Goal: Task Accomplishment & Management: Complete application form

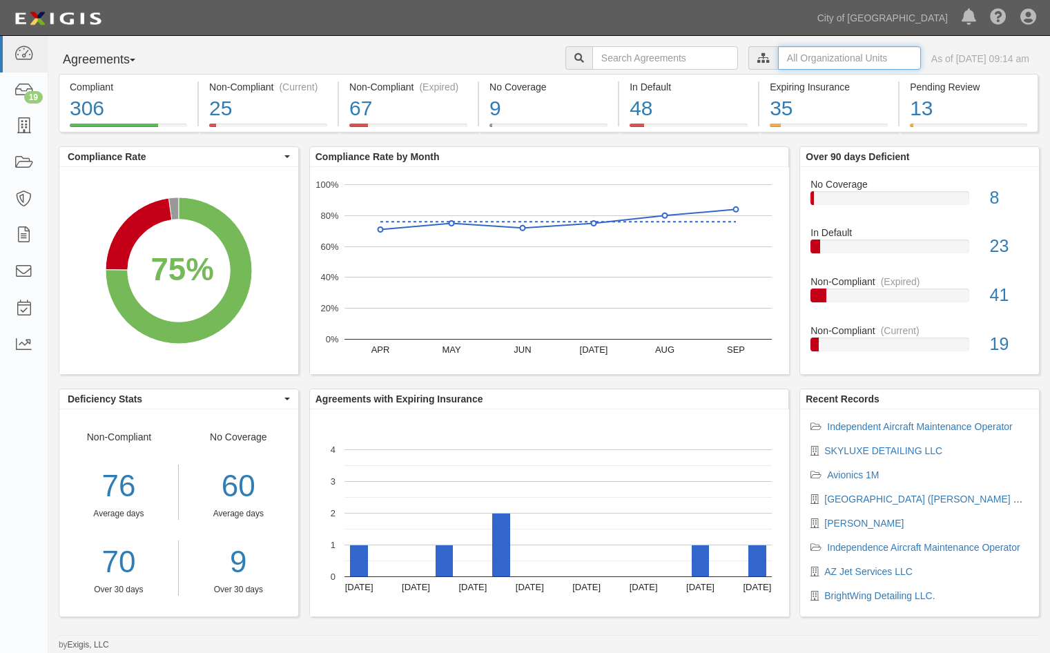
click at [778, 55] on input "text" at bounding box center [849, 57] width 143 height 23
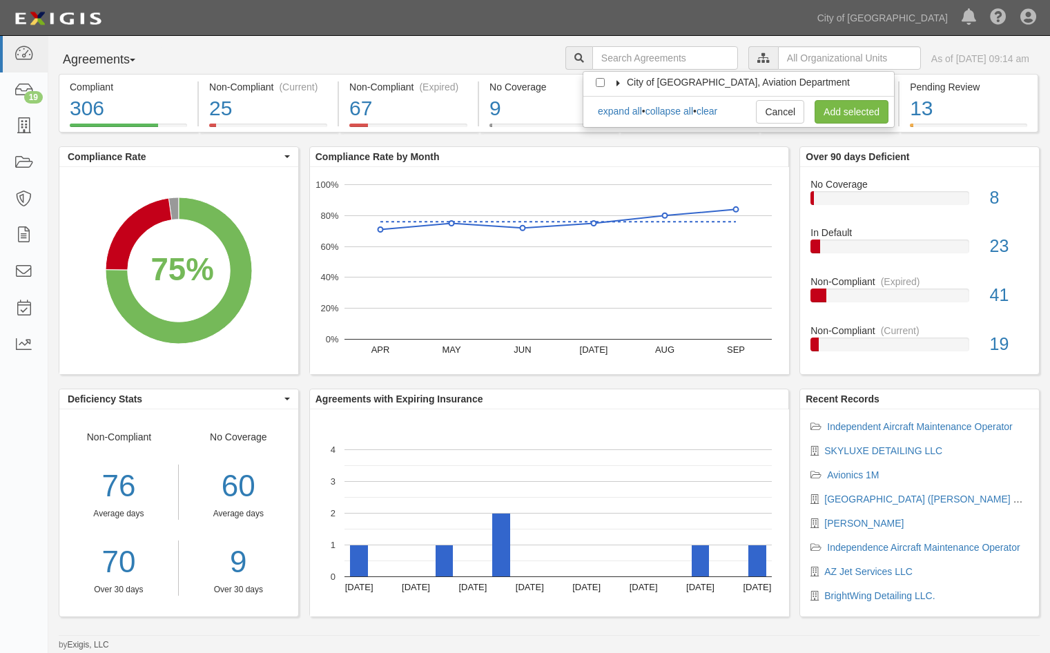
click at [622, 80] on icon at bounding box center [618, 83] width 10 height 6
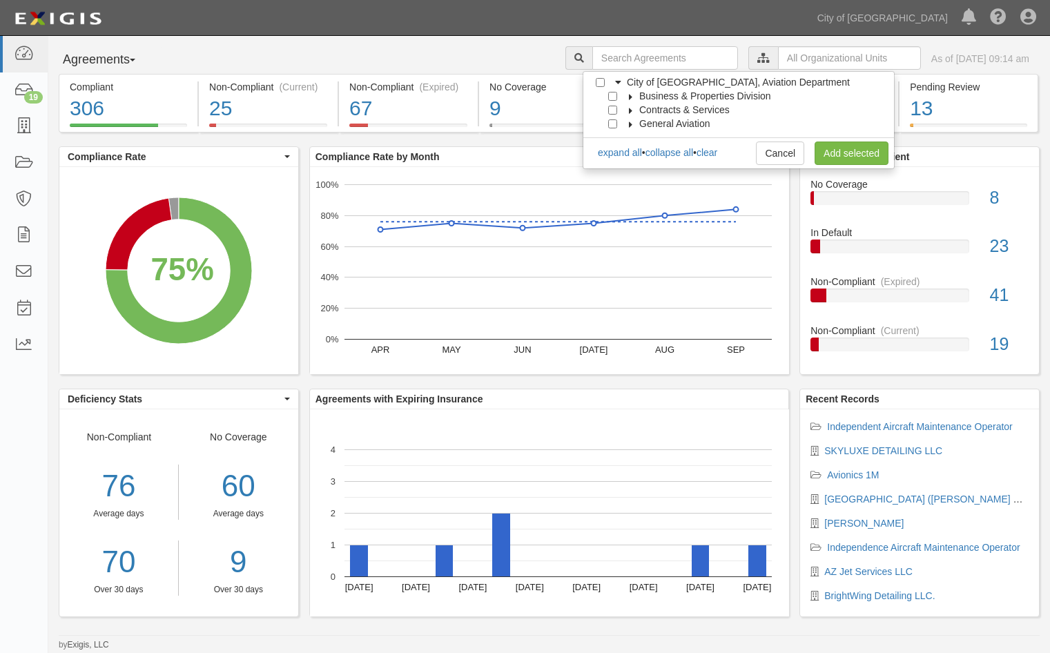
click at [633, 124] on icon at bounding box center [631, 124] width 10 height 6
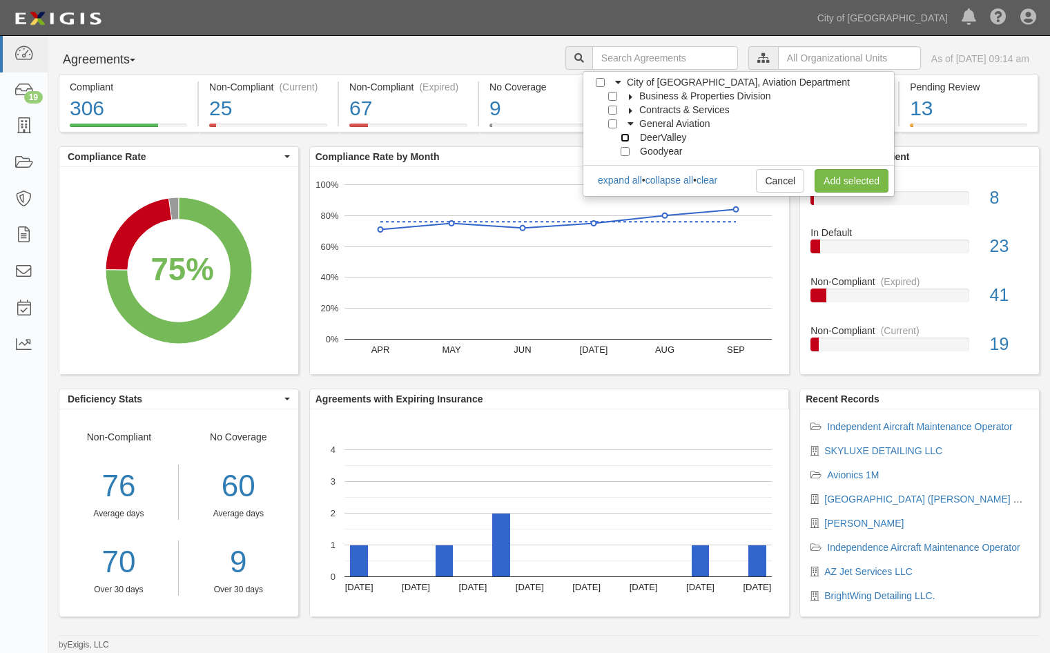
click at [626, 137] on input "DeerValley" at bounding box center [624, 137] width 9 height 9
checkbox input "true"
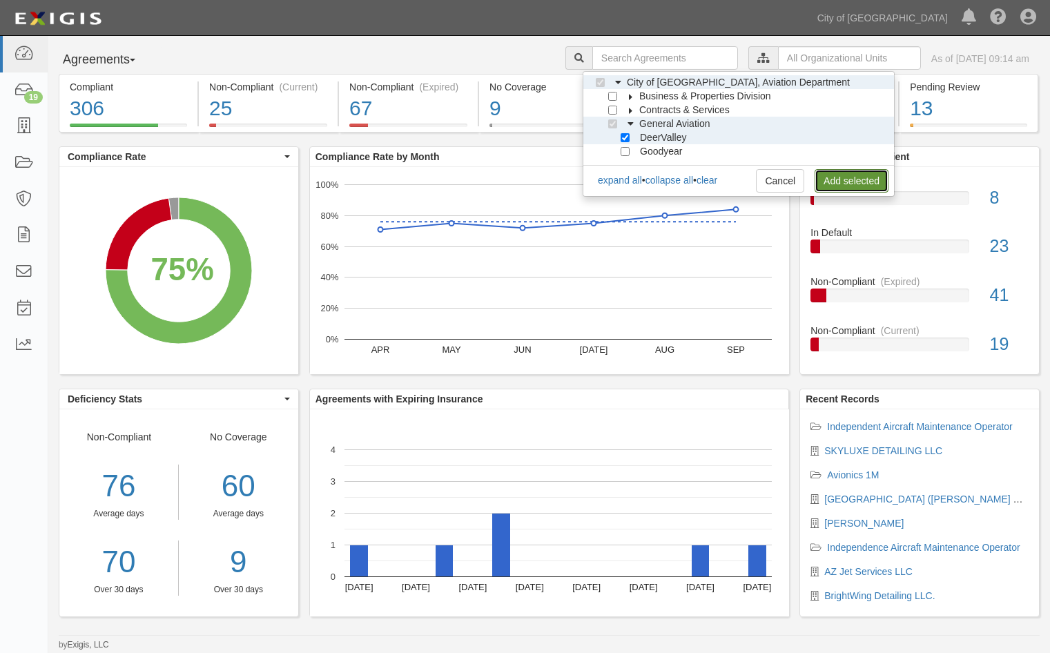
click at [859, 181] on link "Add selected" at bounding box center [851, 180] width 74 height 23
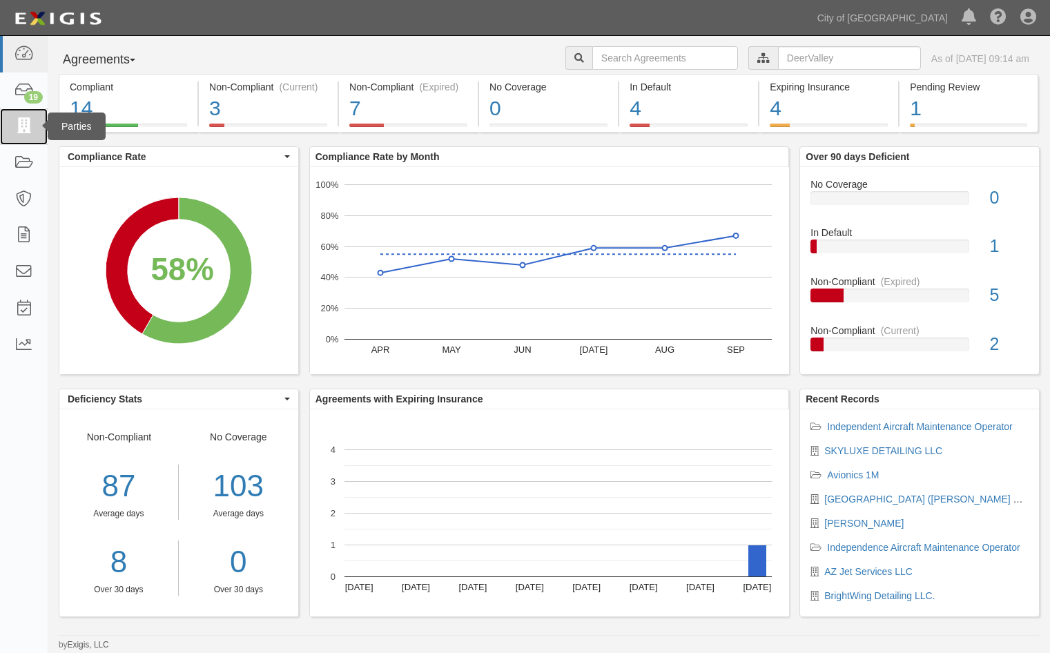
click at [25, 128] on icon at bounding box center [23, 127] width 19 height 16
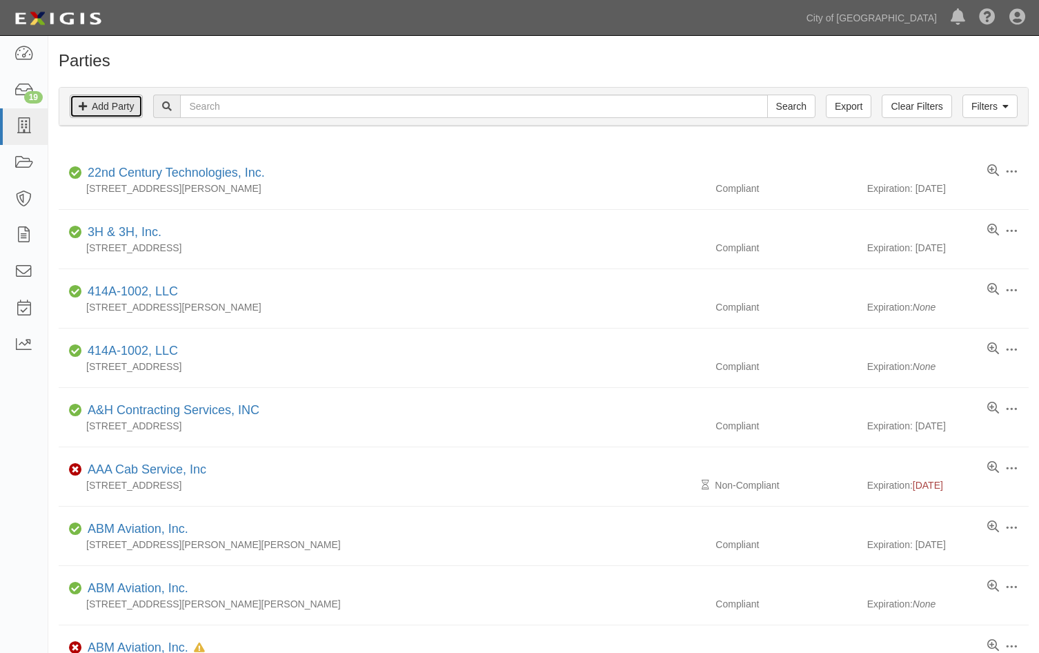
click at [120, 112] on link "Add Party" at bounding box center [106, 106] width 73 height 23
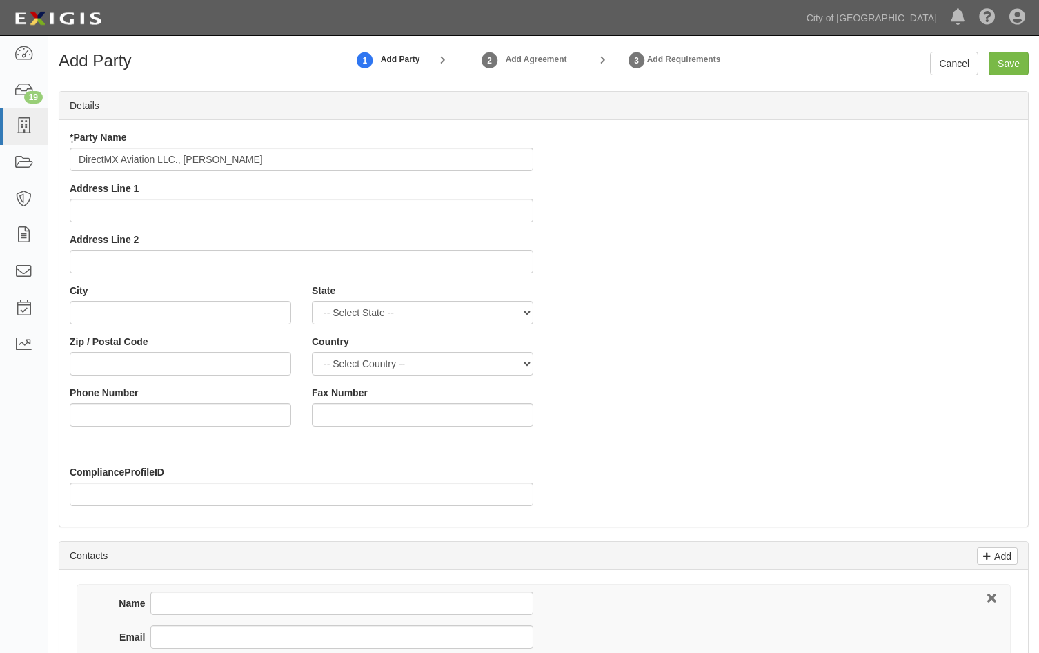
type input "DirectMX Aviation LLC., [PERSON_NAME]"
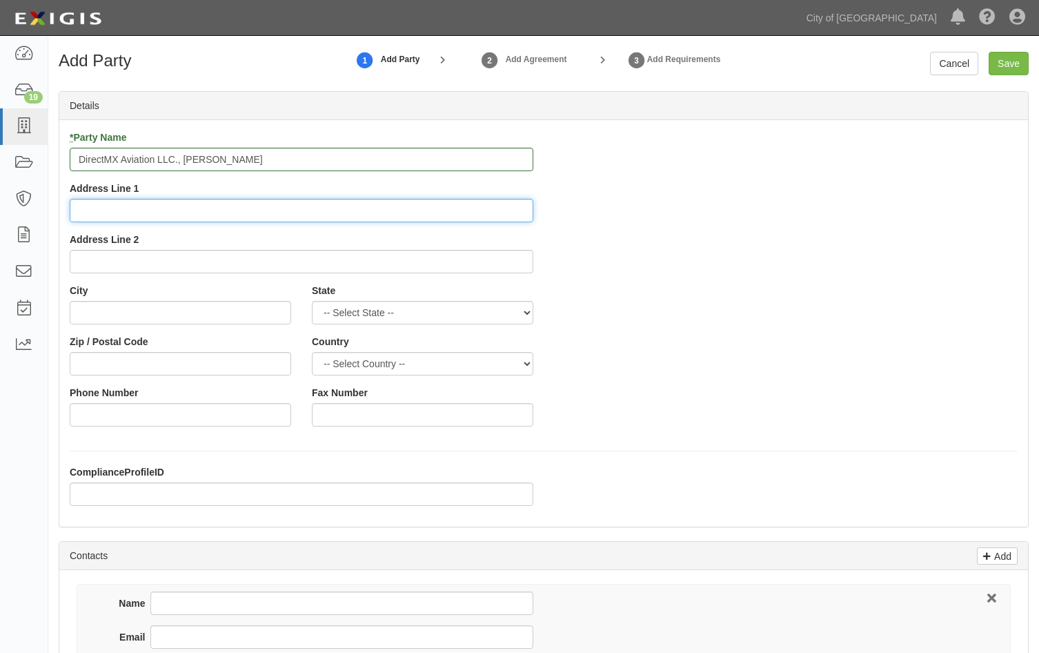
click at [186, 211] on input "Address Line 1" at bounding box center [302, 210] width 464 height 23
type input "14605 N. Airport Dr., Ste 100"
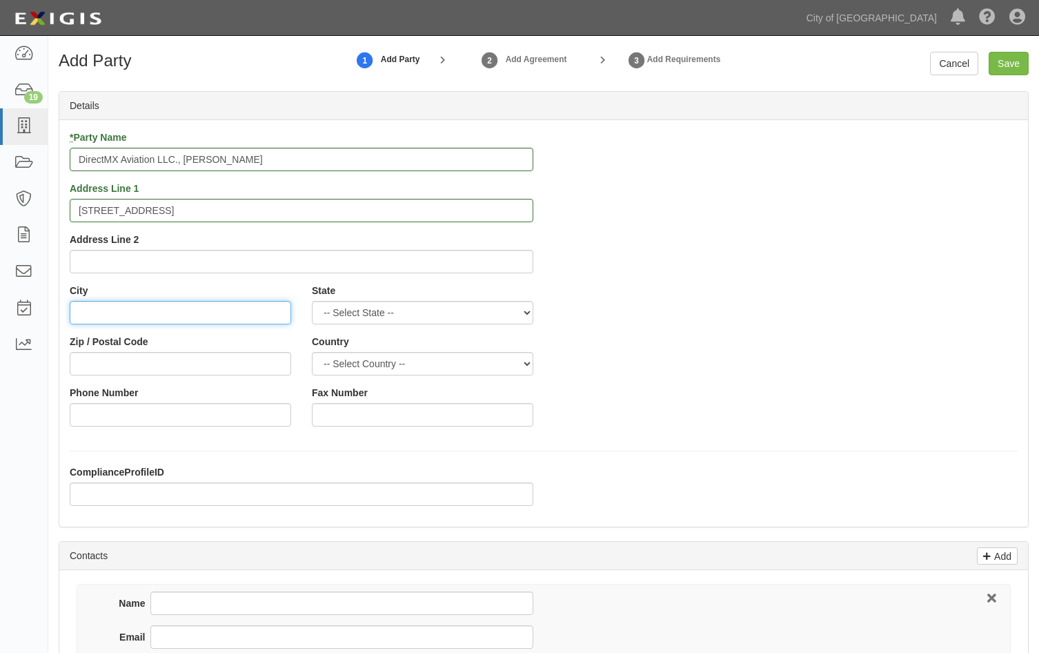
click at [98, 308] on input "City" at bounding box center [181, 312] width 222 height 23
type input "Scottsdale"
click at [471, 311] on select "-- Select State -- Alabama Alaska Arizona Arkansas California Colorado Connecti…" at bounding box center [423, 312] width 222 height 23
select select "AZ"
click at [312, 301] on select "-- Select State -- Alabama Alaska Arizona Arkansas California Colorado Connecti…" at bounding box center [423, 312] width 222 height 23
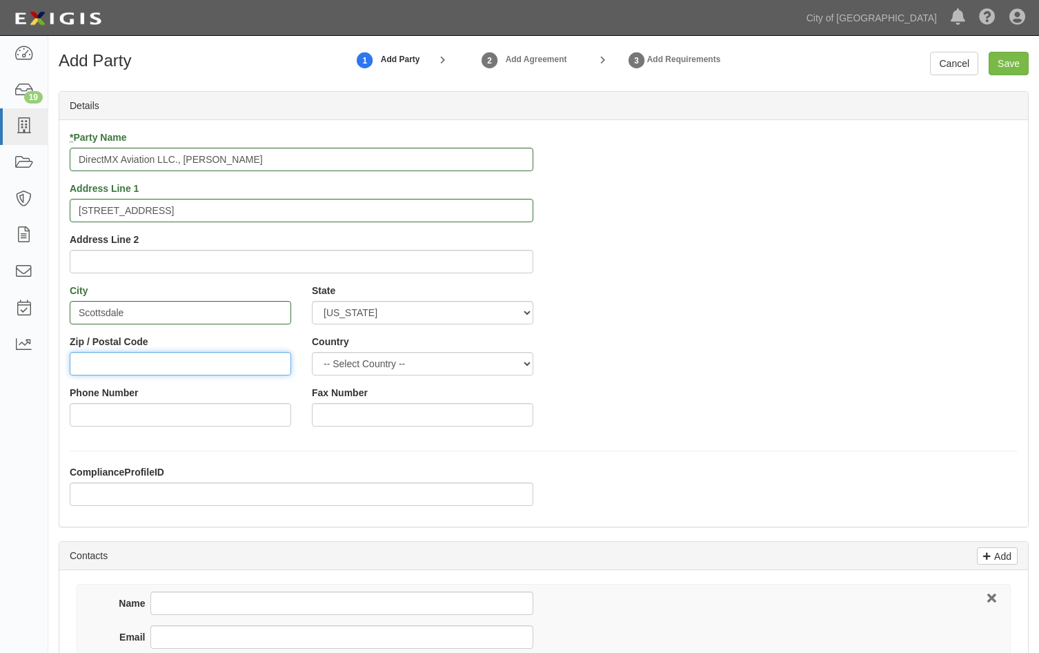
click at [96, 367] on input "Zip / Postal Code" at bounding box center [181, 363] width 222 height 23
type input "85260"
click at [382, 364] on select "-- Select Country -- Canada United States --------------- Afghanistan Åland Isl…" at bounding box center [423, 363] width 222 height 23
select select "US"
click at [312, 352] on select "-- Select Country -- Canada United States --------------- Afghanistan Åland Isl…" at bounding box center [423, 363] width 222 height 23
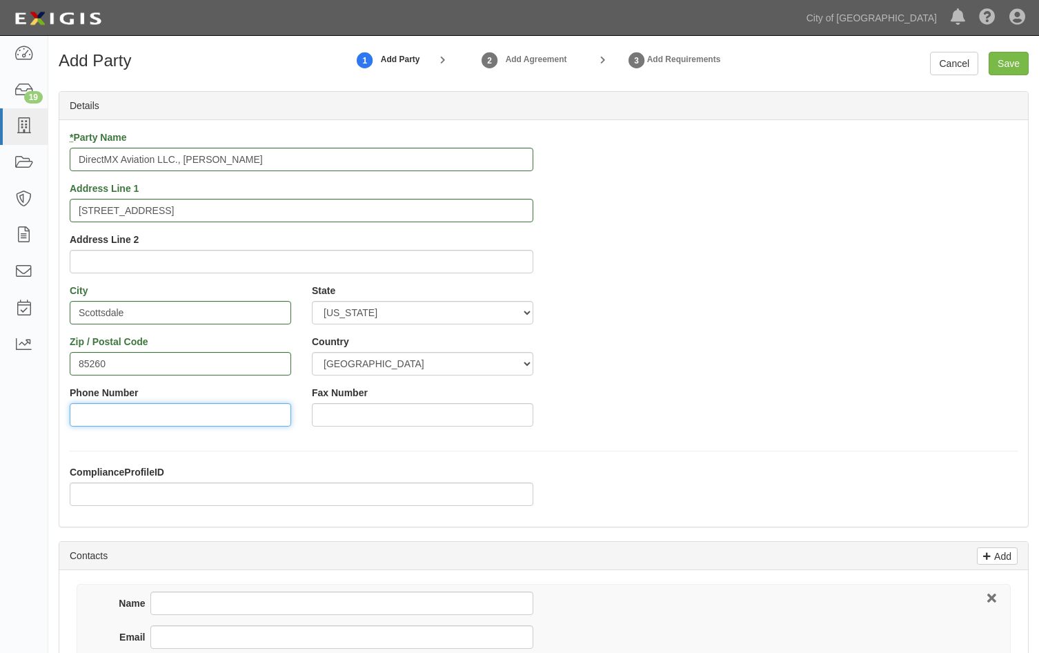
click at [117, 415] on input "Phone Number" at bounding box center [181, 414] width 222 height 23
type input "480-522-0936"
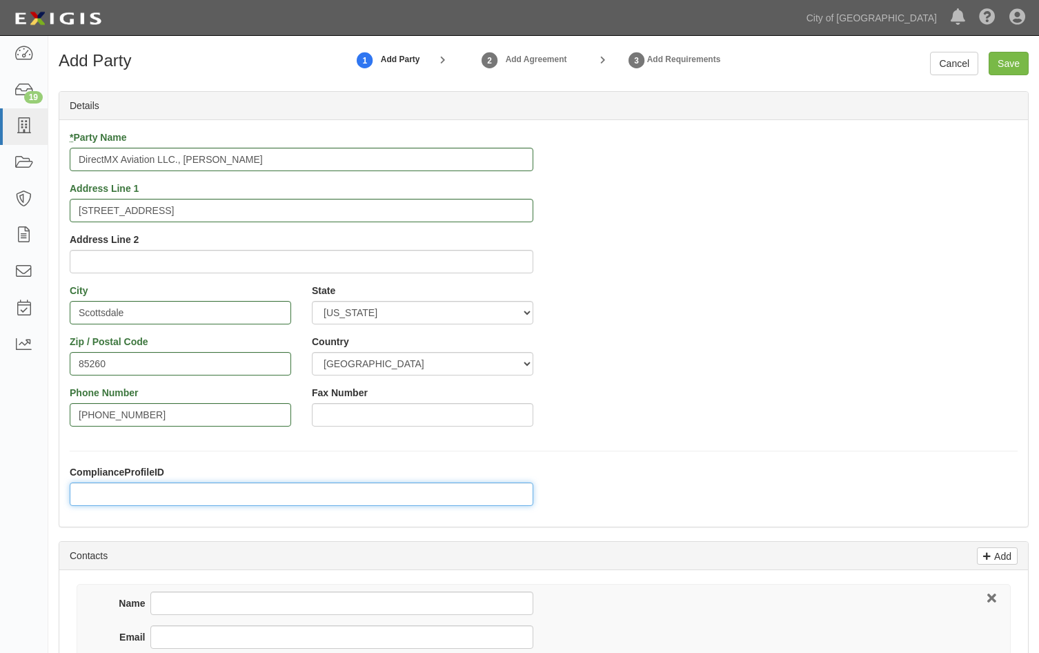
click at [94, 495] on input "ComplianceProfileID" at bounding box center [302, 493] width 464 height 23
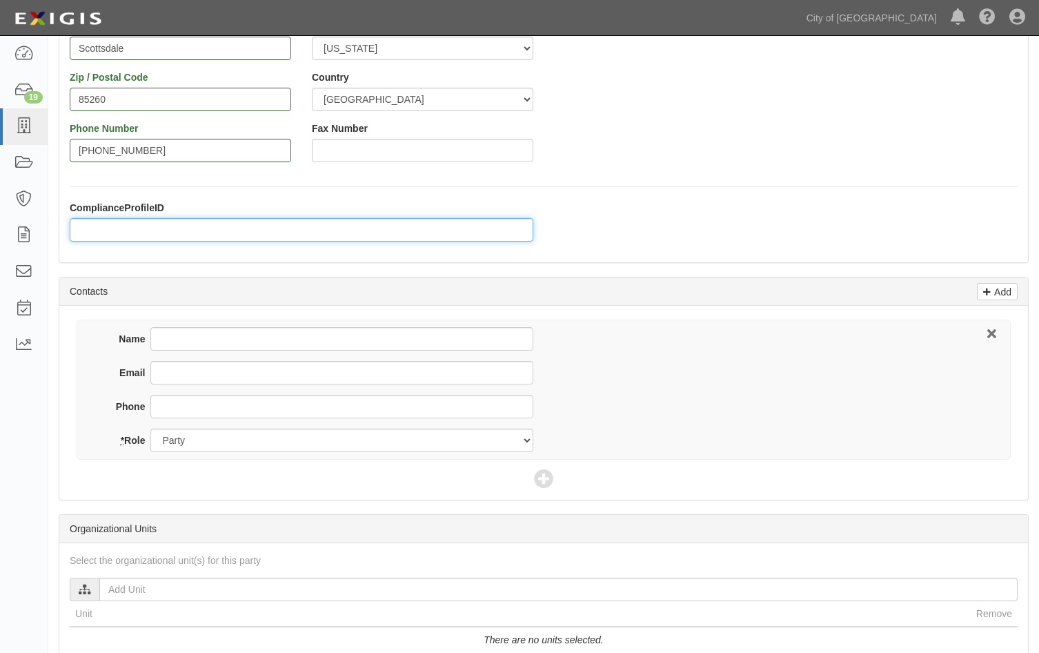
scroll to position [276, 0]
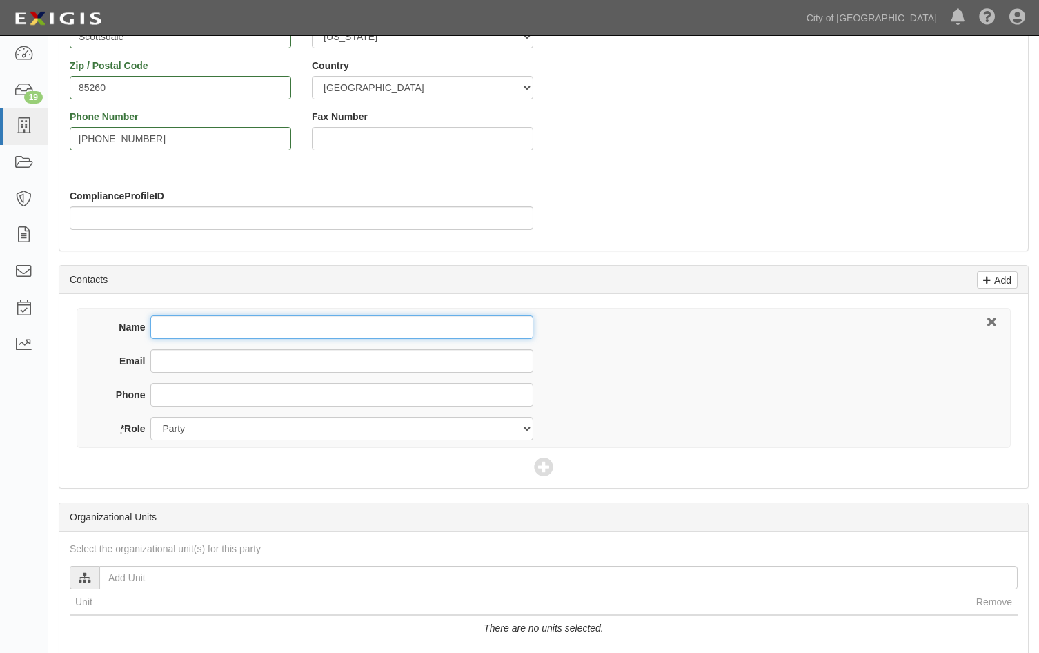
click at [200, 331] on input "Name" at bounding box center [341, 326] width 383 height 23
type input "Van Nguyen"
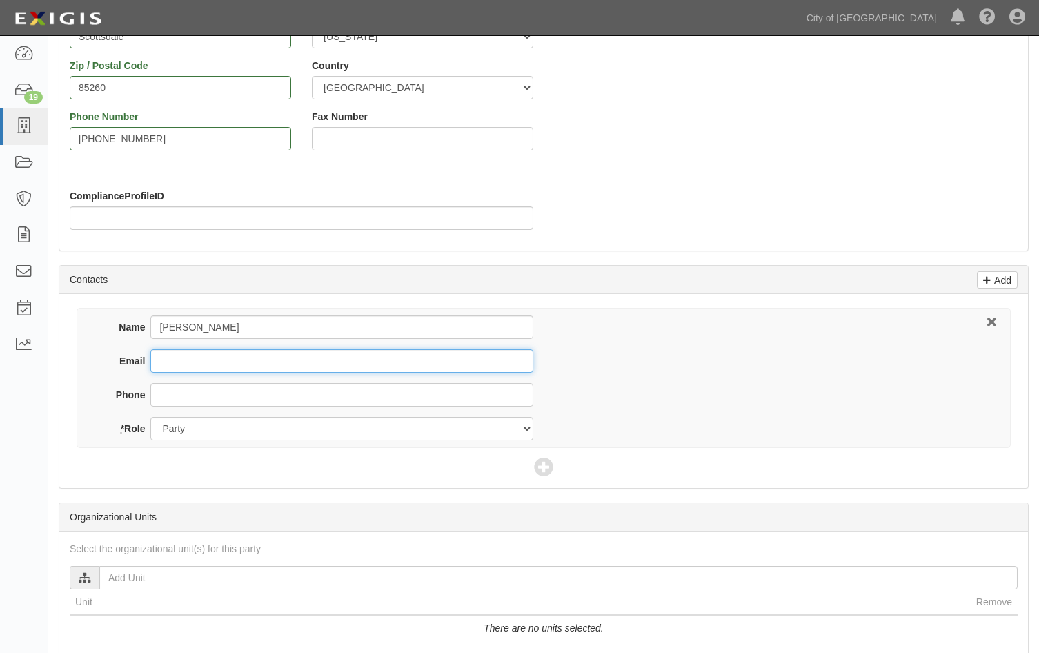
click at [197, 352] on input "Email" at bounding box center [341, 360] width 383 height 23
type input "admin@dmx.aero"
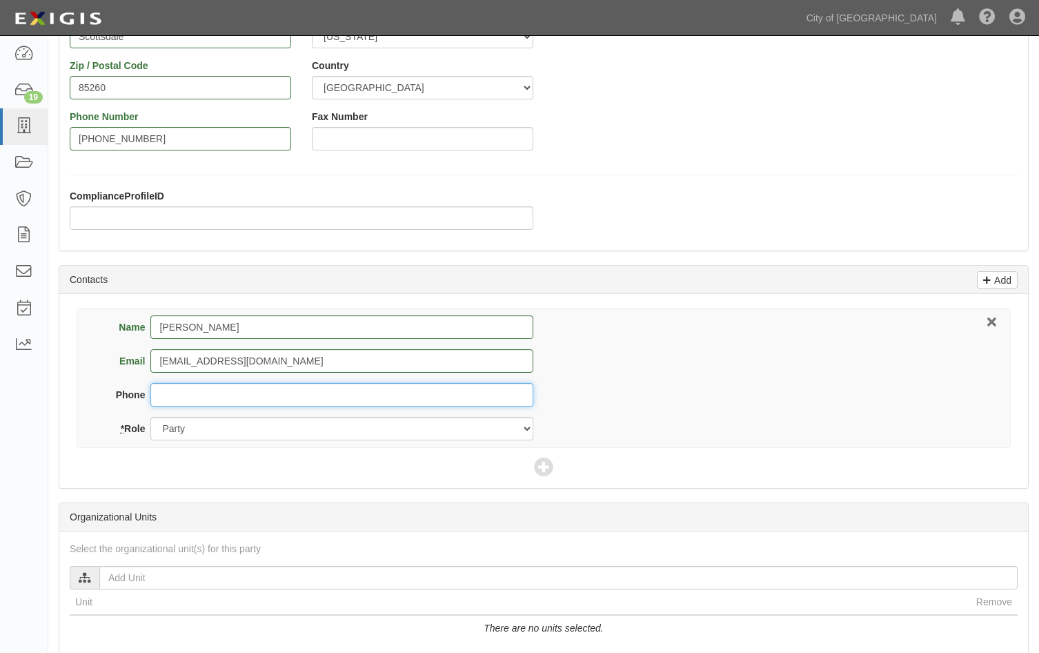
click at [180, 404] on input "Phone" at bounding box center [341, 394] width 383 height 23
type input "[PHONE_NUMBER]"
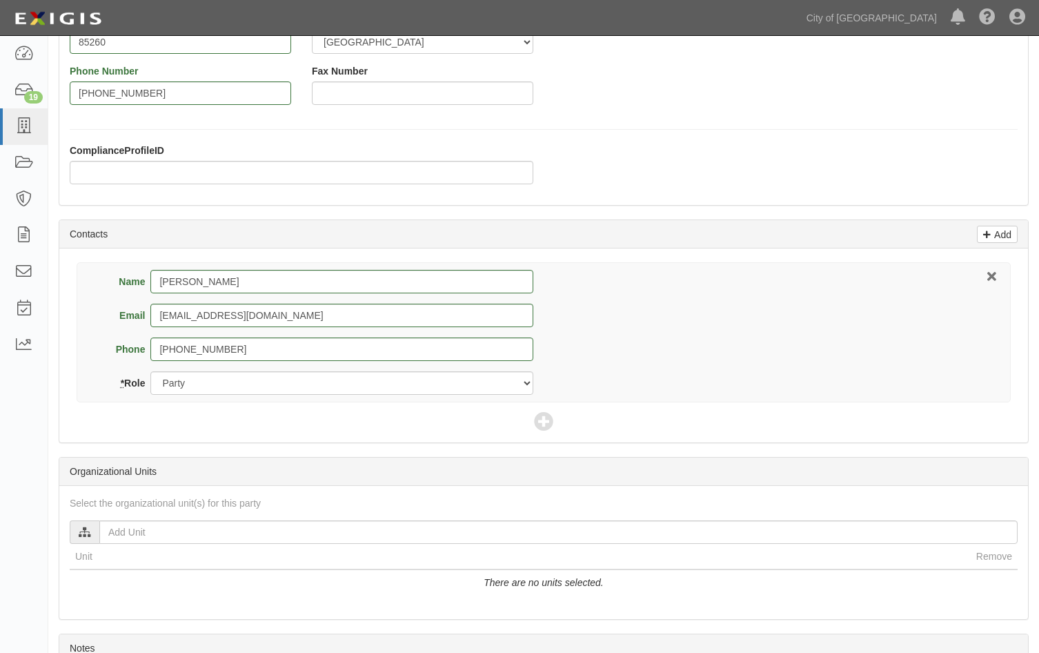
scroll to position [345, 0]
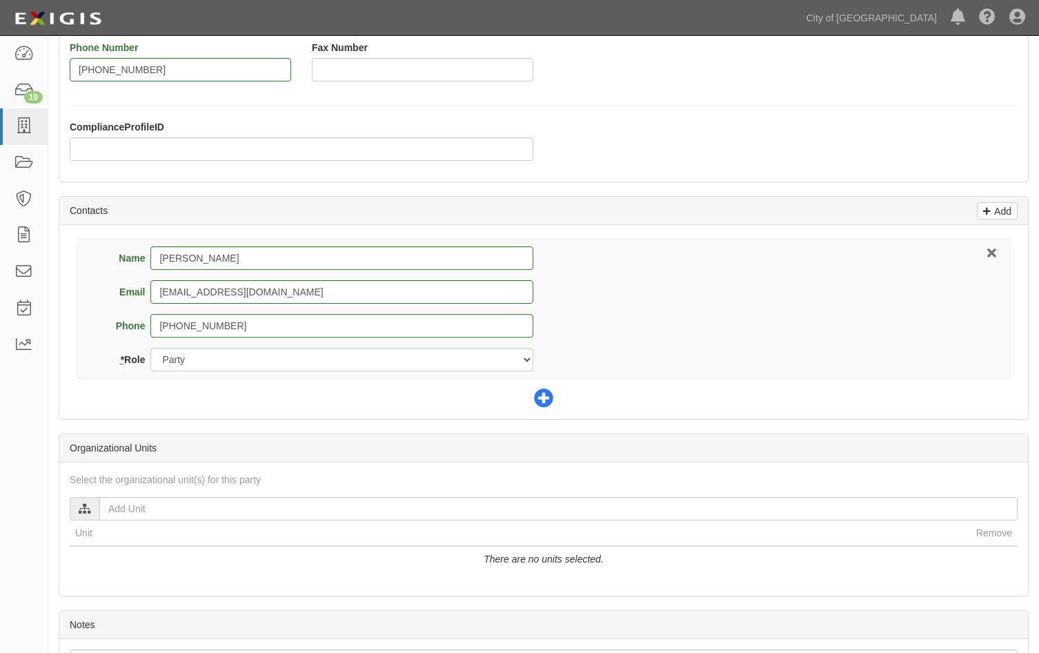
click at [543, 399] on icon at bounding box center [543, 398] width 19 height 19
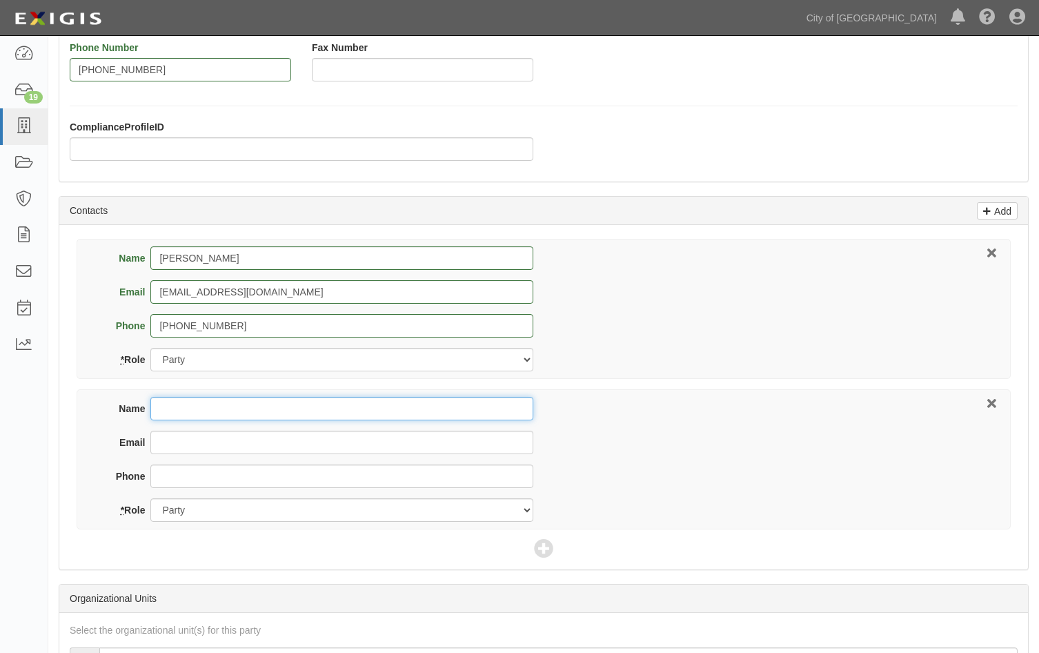
click at [175, 409] on input "Name" at bounding box center [341, 408] width 383 height 23
type input "Eiger Insurance Services"
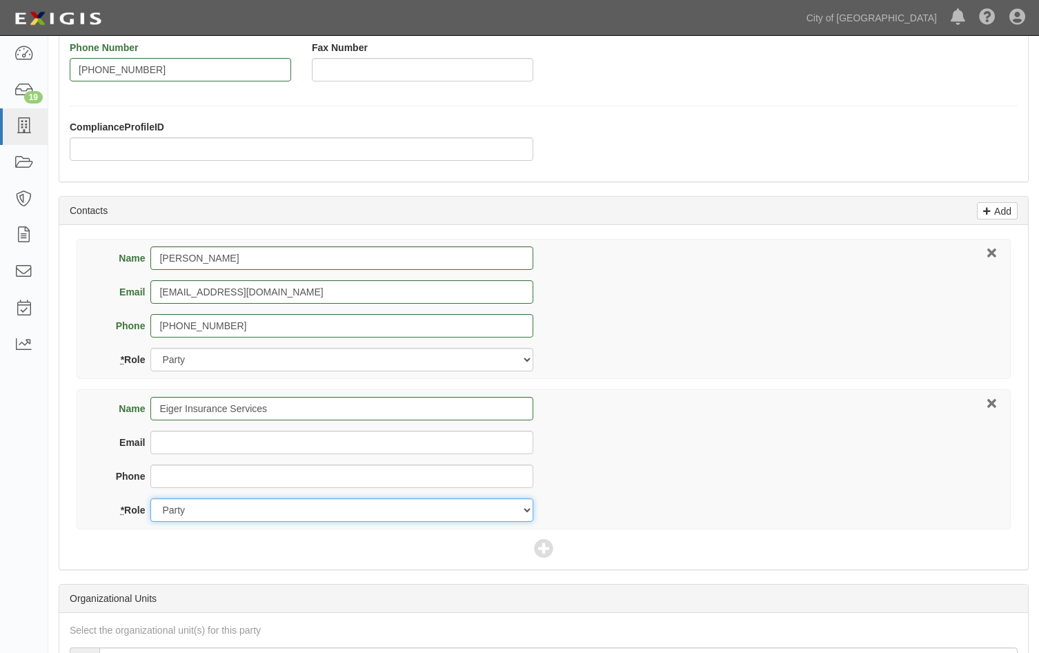
click at [249, 512] on select "Party Broker Other" at bounding box center [341, 509] width 383 height 23
select select "Broker"
click at [150, 498] on select "Party Broker Other" at bounding box center [341, 509] width 383 height 23
click at [992, 404] on icon at bounding box center [991, 404] width 9 height 10
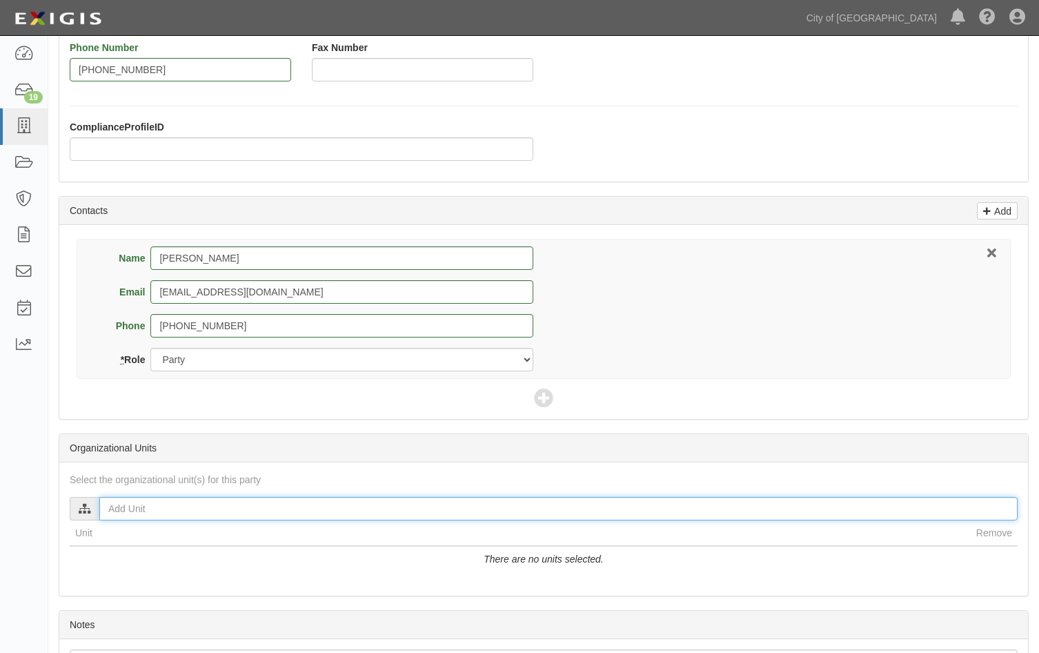
click at [141, 509] on input "text" at bounding box center [558, 508] width 918 height 23
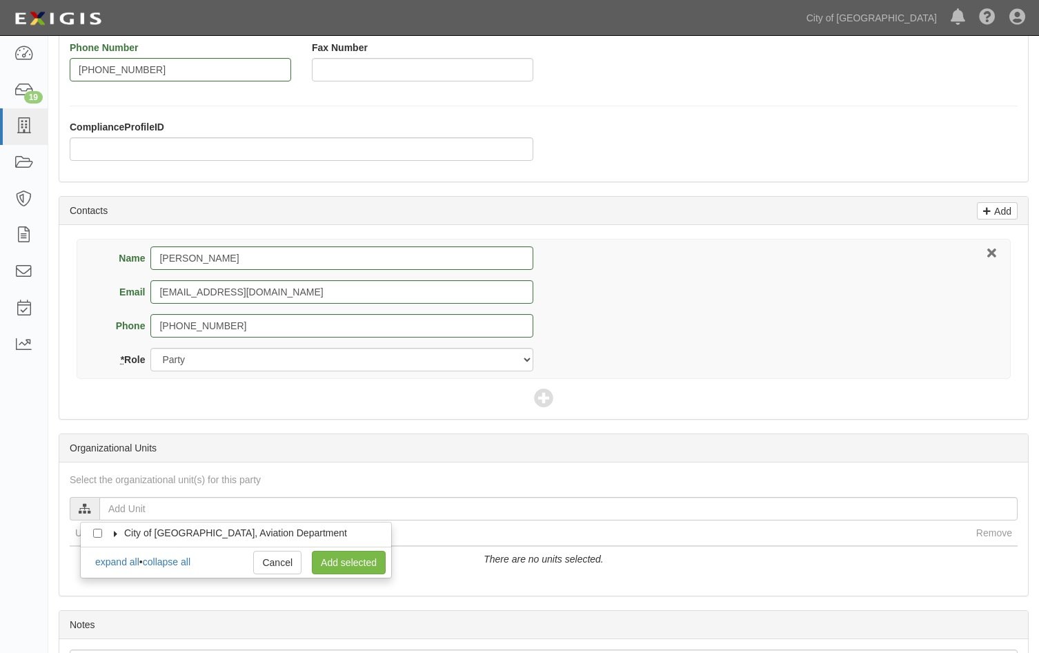
click at [114, 533] on icon at bounding box center [116, 534] width 10 height 6
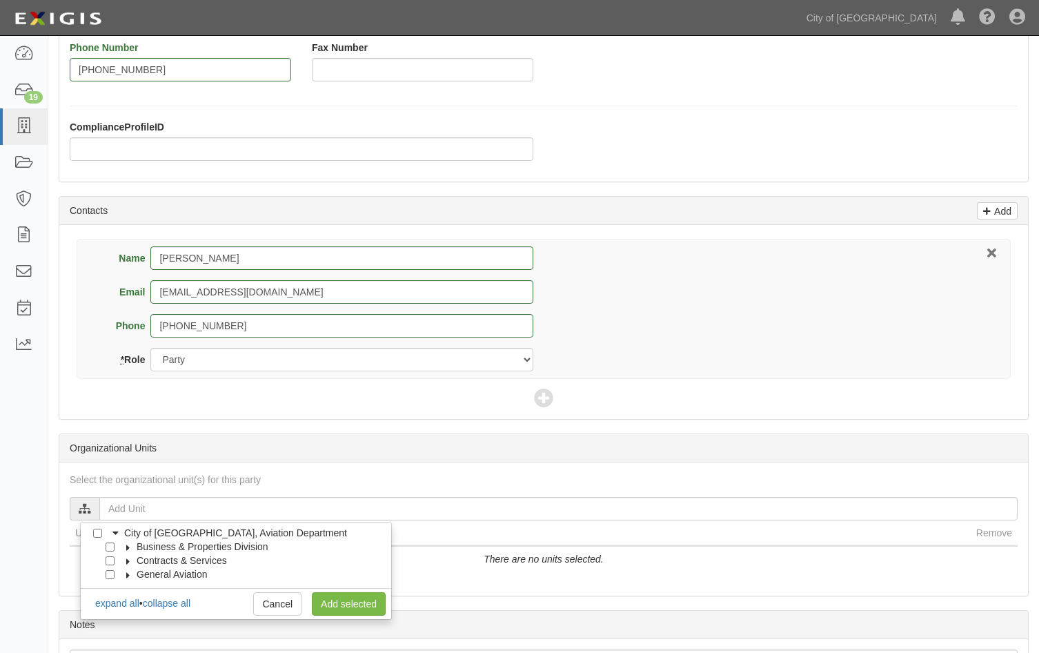
click at [126, 577] on icon at bounding box center [129, 575] width 10 height 6
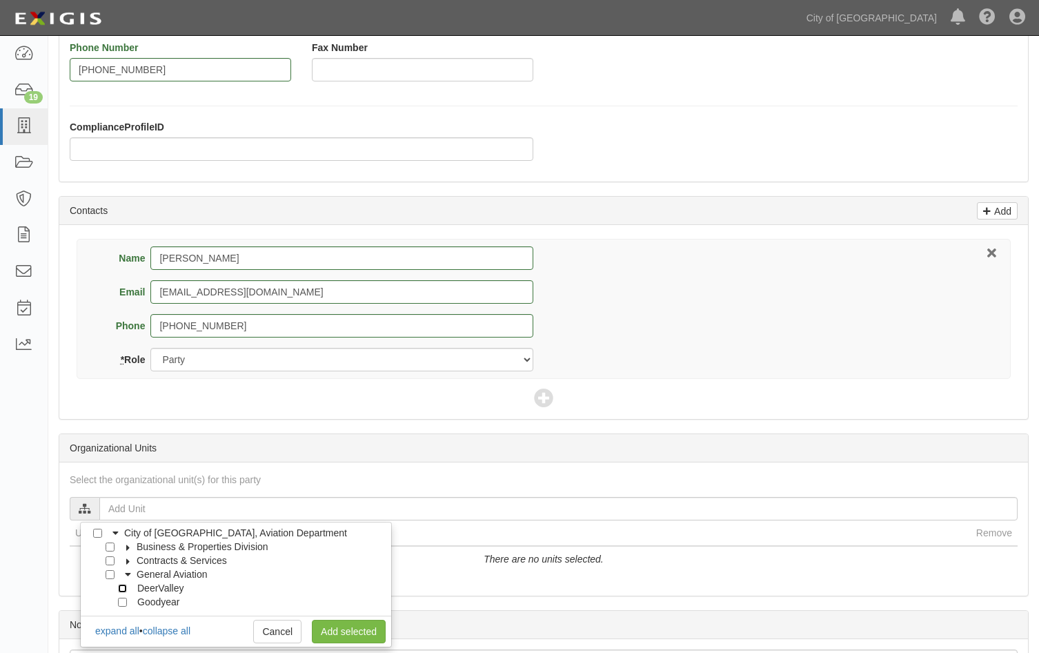
click at [123, 589] on input "DeerValley" at bounding box center [122, 588] width 9 height 9
checkbox input "true"
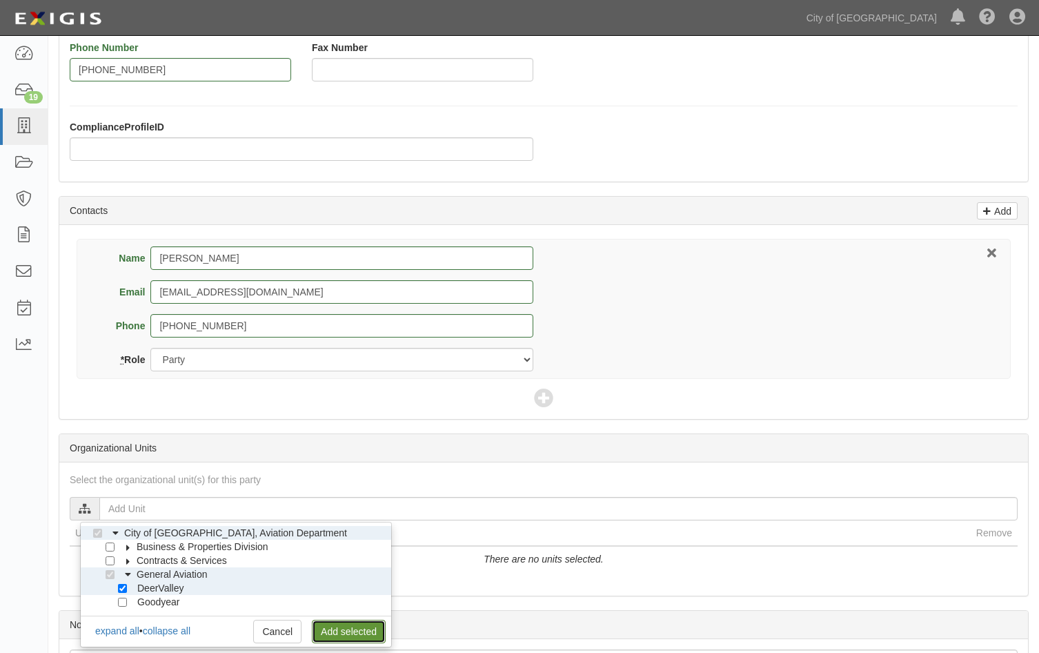
click at [340, 627] on link "Add selected" at bounding box center [349, 631] width 74 height 23
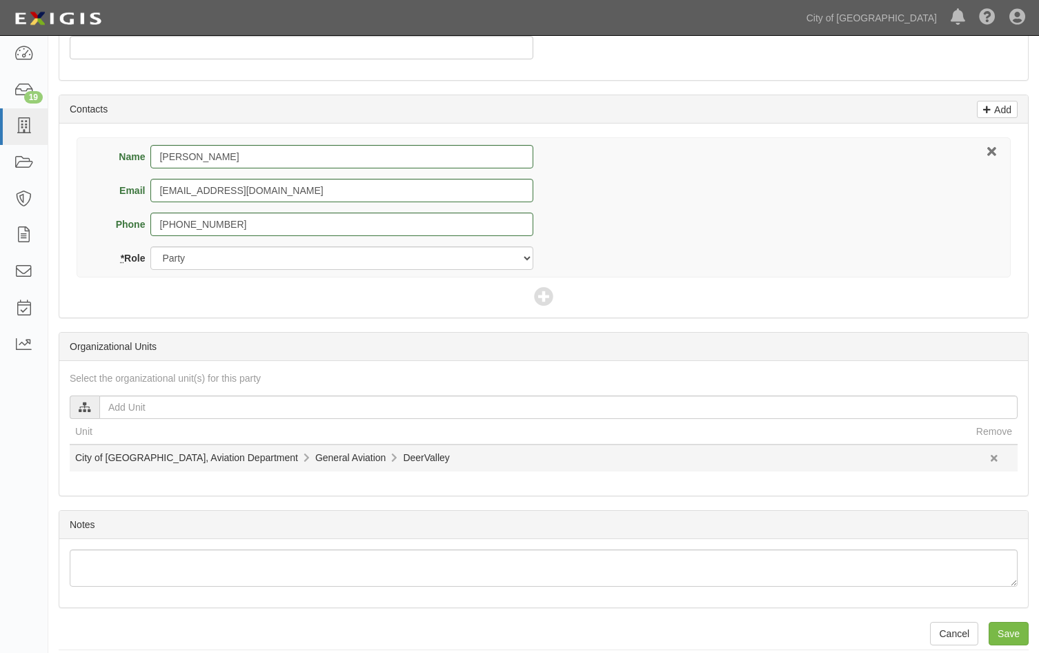
scroll to position [459, 0]
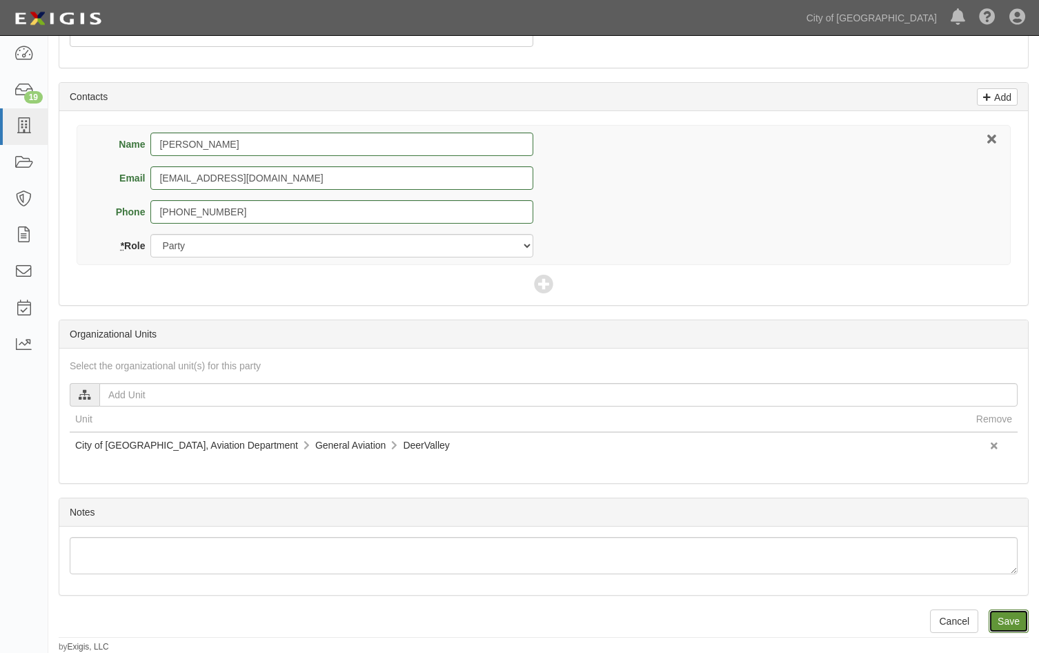
click at [1019, 623] on input "Save" at bounding box center [1009, 620] width 40 height 23
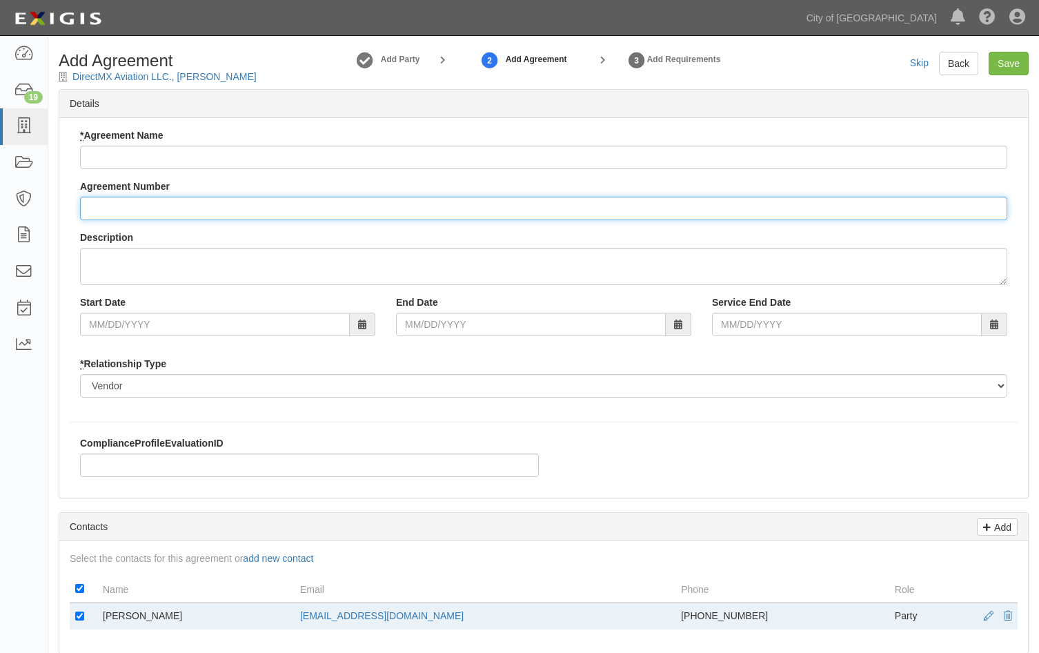
click at [161, 210] on input "Agreement Number" at bounding box center [543, 208] width 927 height 23
type input "164155--0"
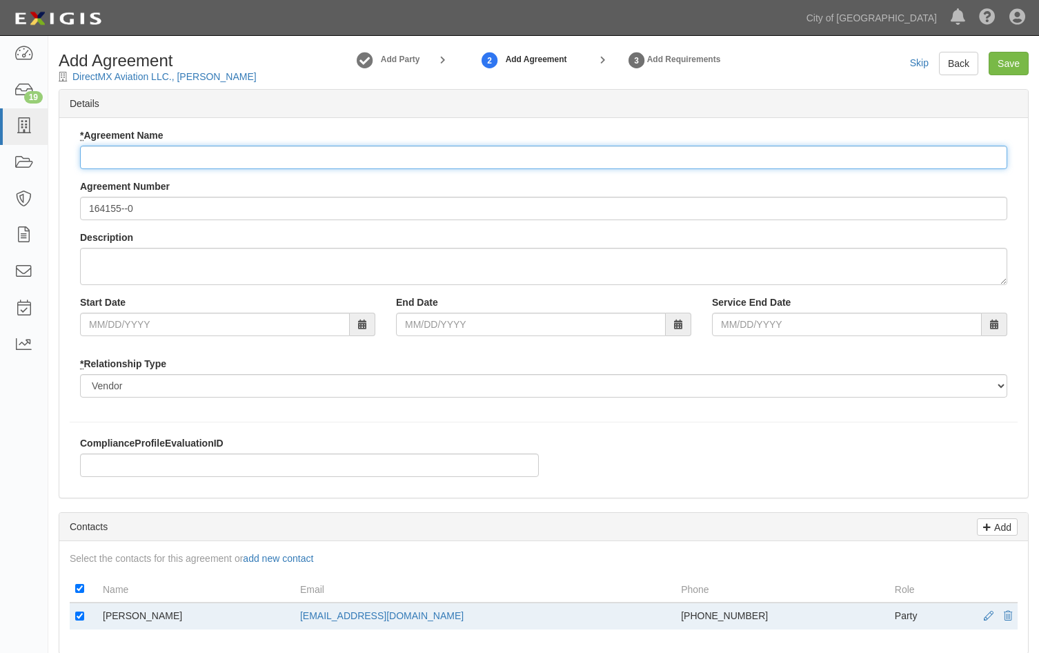
click at [112, 164] on input "* Agreement Name" at bounding box center [543, 157] width 927 height 23
type input "Independent Aircraft Maintenance Operator"
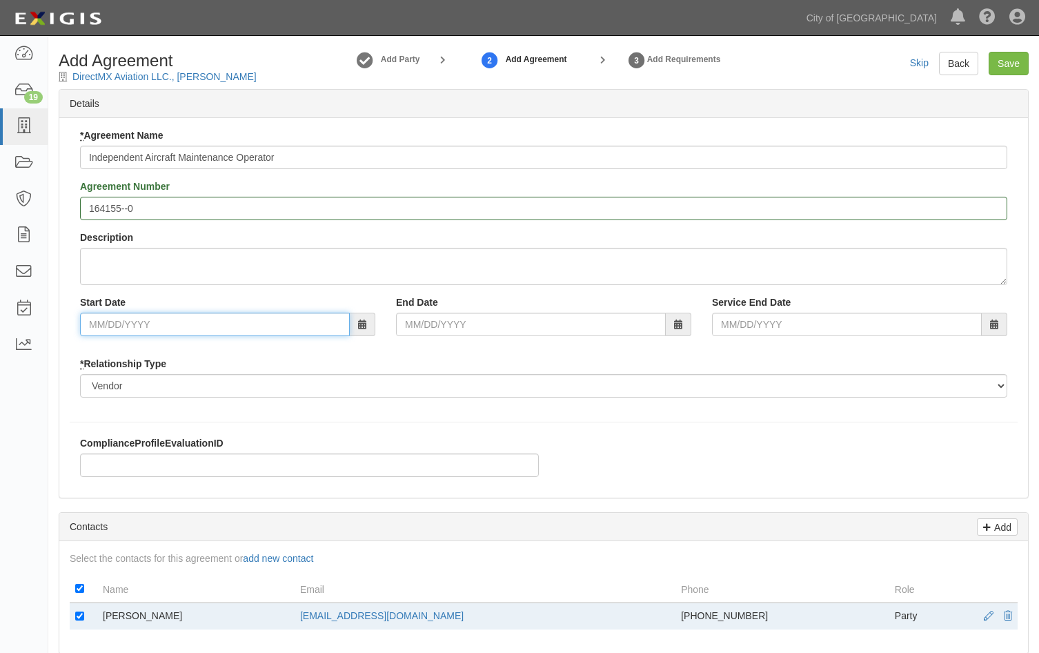
click at [208, 323] on input "Start Date" at bounding box center [215, 324] width 270 height 23
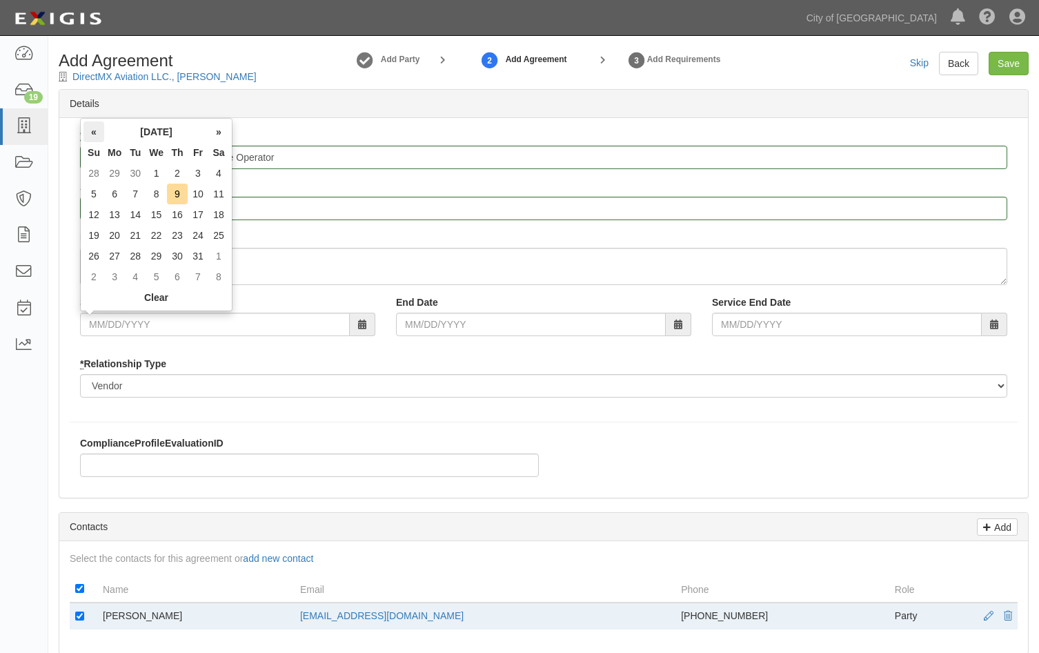
click at [94, 127] on th "«" at bounding box center [93, 131] width 21 height 21
click at [213, 136] on th "»" at bounding box center [218, 131] width 21 height 21
click at [117, 219] on td "15" at bounding box center [114, 214] width 21 height 21
type input "[DATE]"
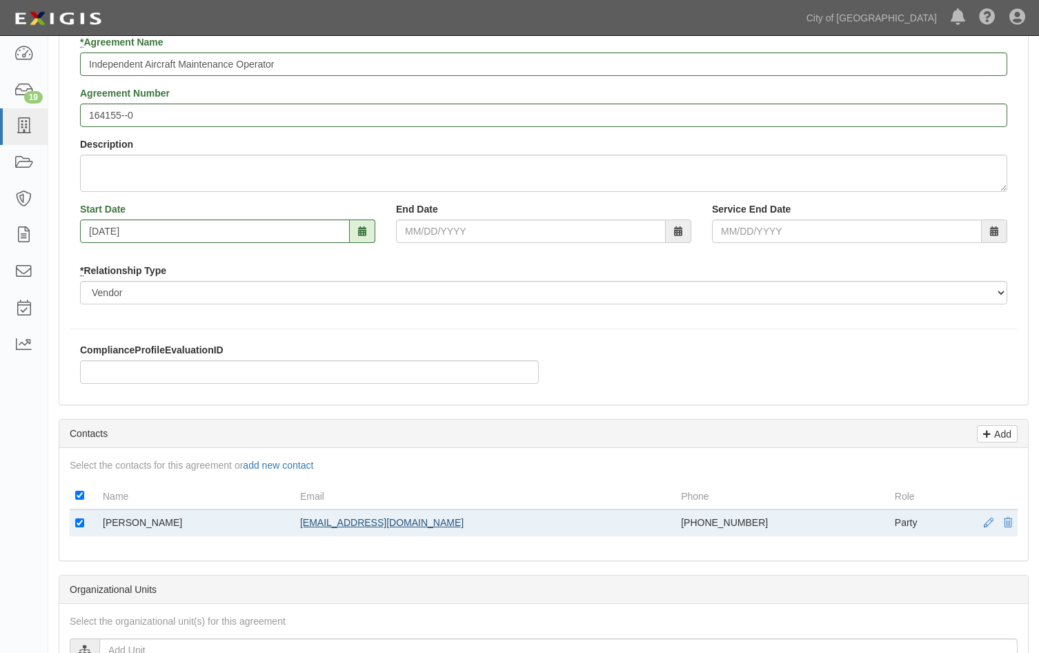
scroll to position [69, 0]
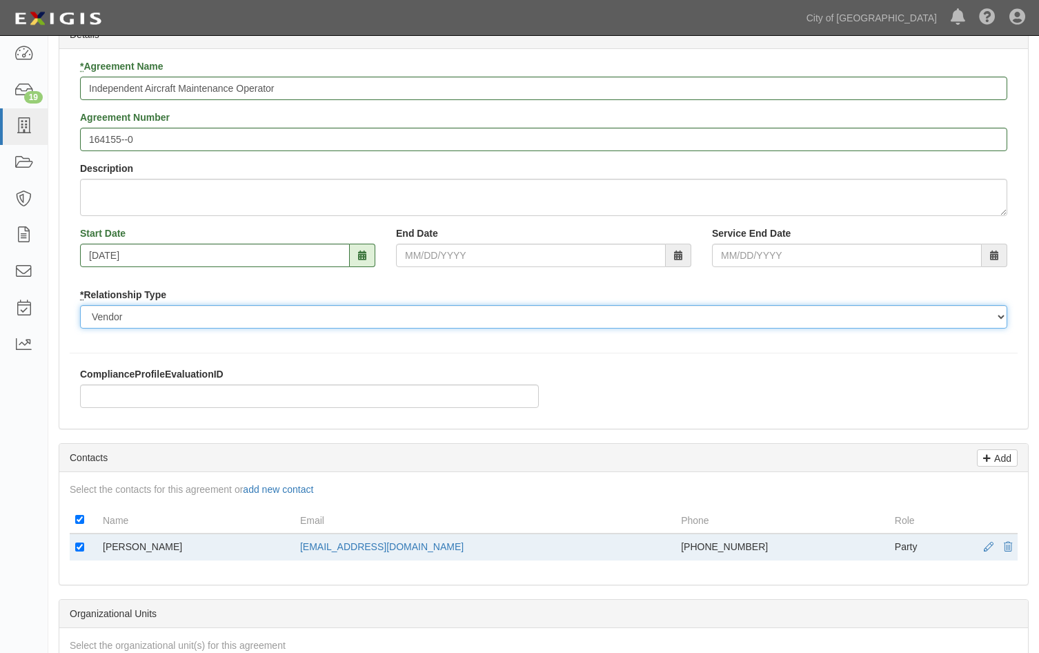
click at [1003, 317] on select "Borrower Contractor Franchisee Other Subcontractor Supplier Tenant Vendor" at bounding box center [543, 316] width 927 height 23
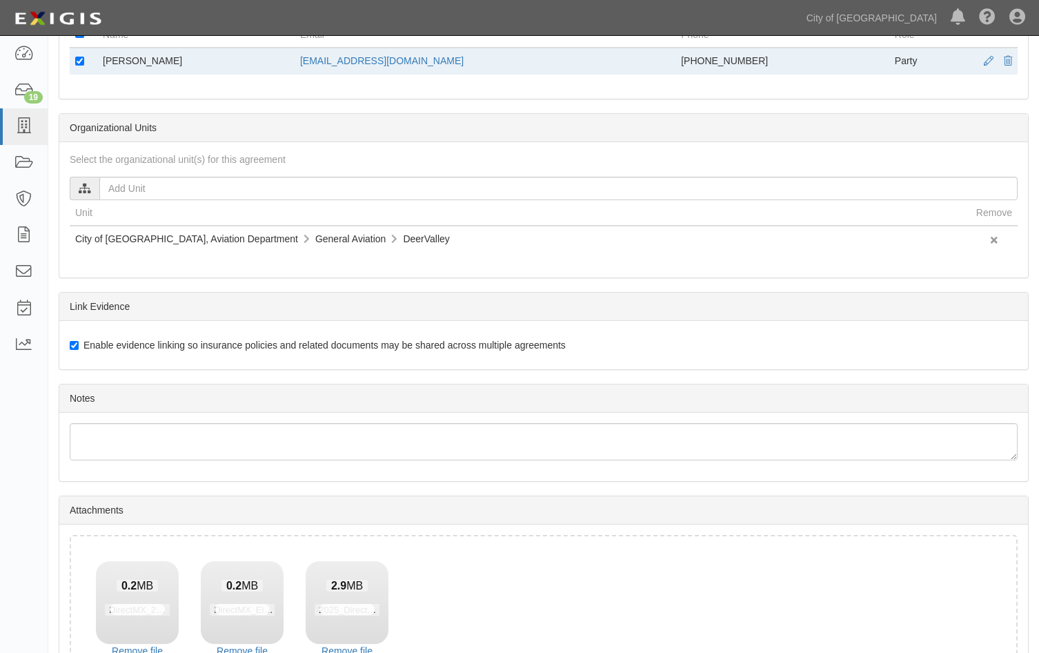
scroll to position [654, 0]
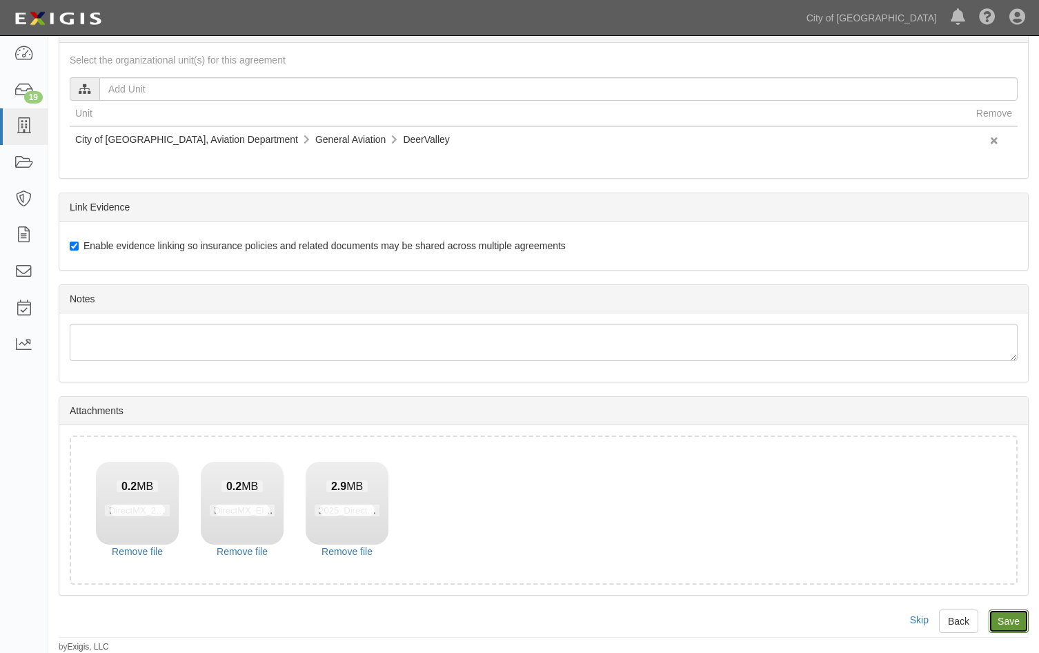
click at [1021, 627] on input "Save" at bounding box center [1009, 620] width 40 height 23
click at [1005, 613] on input "Save" at bounding box center [1009, 620] width 40 height 23
click at [1016, 622] on input "Save" at bounding box center [1009, 620] width 40 height 23
click at [1012, 617] on input "Save" at bounding box center [1009, 620] width 40 height 23
click at [1017, 625] on input "Save" at bounding box center [1009, 620] width 40 height 23
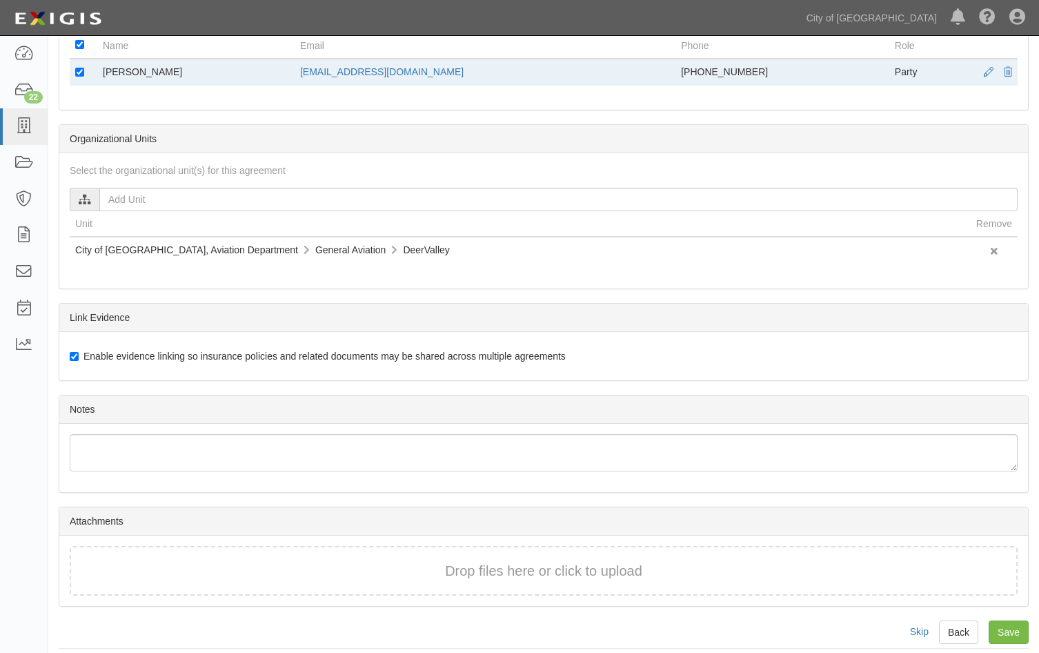
scroll to position [555, 0]
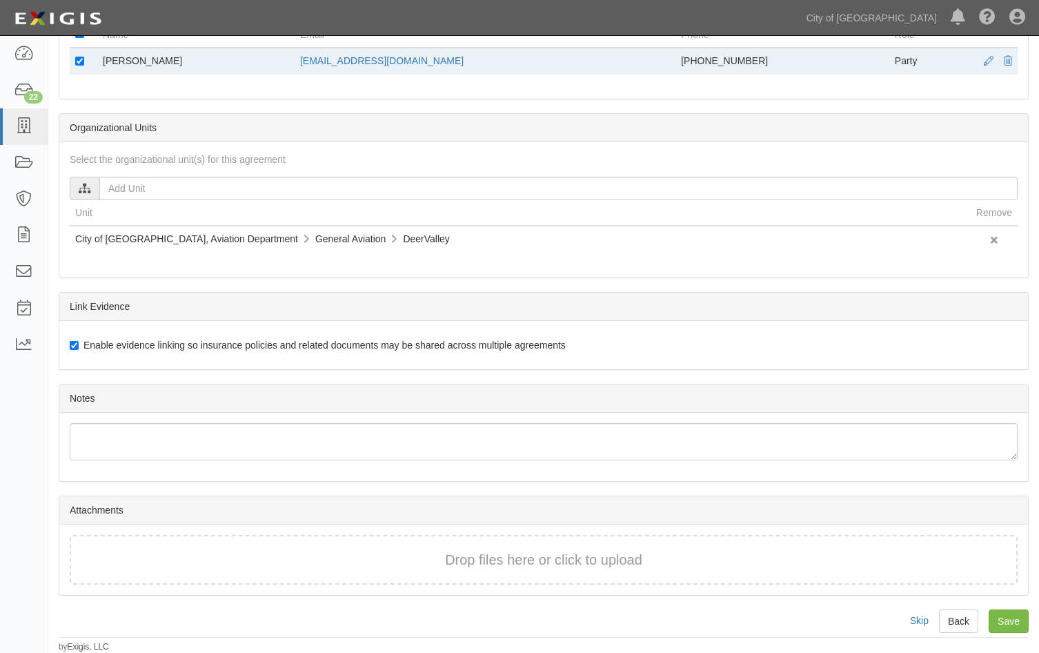
click at [183, 557] on div "Drop files here or click to upload" at bounding box center [544, 560] width 918 height 20
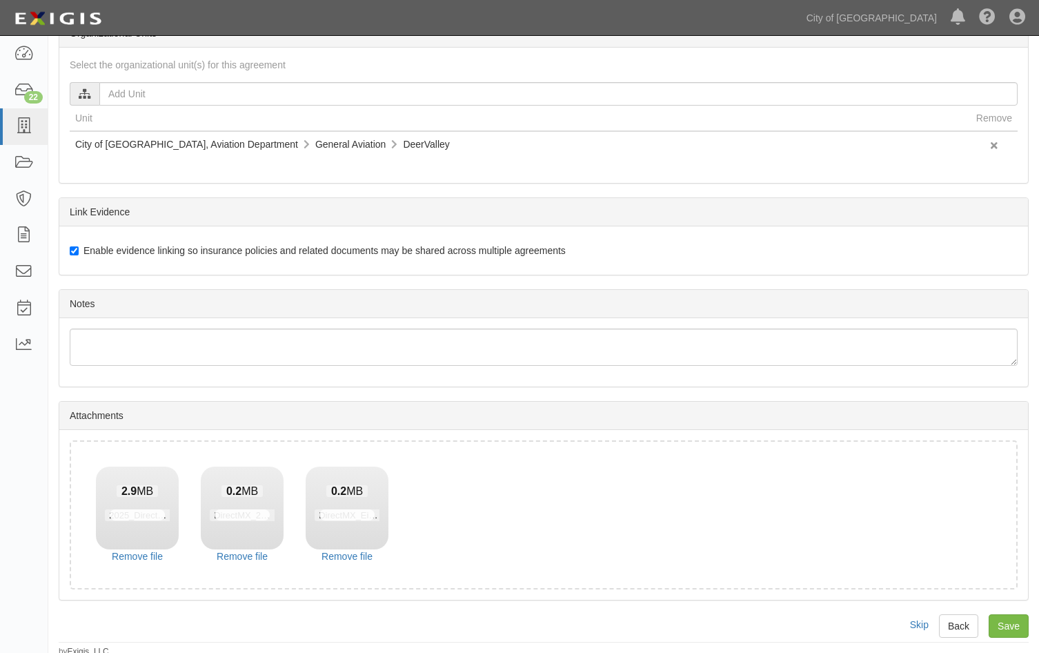
scroll to position [654, 0]
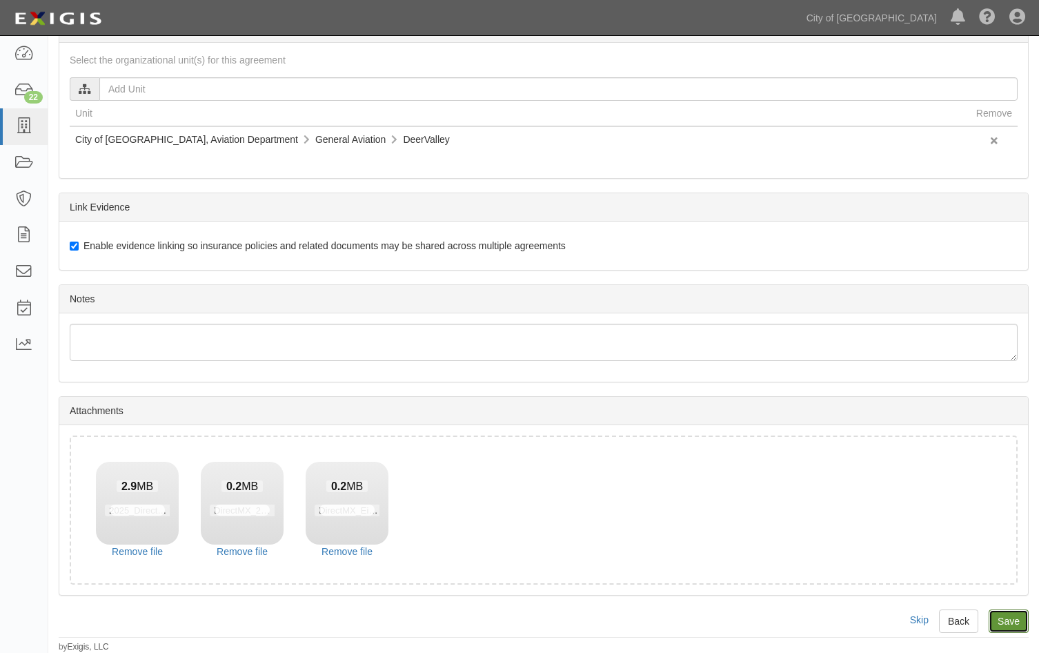
click at [1009, 622] on input "Save" at bounding box center [1009, 620] width 40 height 23
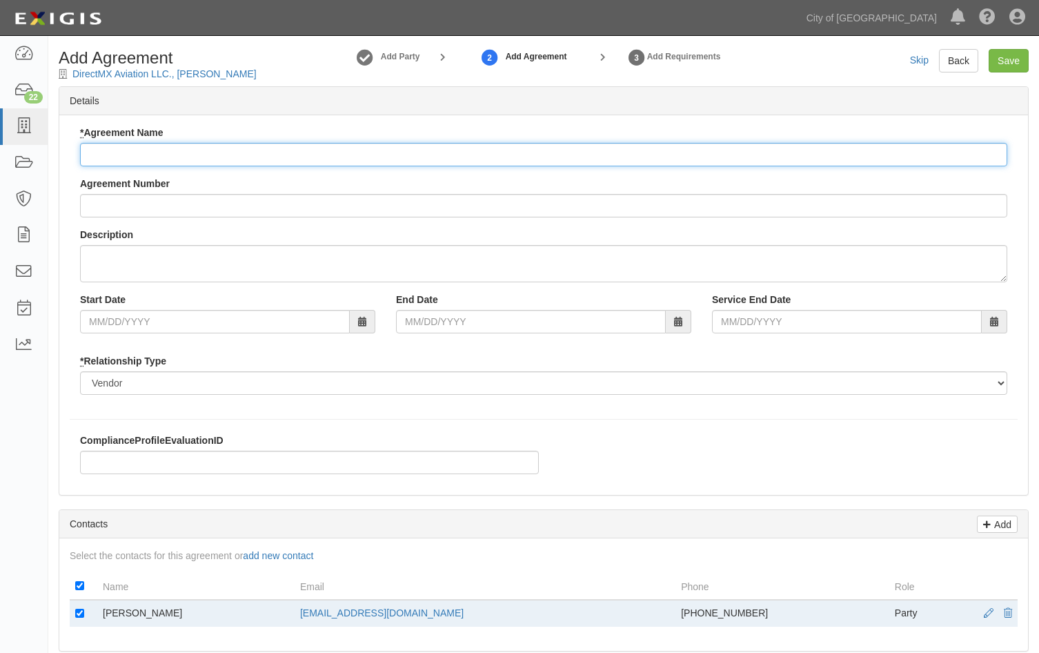
scroll to position [0, 0]
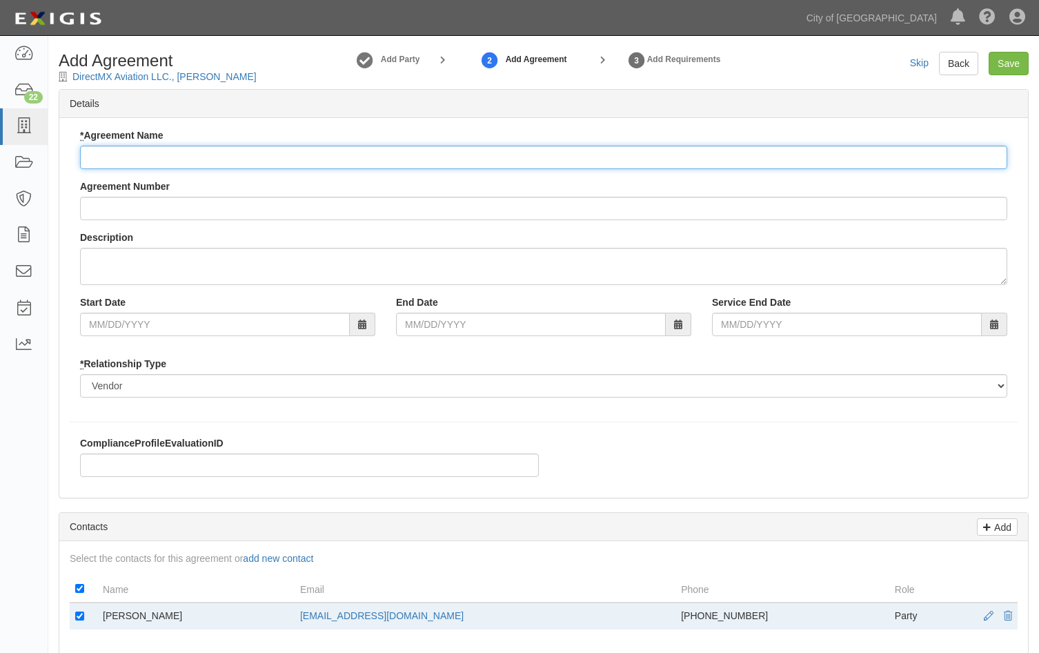
click at [146, 159] on input "* Agreement Name" at bounding box center [543, 157] width 927 height 23
type input "Independent Aircraft Maintenance Operator"
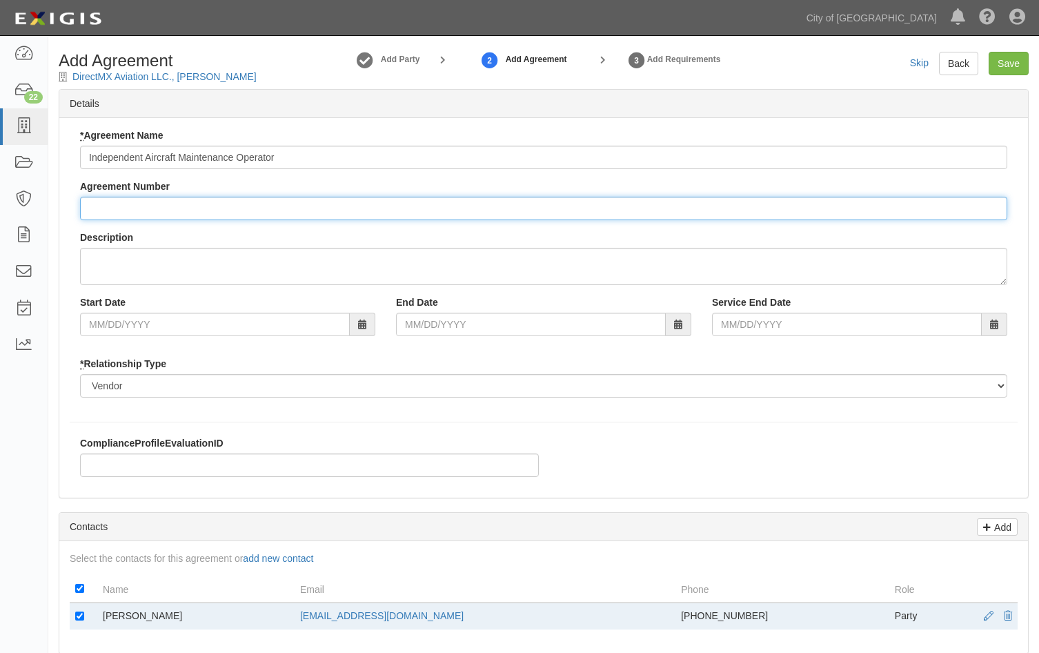
type input "164155--0"
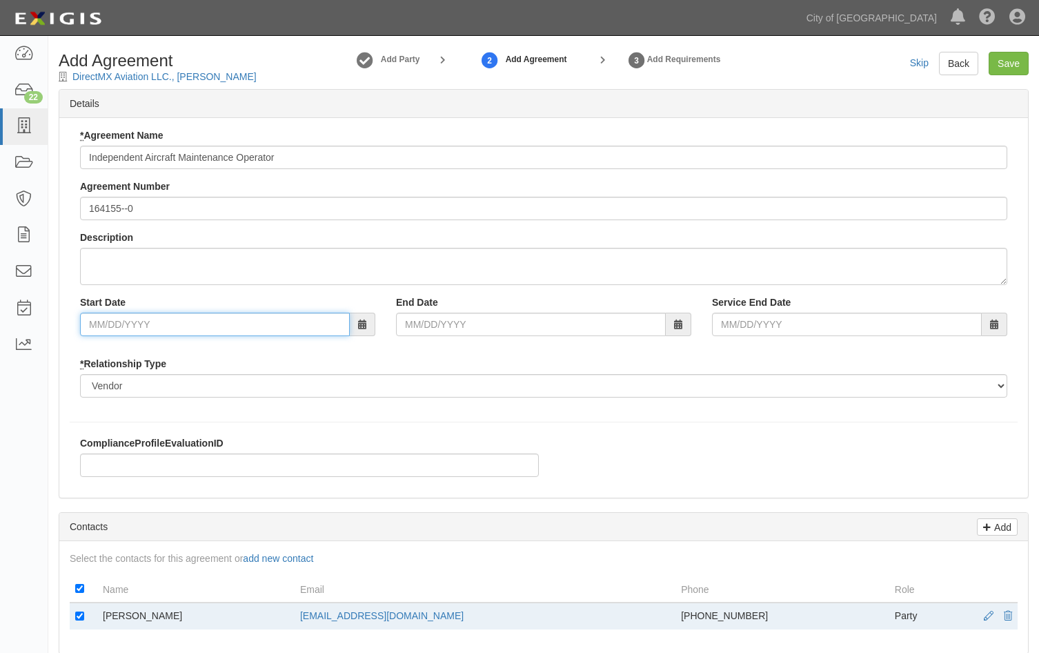
type input "09/15/2025"
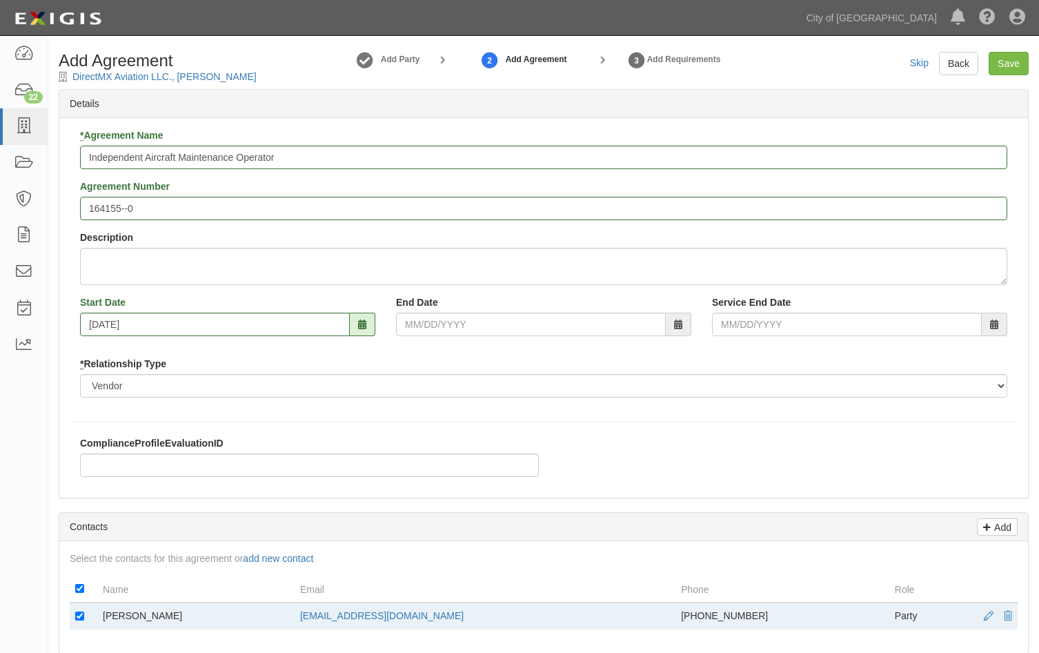
click at [271, 432] on div "* Agreement Name Independent Aircraft Maintenance Operator Agreement Number 164…" at bounding box center [543, 308] width 969 height 380
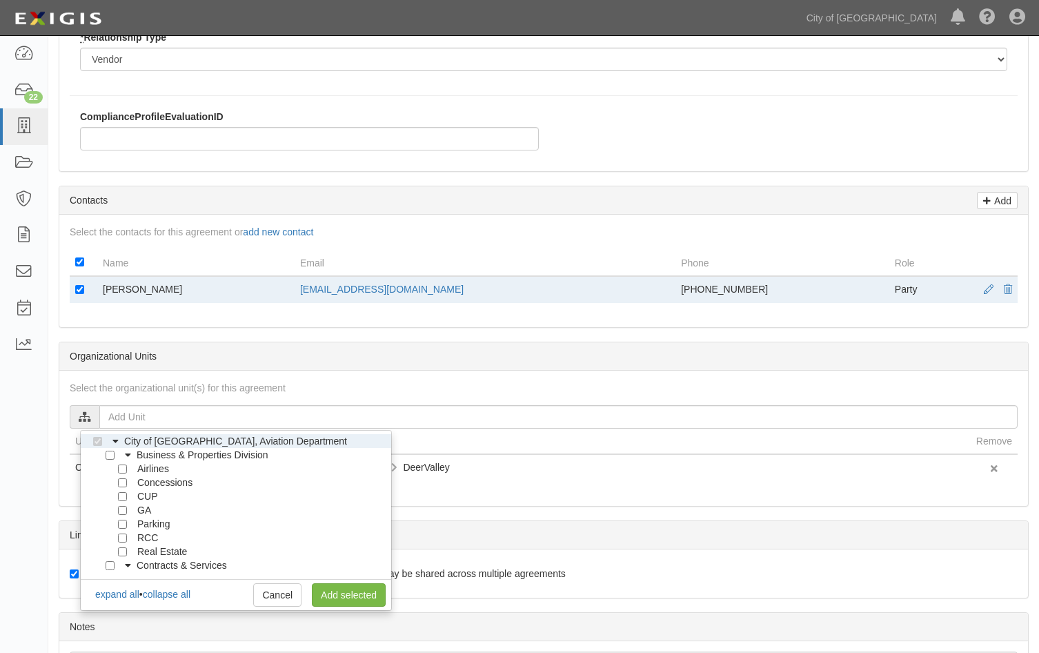
scroll to position [414, 0]
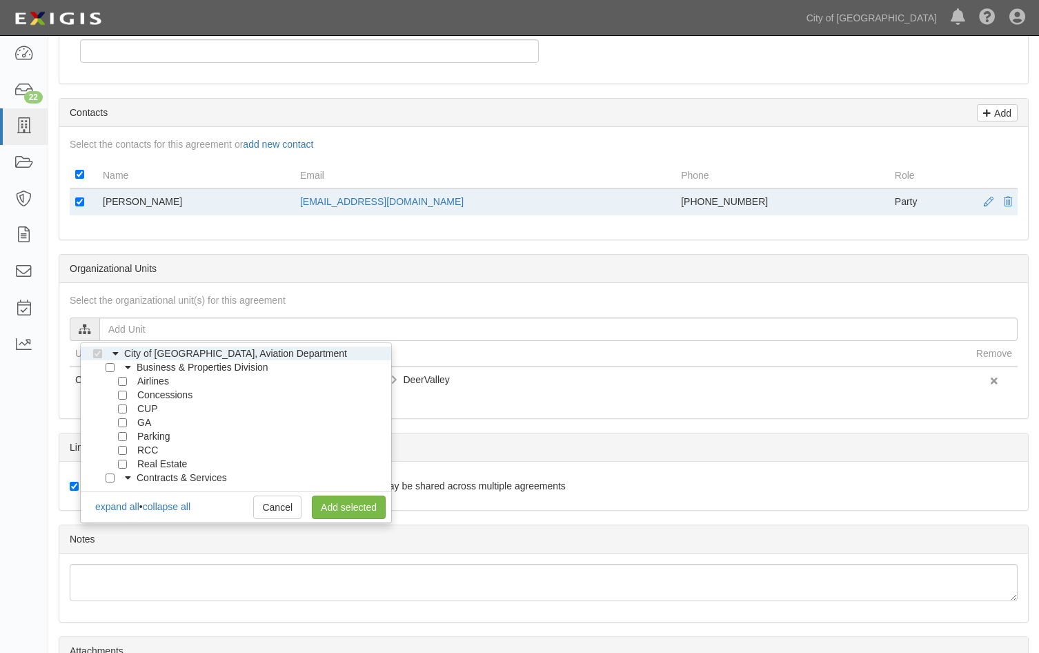
click at [456, 353] on th "Unit" at bounding box center [520, 354] width 901 height 26
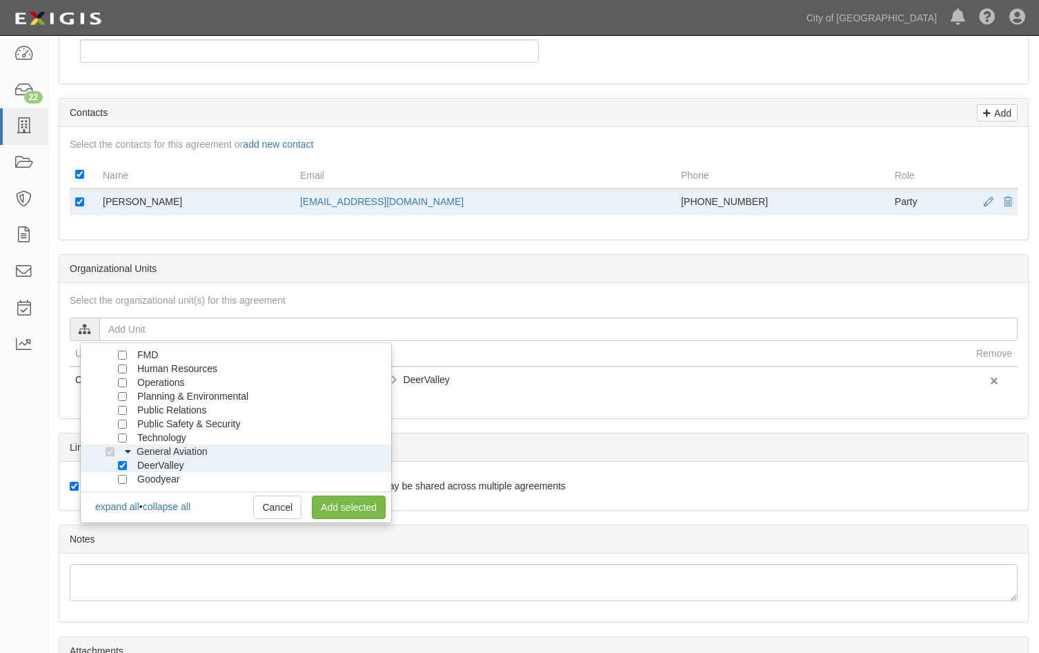
scroll to position [193, 0]
click at [342, 507] on link "Add selected" at bounding box center [349, 506] width 74 height 23
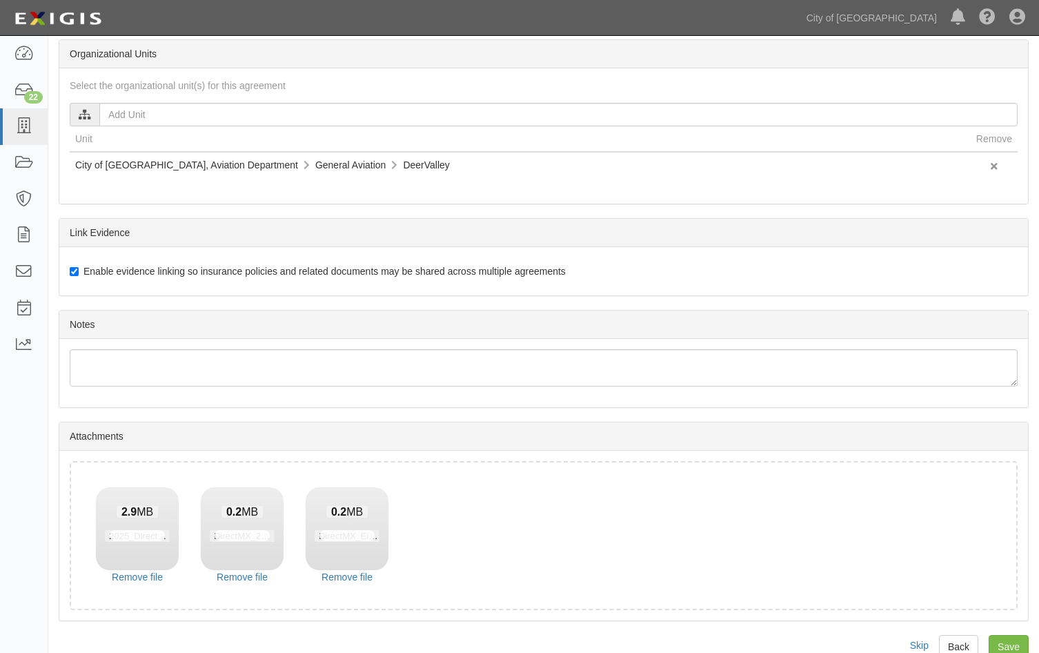
scroll to position [654, 0]
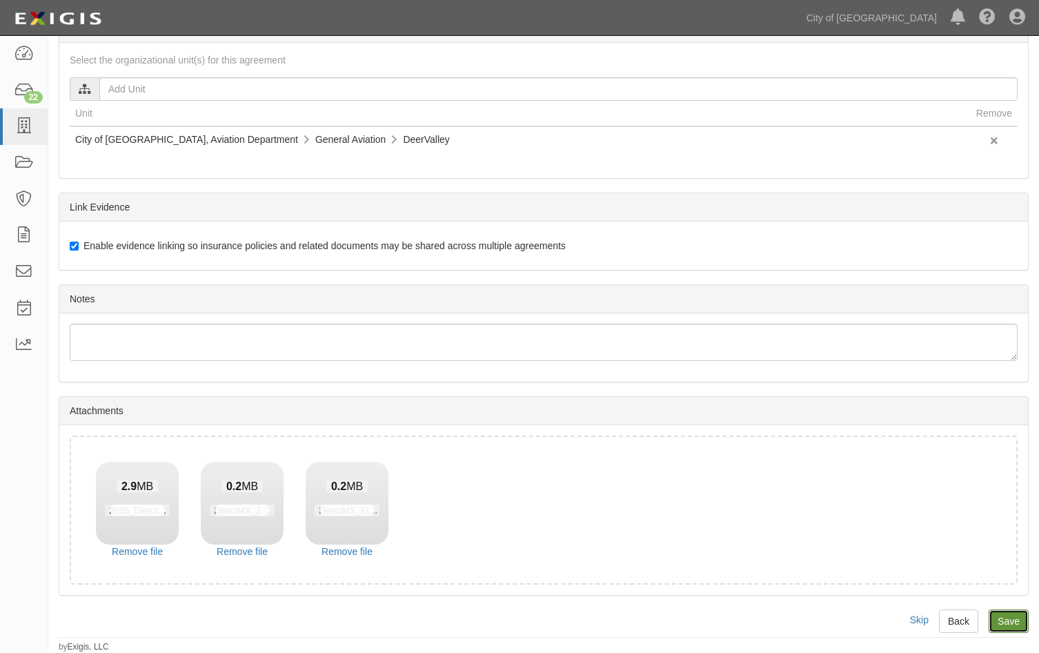
click at [1022, 621] on input "Save" at bounding box center [1009, 620] width 40 height 23
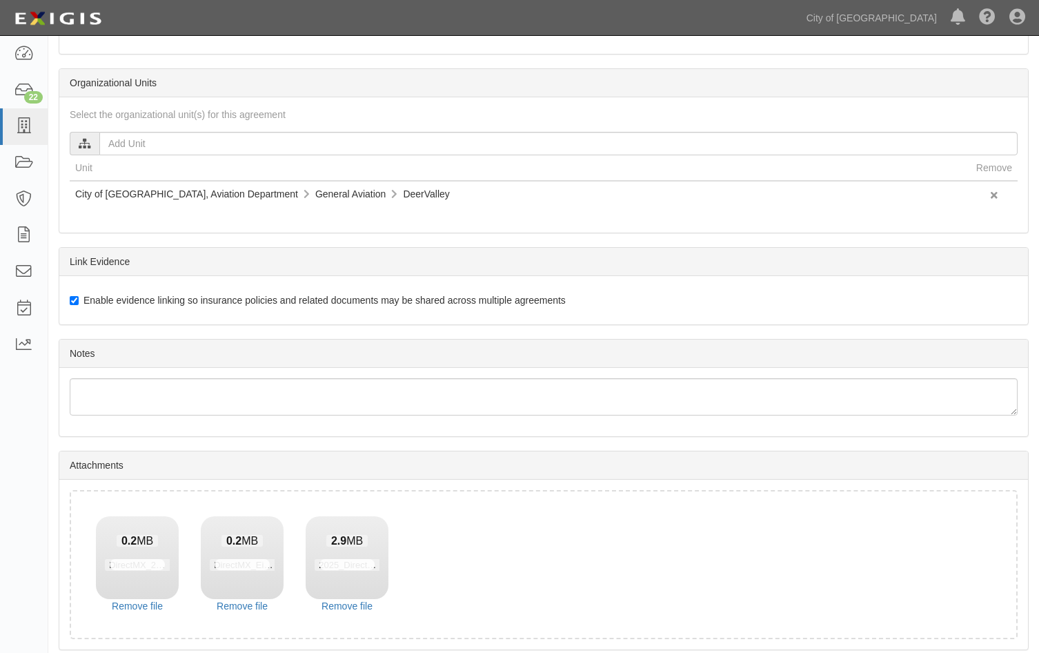
scroll to position [654, 0]
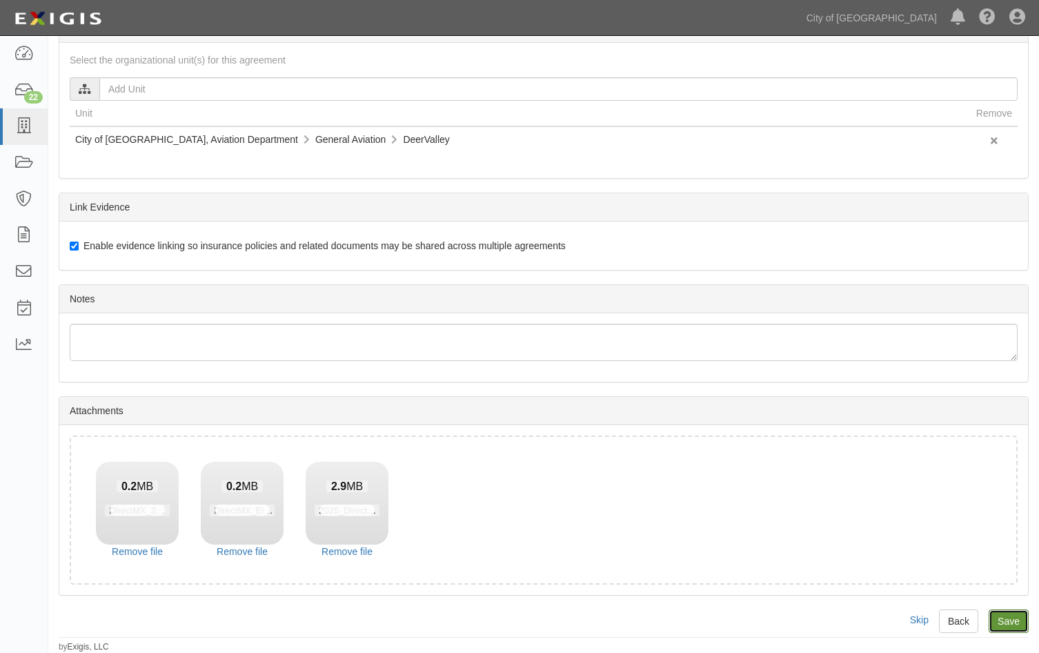
click at [1020, 631] on input "Save" at bounding box center [1009, 620] width 40 height 23
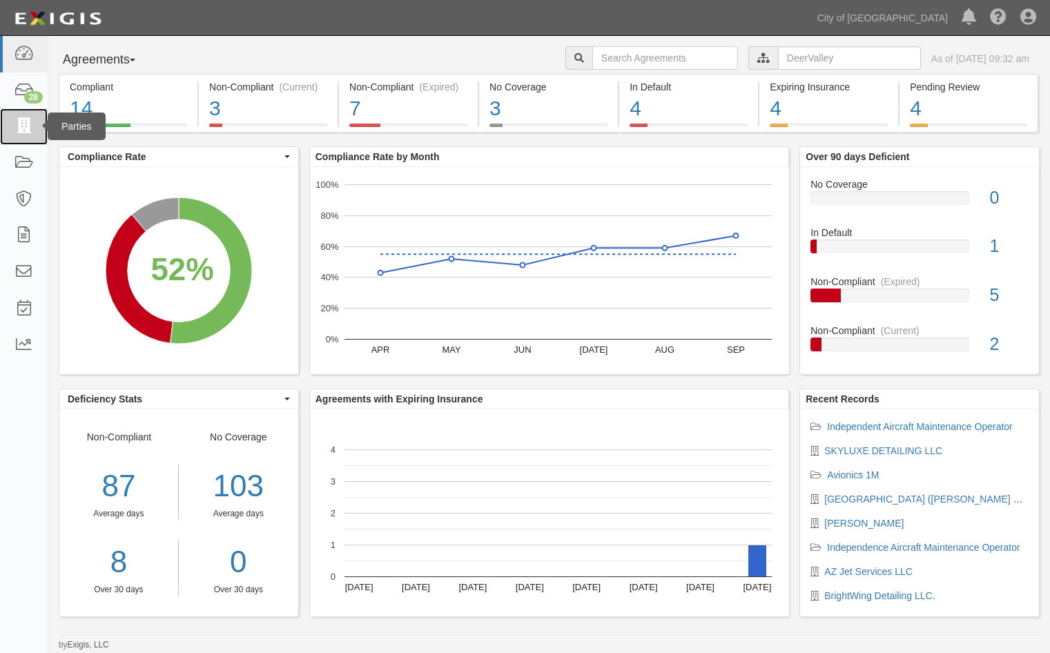
click at [22, 122] on icon at bounding box center [23, 127] width 19 height 16
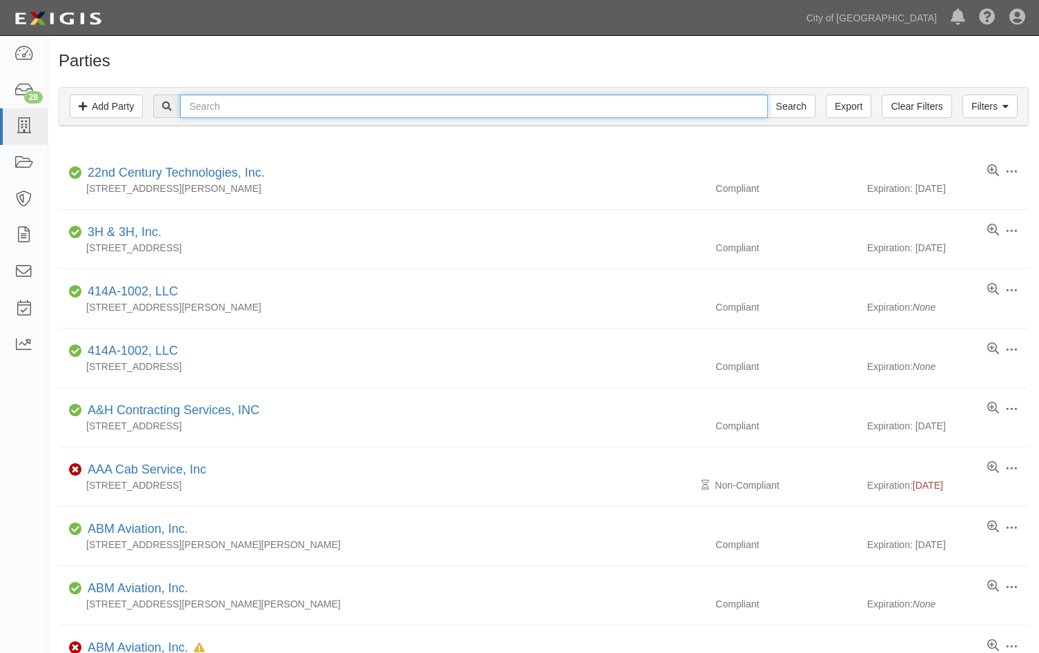
click at [250, 107] on input "text" at bounding box center [473, 106] width 587 height 23
type input "directmx"
click at [767, 95] on input "Search" at bounding box center [791, 106] width 48 height 23
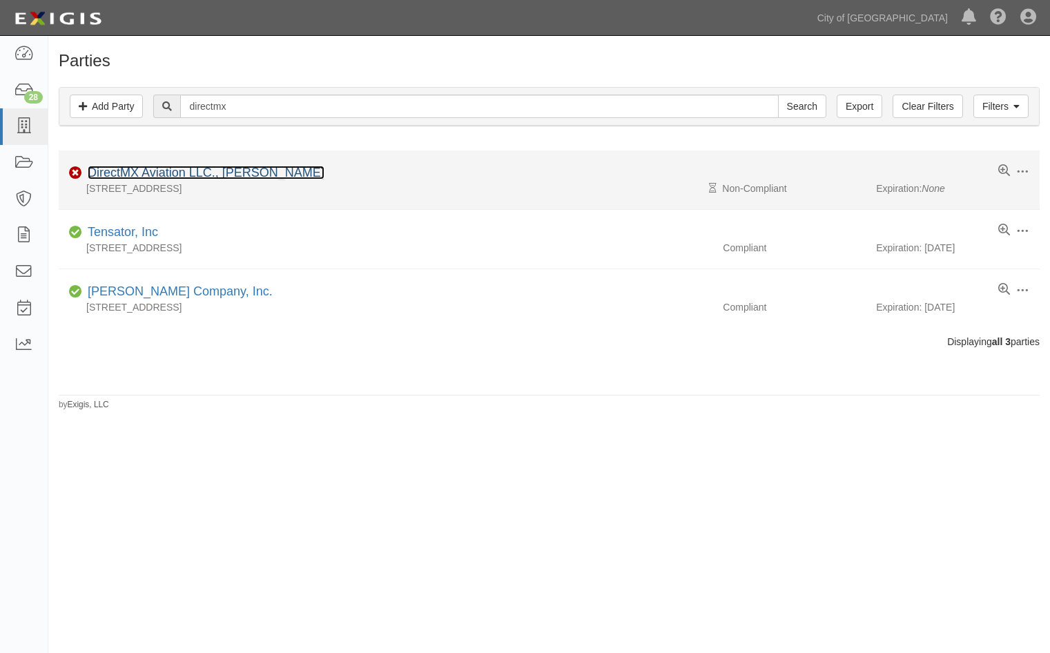
click at [164, 175] on link "DirectMX Aviation LLC., [PERSON_NAME]" at bounding box center [206, 173] width 237 height 14
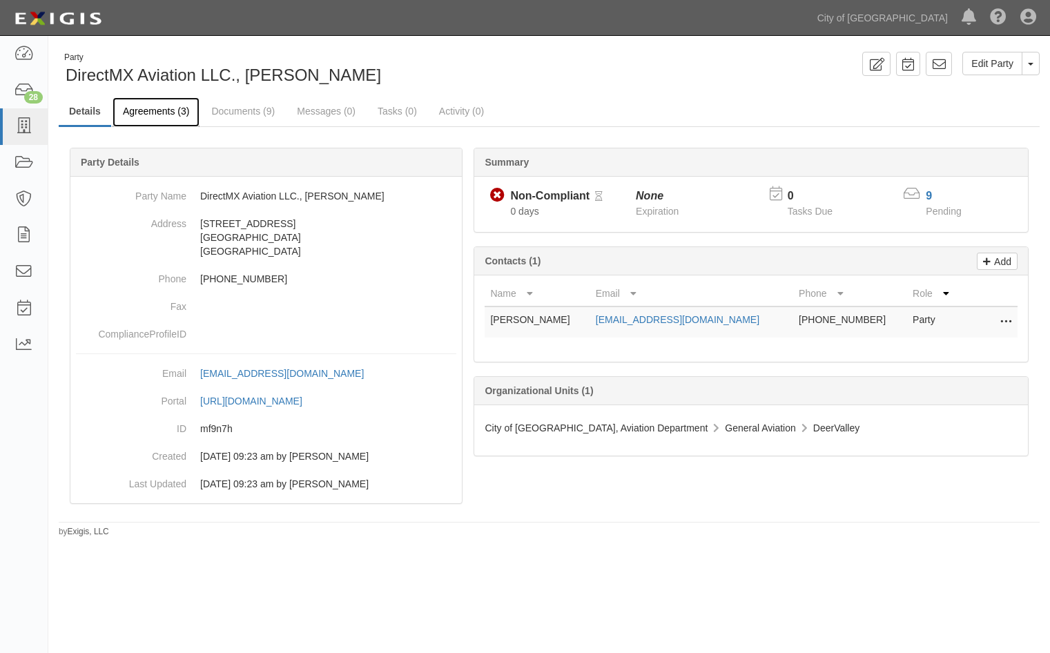
click at [160, 114] on link "Agreements (3)" at bounding box center [155, 112] width 87 height 30
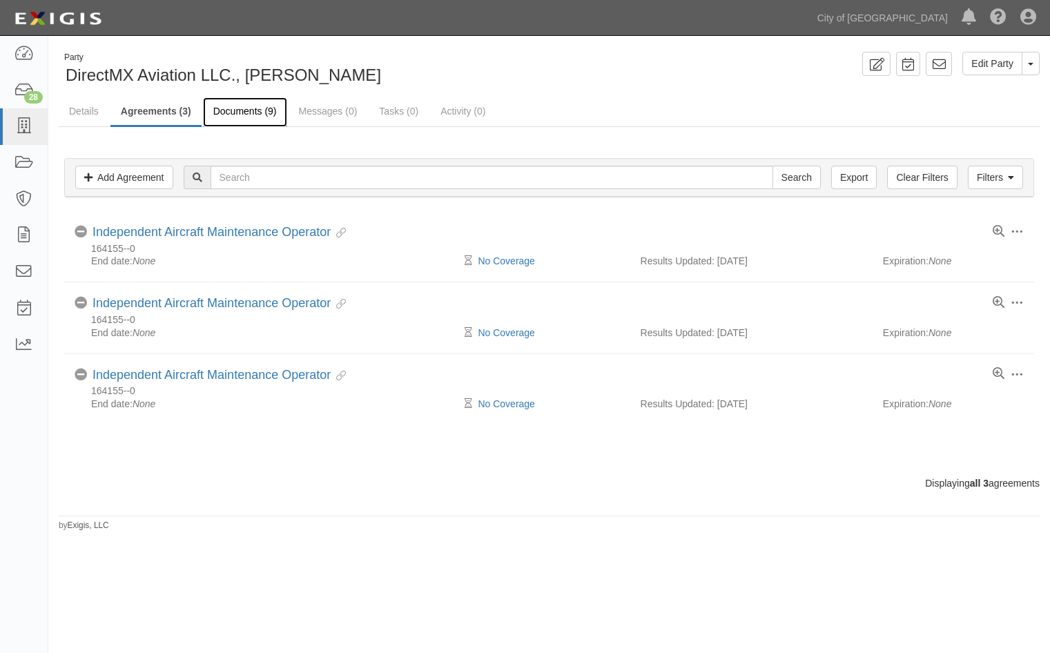
click at [248, 112] on link "Documents (9)" at bounding box center [245, 112] width 84 height 30
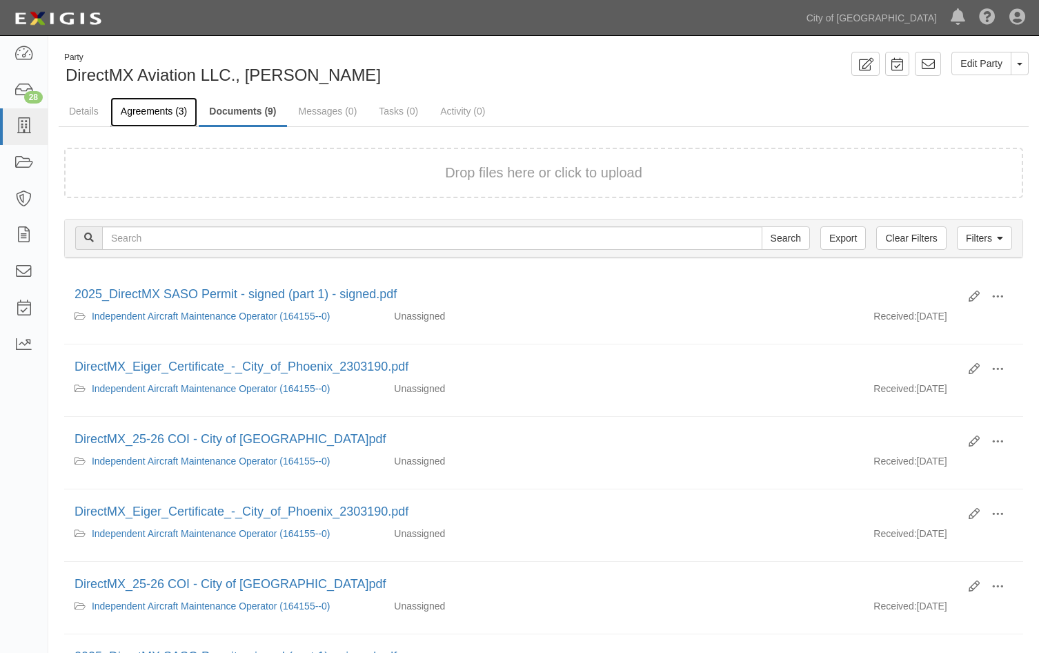
click at [155, 117] on link "Agreements (3)" at bounding box center [153, 112] width 87 height 30
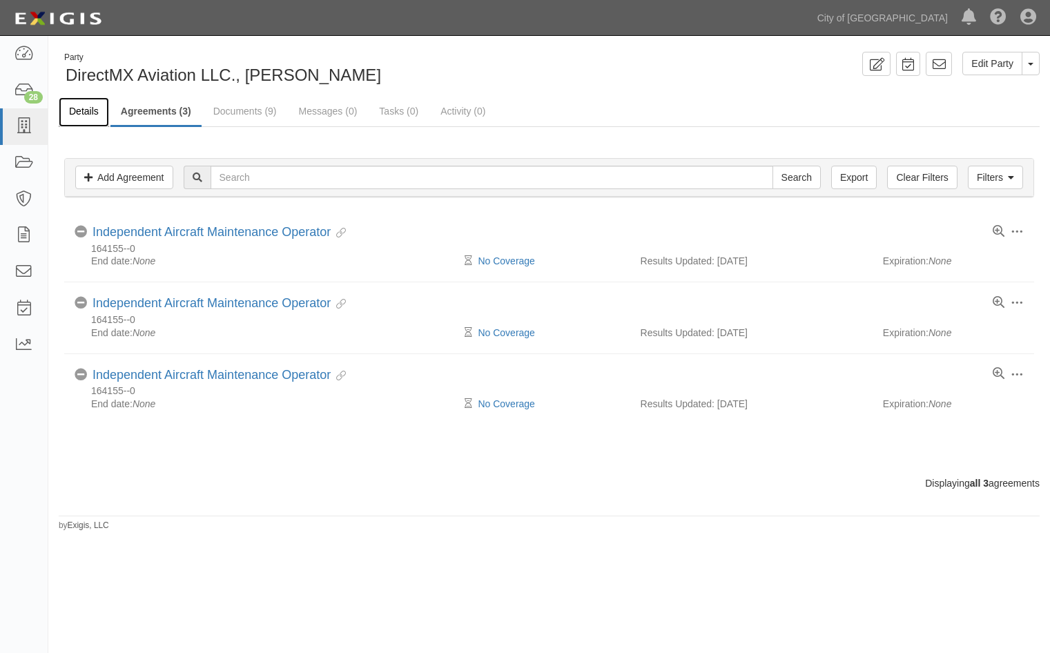
click at [99, 114] on link "Details" at bounding box center [84, 112] width 50 height 30
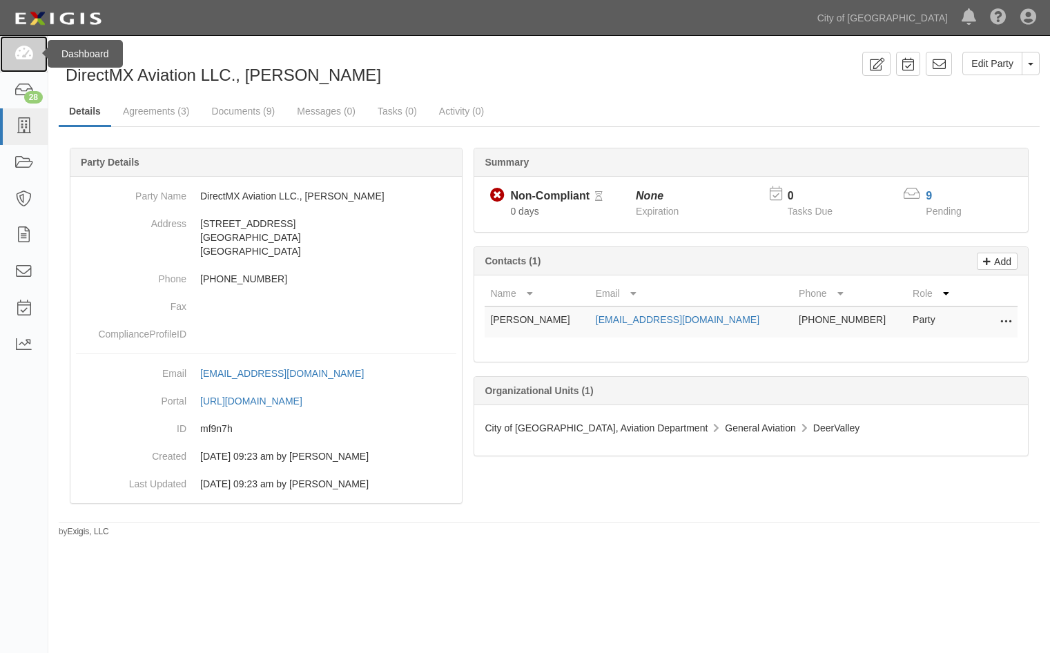
click at [19, 52] on icon at bounding box center [23, 54] width 19 height 16
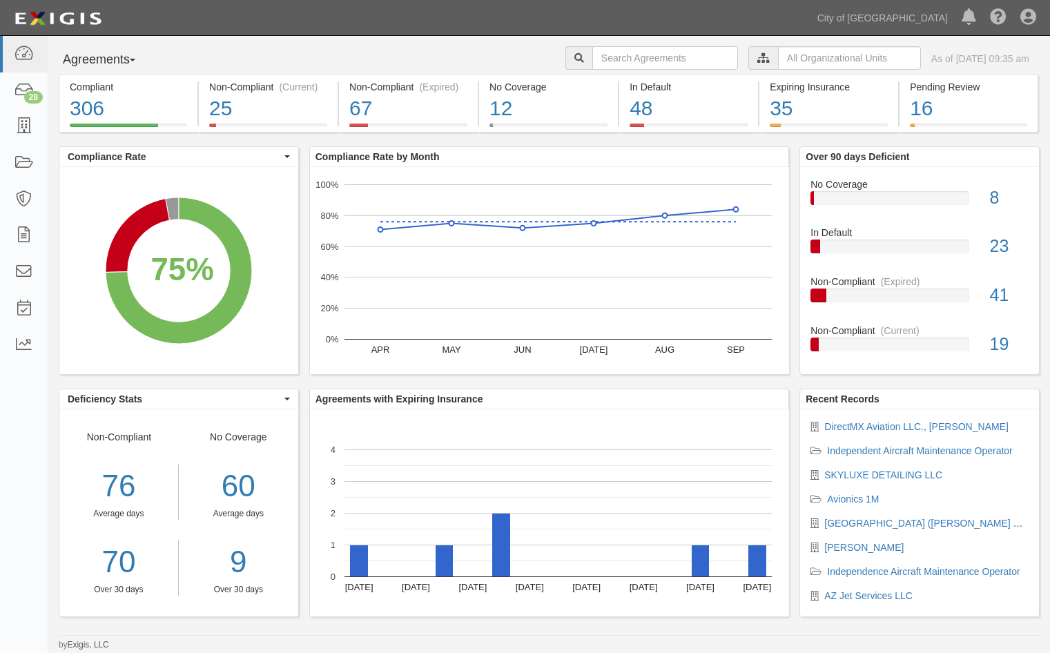
click at [748, 59] on div at bounding box center [763, 57] width 30 height 23
click at [778, 59] on input "text" at bounding box center [849, 57] width 143 height 23
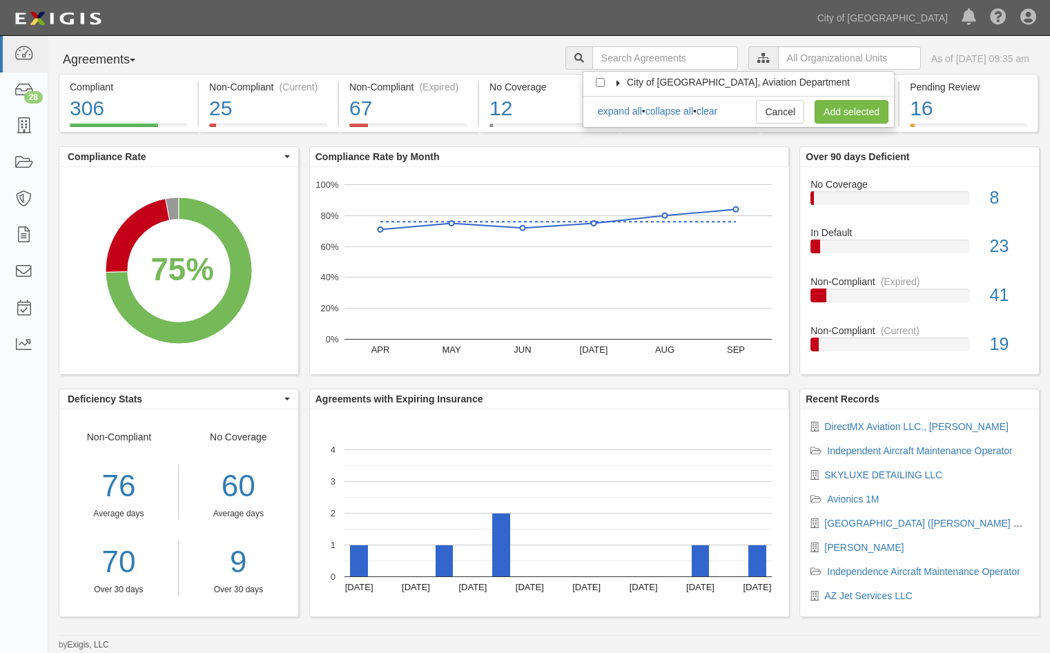
click at [621, 84] on icon at bounding box center [618, 83] width 10 height 6
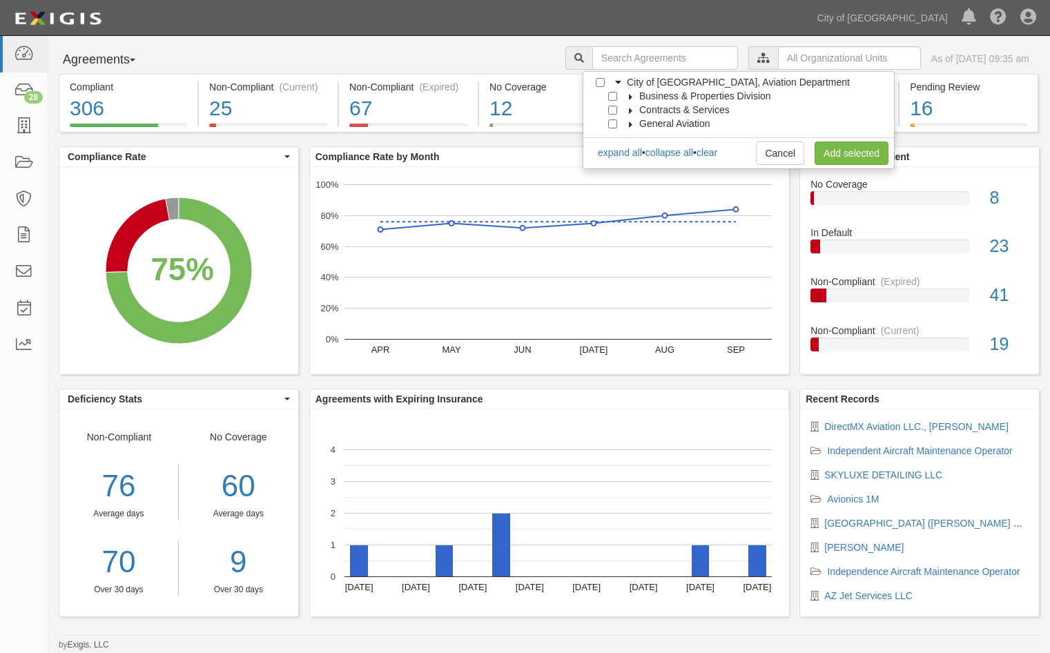
click at [630, 124] on icon at bounding box center [631, 124] width 10 height 6
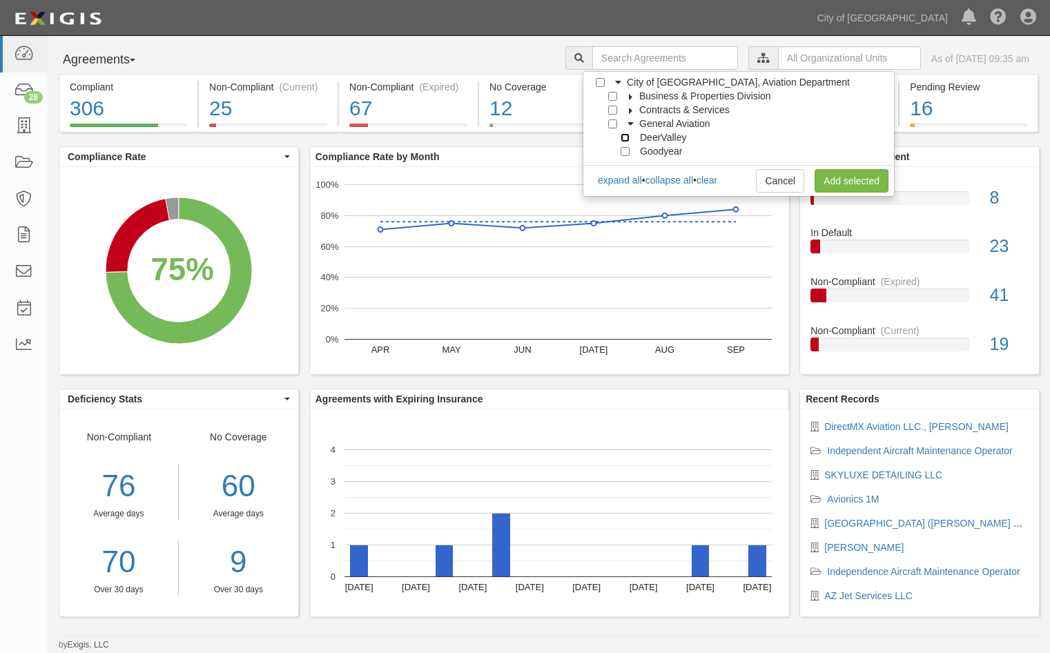
click at [620, 137] on input "DeerValley" at bounding box center [624, 137] width 9 height 9
checkbox input "true"
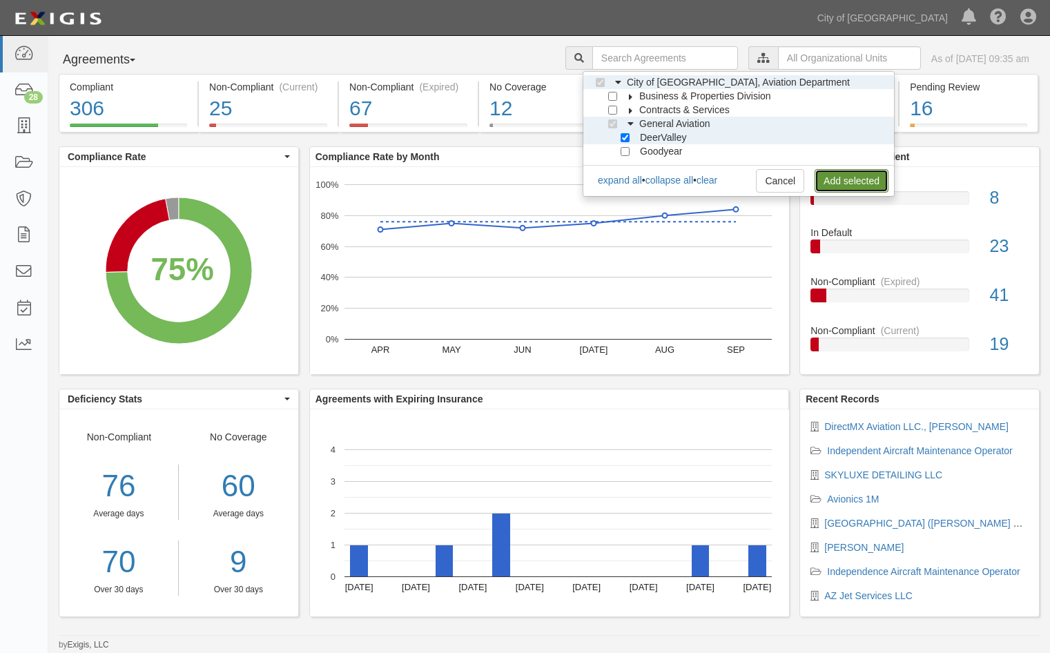
click at [828, 177] on link "Add selected" at bounding box center [851, 180] width 74 height 23
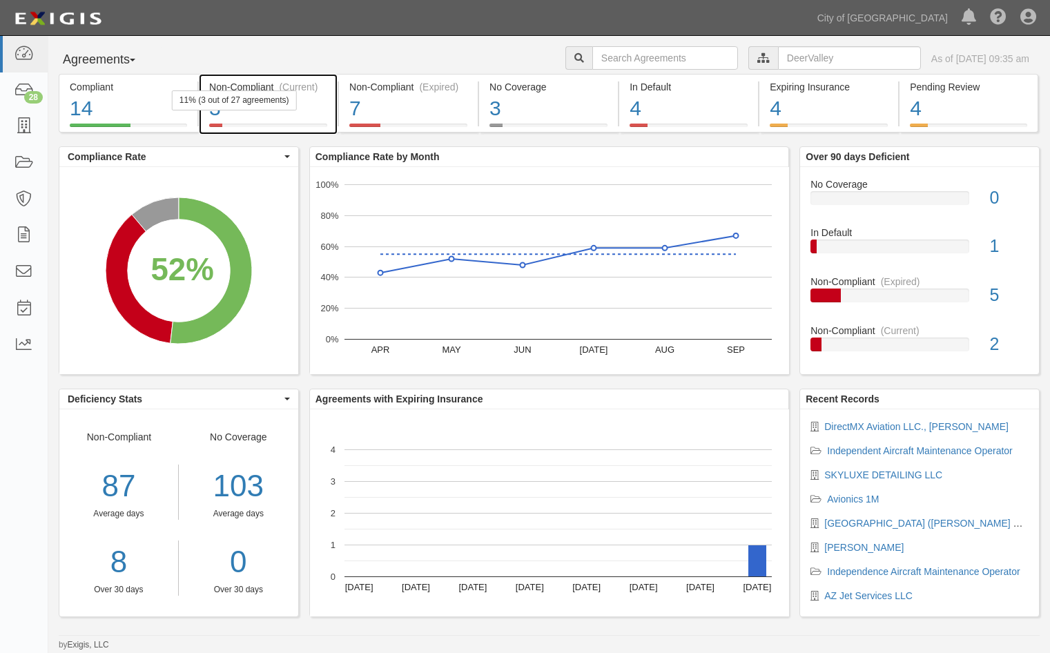
click at [318, 108] on div "3" at bounding box center [268, 109] width 118 height 30
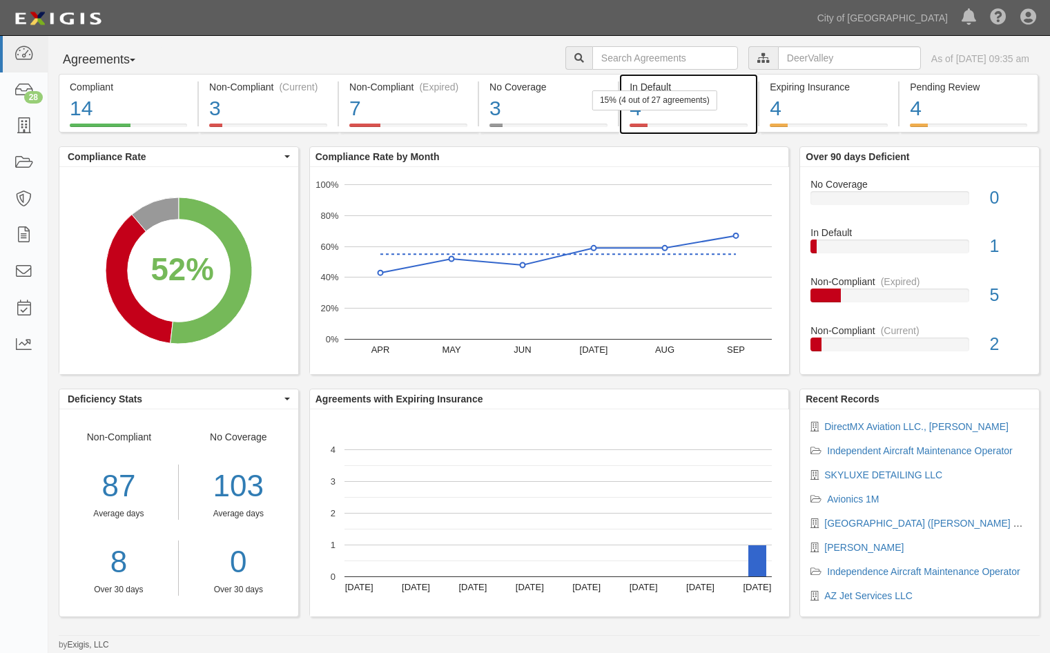
click at [727, 104] on div "4" at bounding box center [688, 109] width 118 height 30
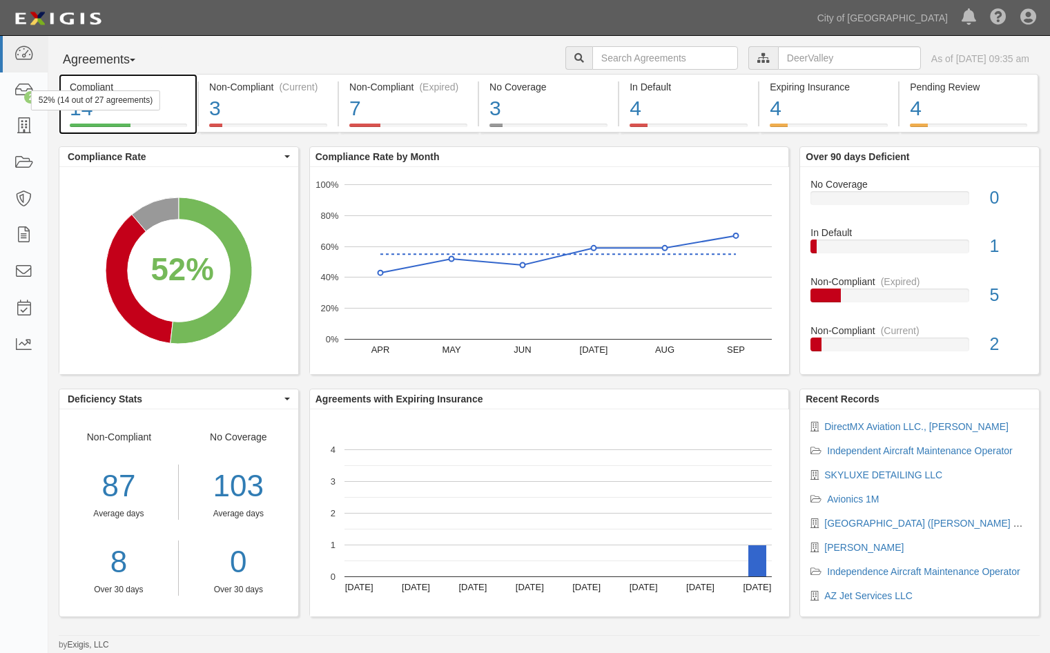
click at [182, 107] on div "14" at bounding box center [128, 109] width 117 height 30
click at [615, 57] on input "text" at bounding box center [665, 57] width 146 height 23
type input "directMX"
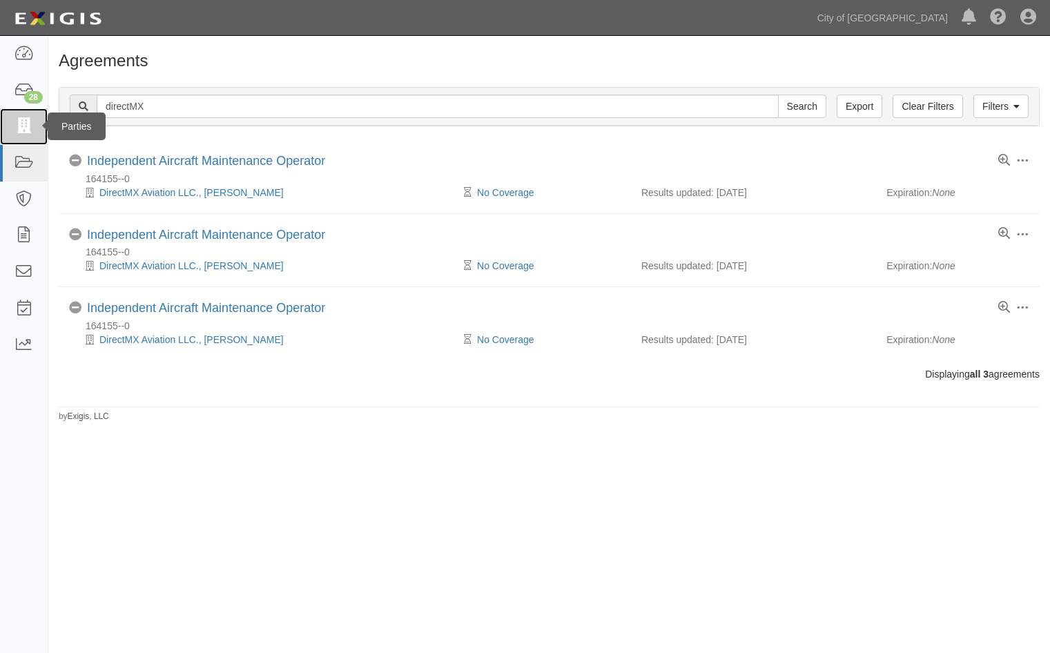
click at [32, 128] on icon at bounding box center [23, 127] width 19 height 16
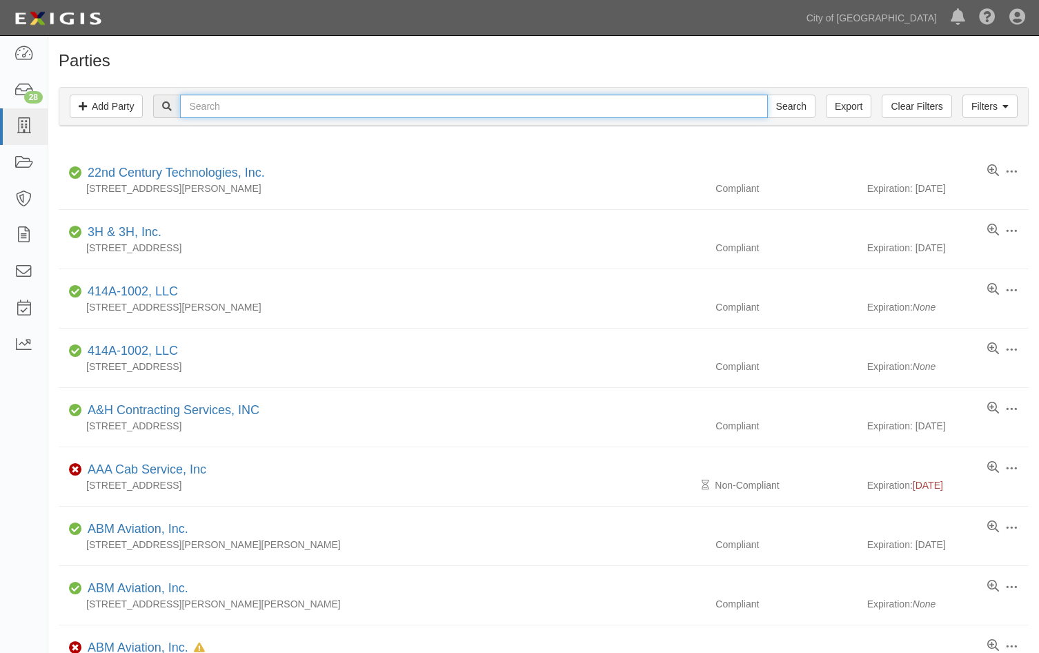
click at [244, 106] on input "text" at bounding box center [473, 106] width 587 height 23
type input "directmx"
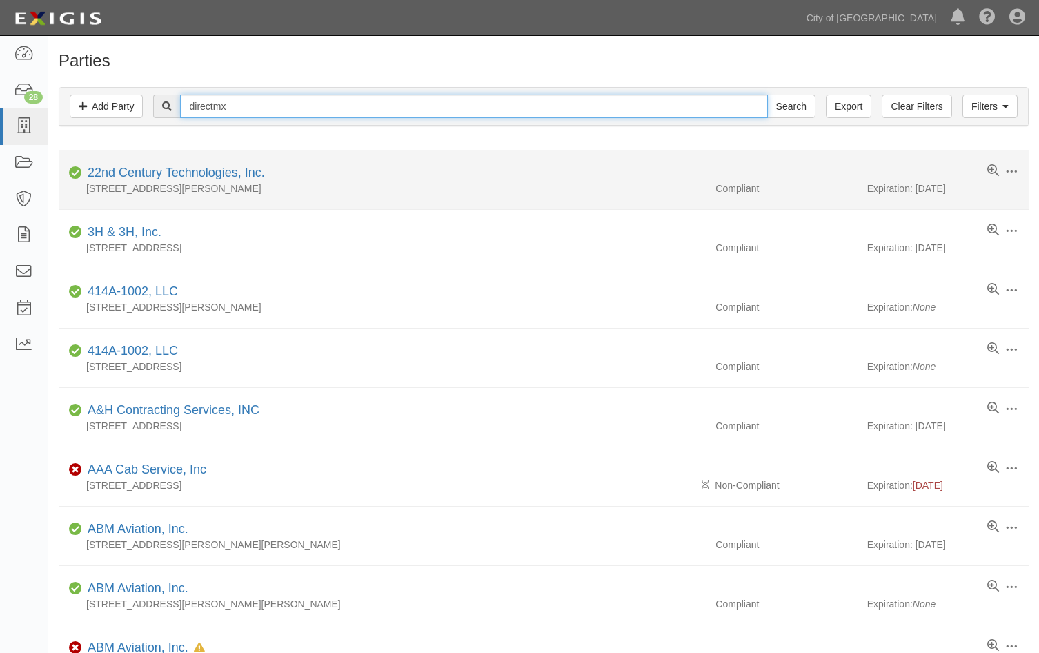
click at [767, 95] on input "Search" at bounding box center [791, 106] width 48 height 23
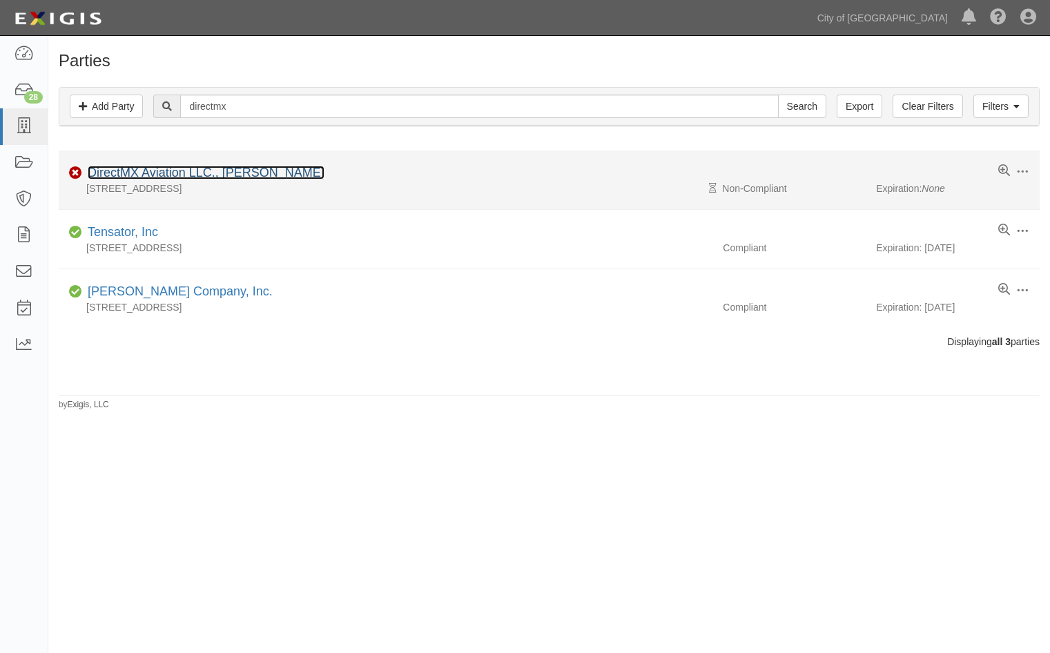
click at [165, 175] on link "DirectMX Aviation LLC., [PERSON_NAME]" at bounding box center [206, 173] width 237 height 14
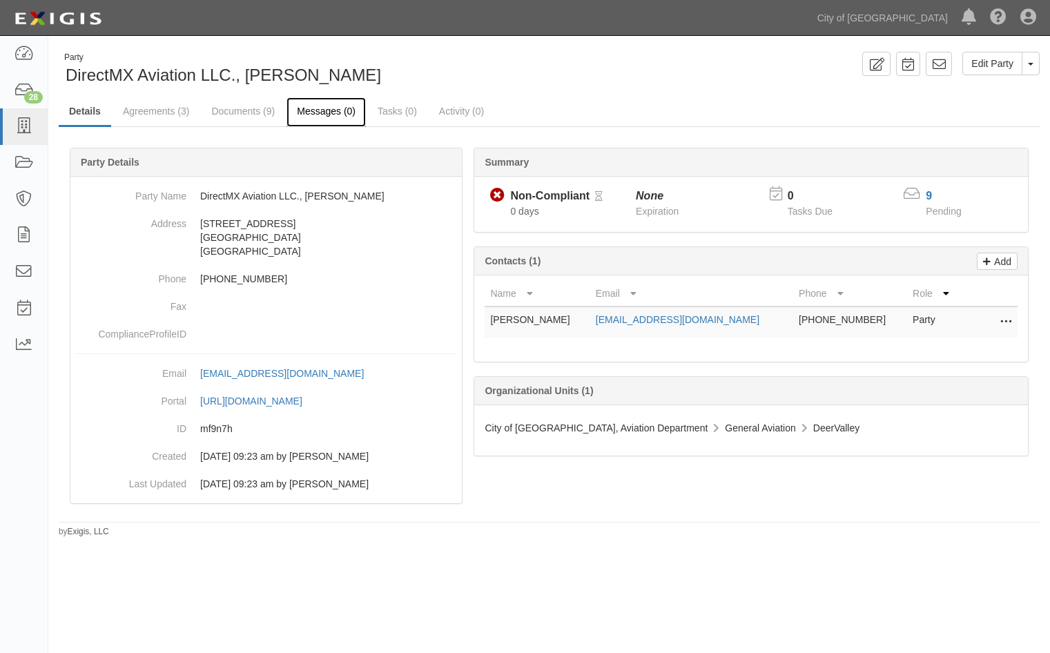
click at [313, 107] on link "Messages (0)" at bounding box center [325, 112] width 79 height 30
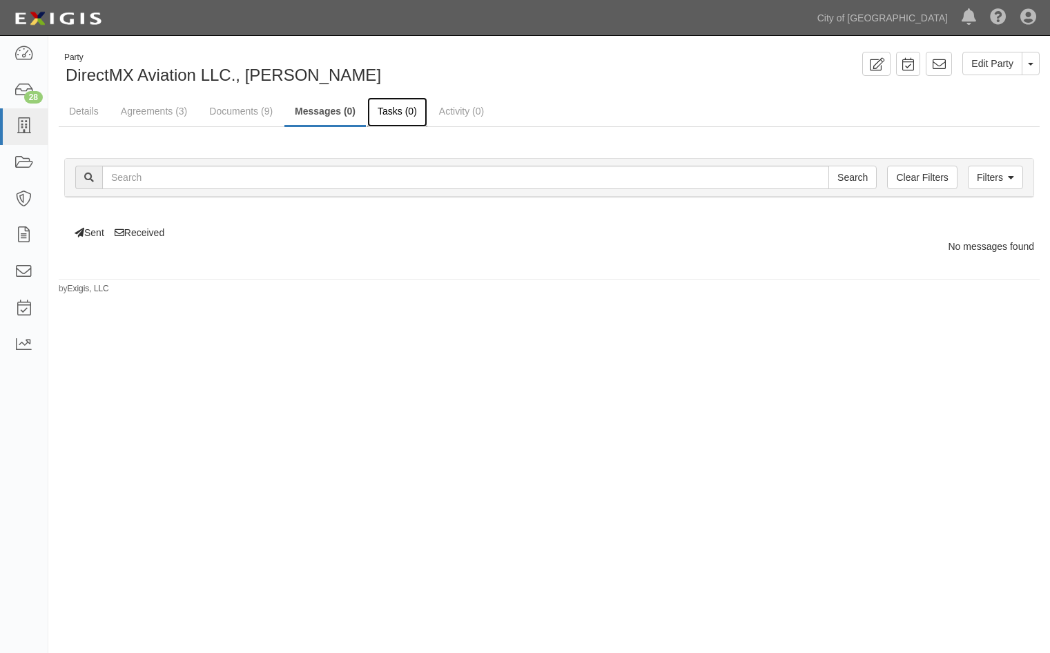
click at [398, 117] on link "Tasks (0)" at bounding box center [397, 112] width 60 height 30
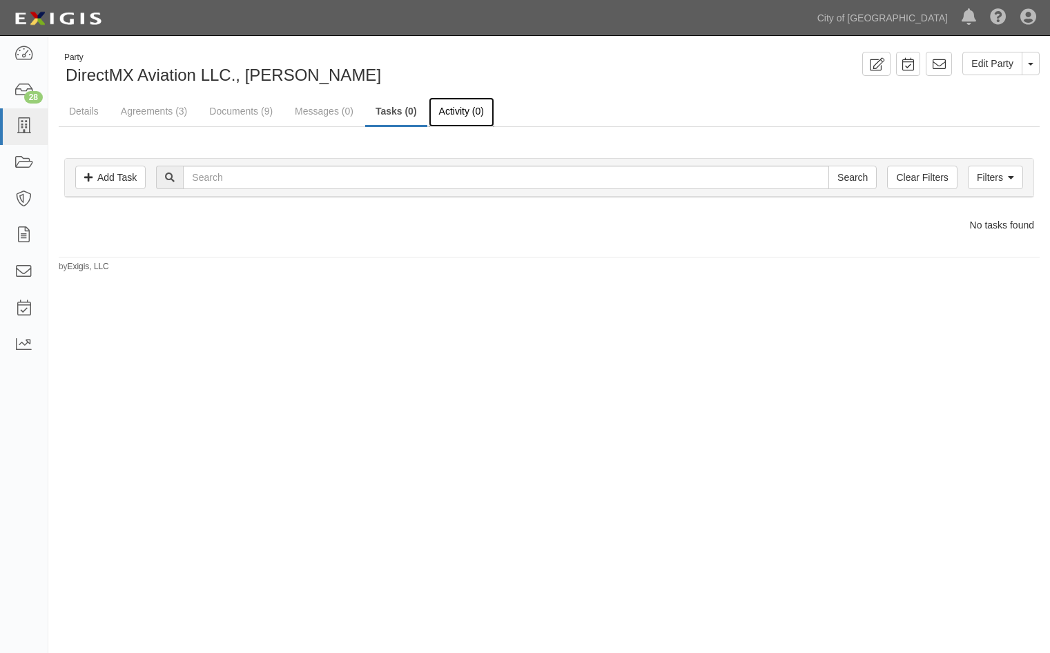
click at [461, 116] on link "Activity (0)" at bounding box center [462, 112] width 66 height 30
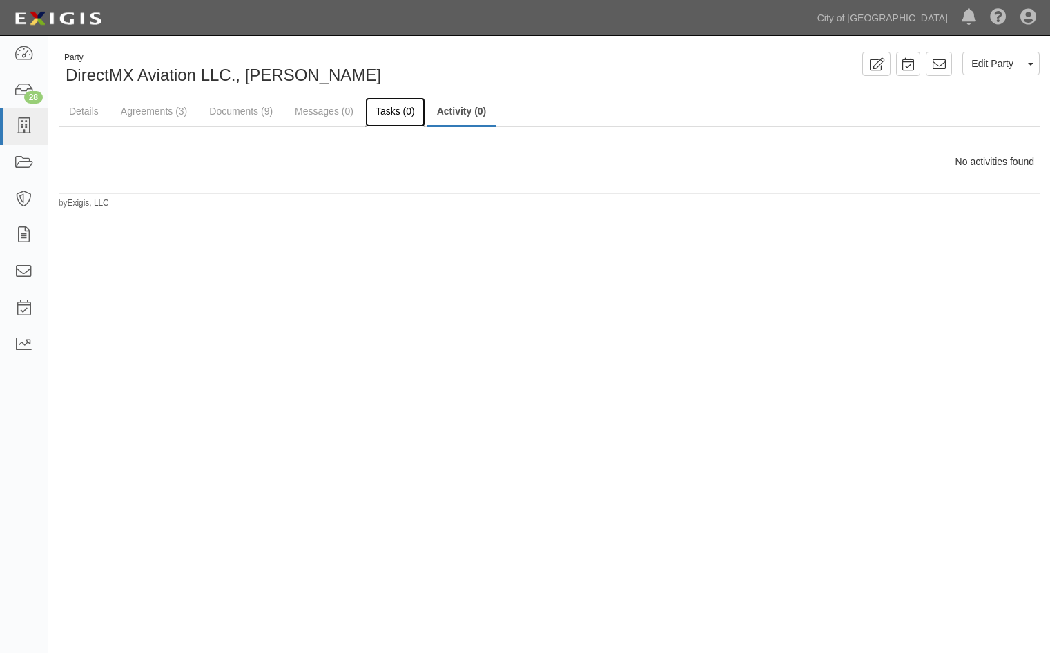
click at [373, 113] on link "Tasks (0)" at bounding box center [395, 112] width 60 height 30
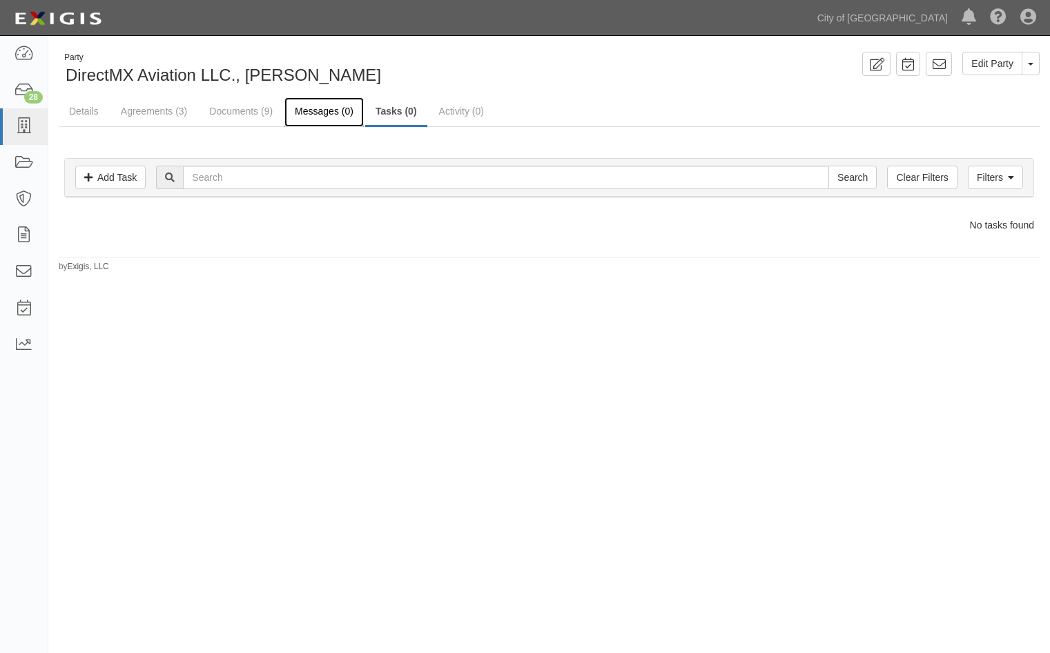
click at [313, 114] on link "Messages (0)" at bounding box center [323, 112] width 79 height 30
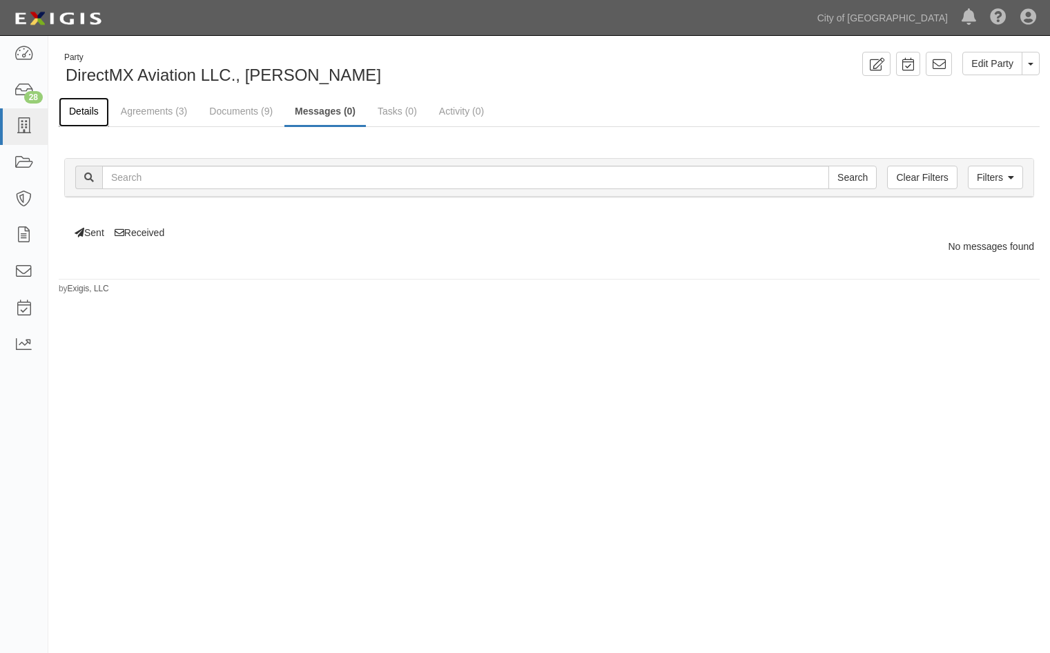
click at [100, 112] on link "Details" at bounding box center [84, 112] width 50 height 30
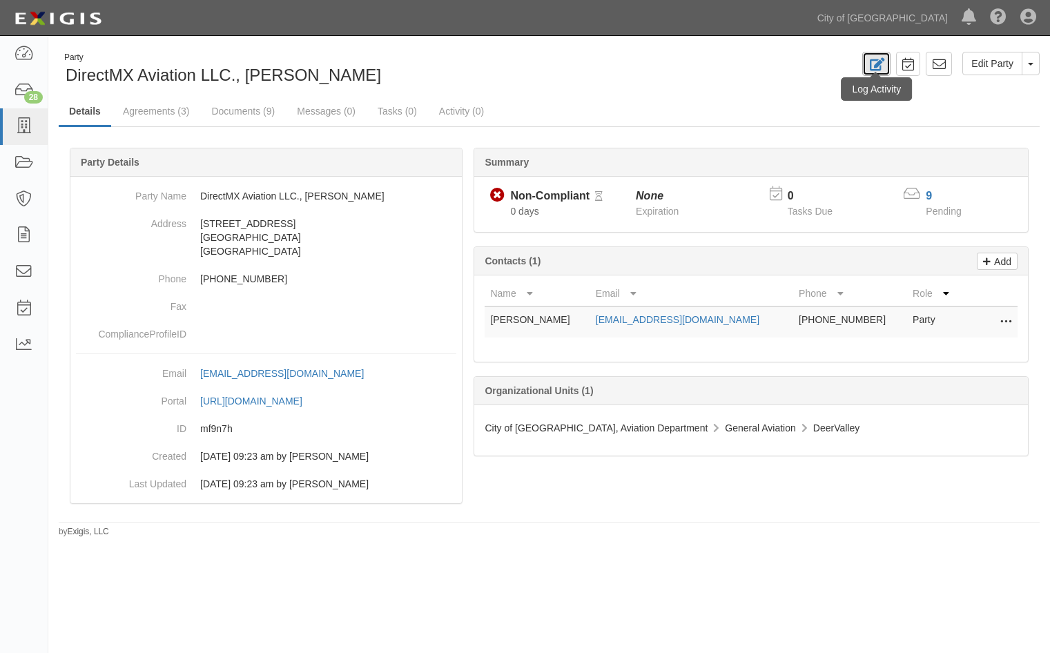
click at [872, 63] on icon at bounding box center [876, 64] width 16 height 13
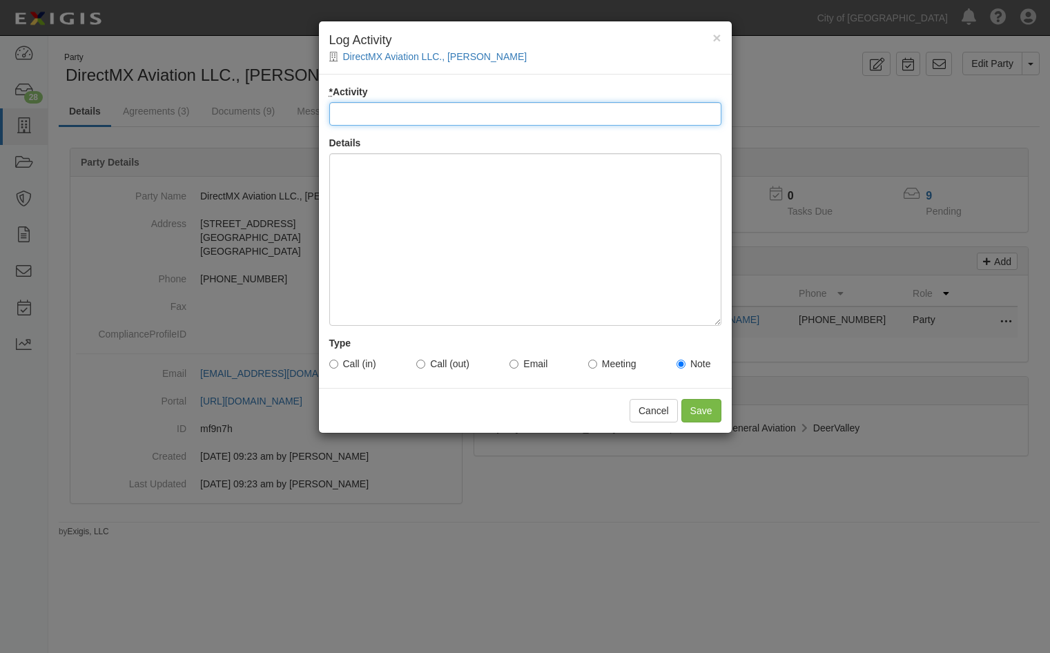
click at [401, 114] on input "* Activity" at bounding box center [525, 113] width 392 height 23
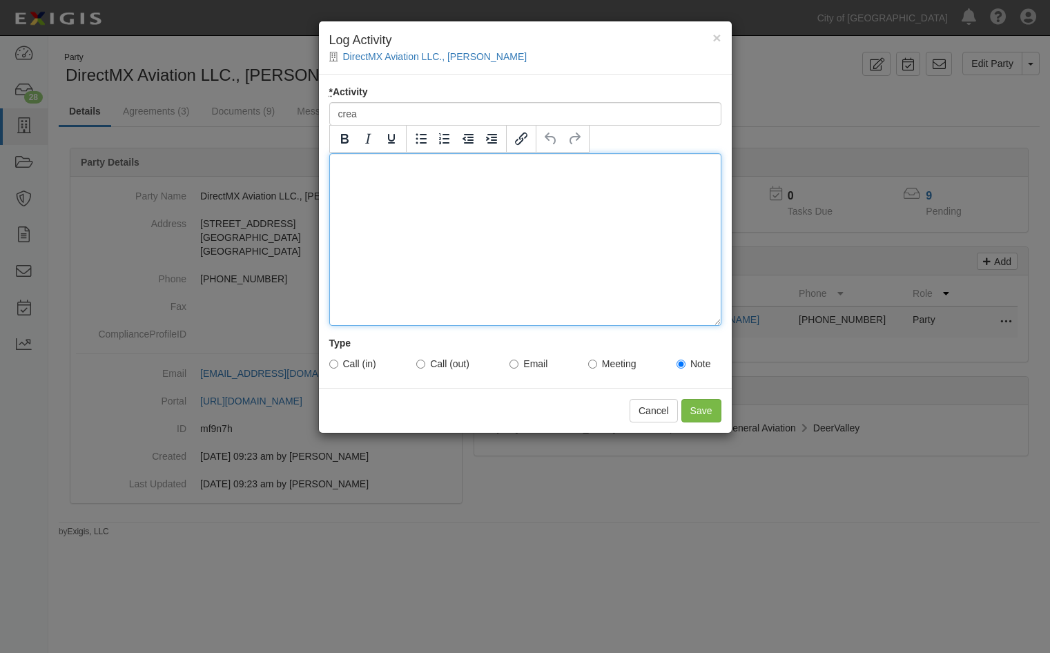
click at [479, 246] on div at bounding box center [525, 239] width 392 height 173
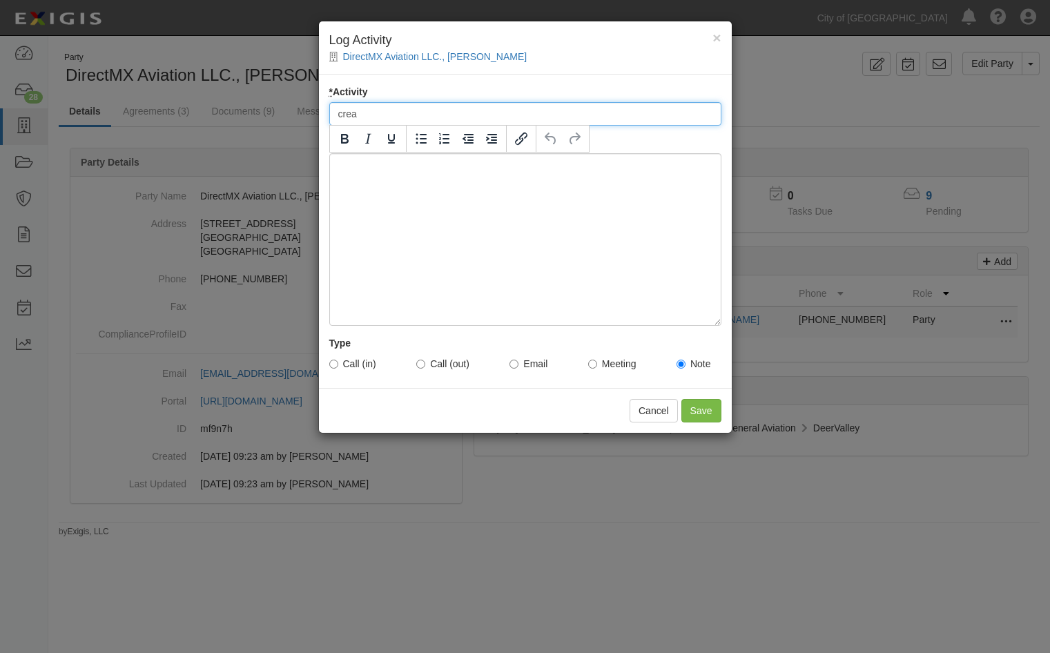
click at [362, 114] on input "crea" at bounding box center [525, 113] width 392 height 23
type input "created account and entered COI"
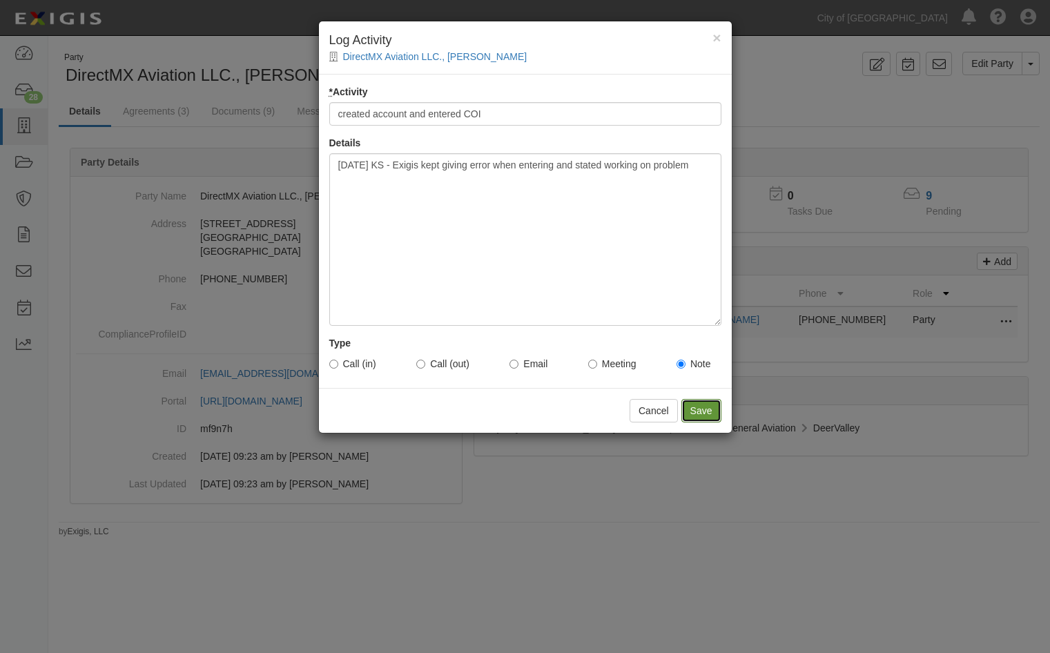
click at [698, 410] on input "Save" at bounding box center [701, 410] width 40 height 23
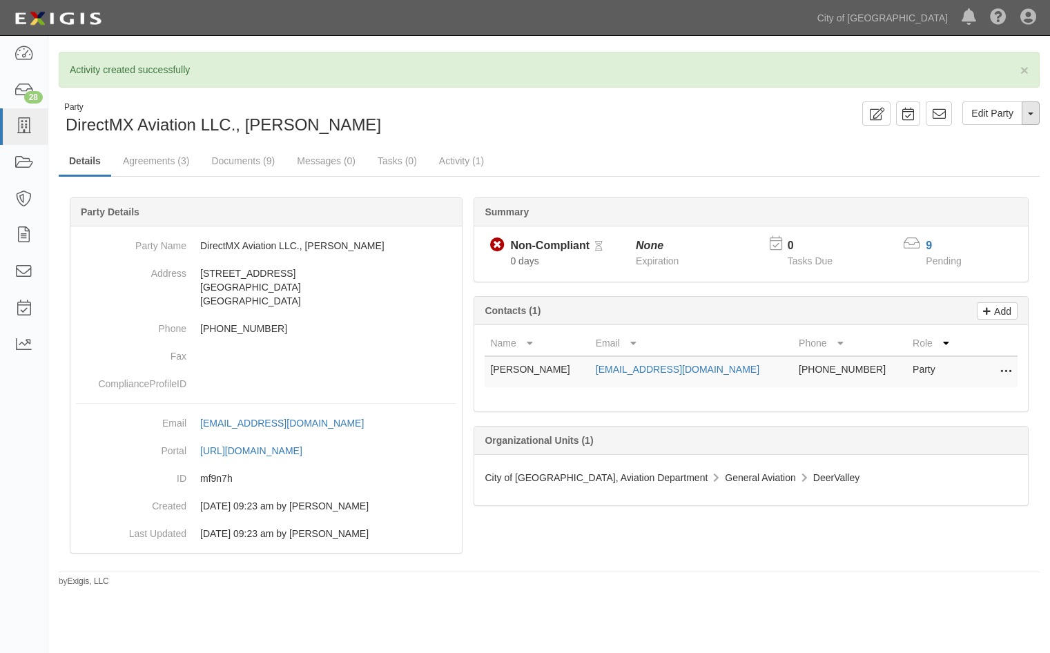
click at [1036, 113] on button "Toggle Party Dropdown" at bounding box center [1030, 112] width 18 height 23
click at [994, 117] on link "Edit Party" at bounding box center [992, 112] width 60 height 23
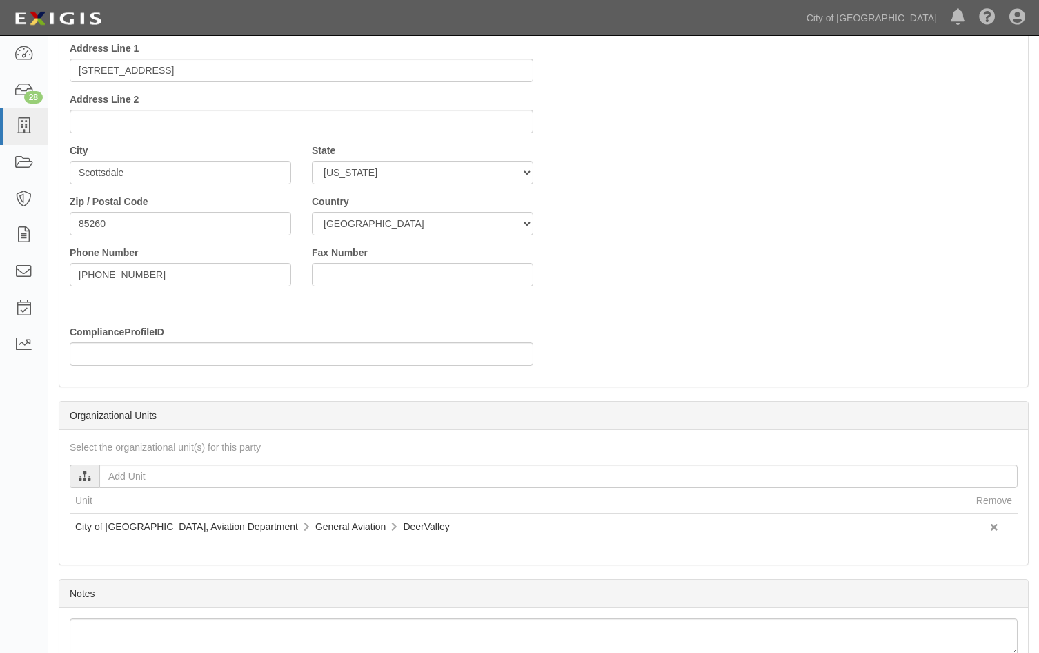
scroll to position [222, 0]
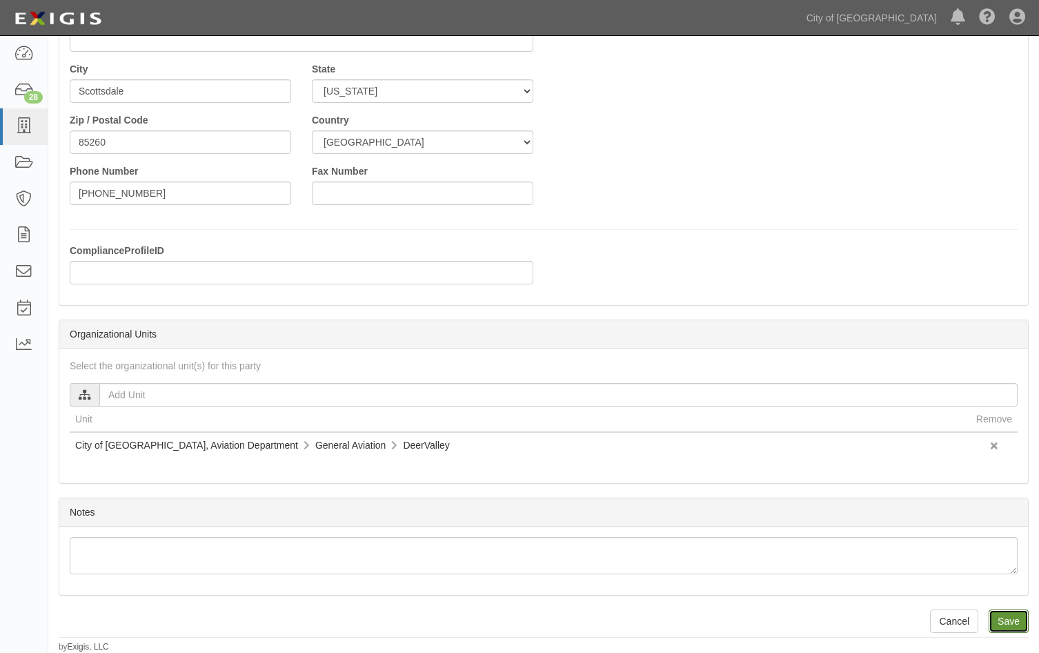
click at [1010, 625] on input "Save" at bounding box center [1009, 620] width 40 height 23
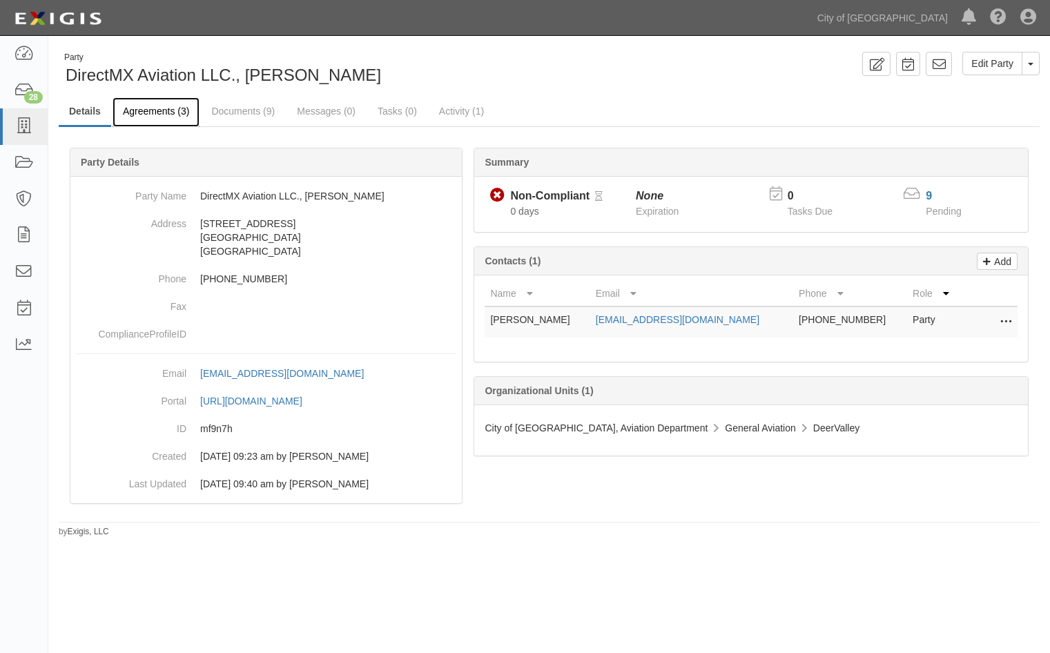
click at [146, 110] on link "Agreements (3)" at bounding box center [155, 112] width 87 height 30
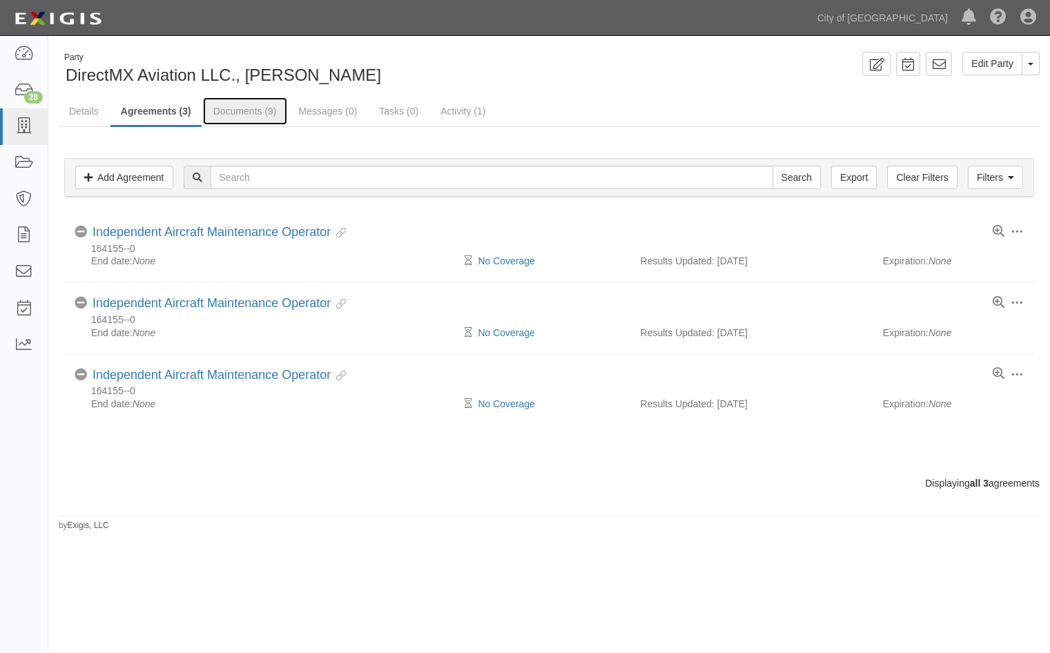
click at [253, 112] on link "Documents (9)" at bounding box center [245, 111] width 84 height 28
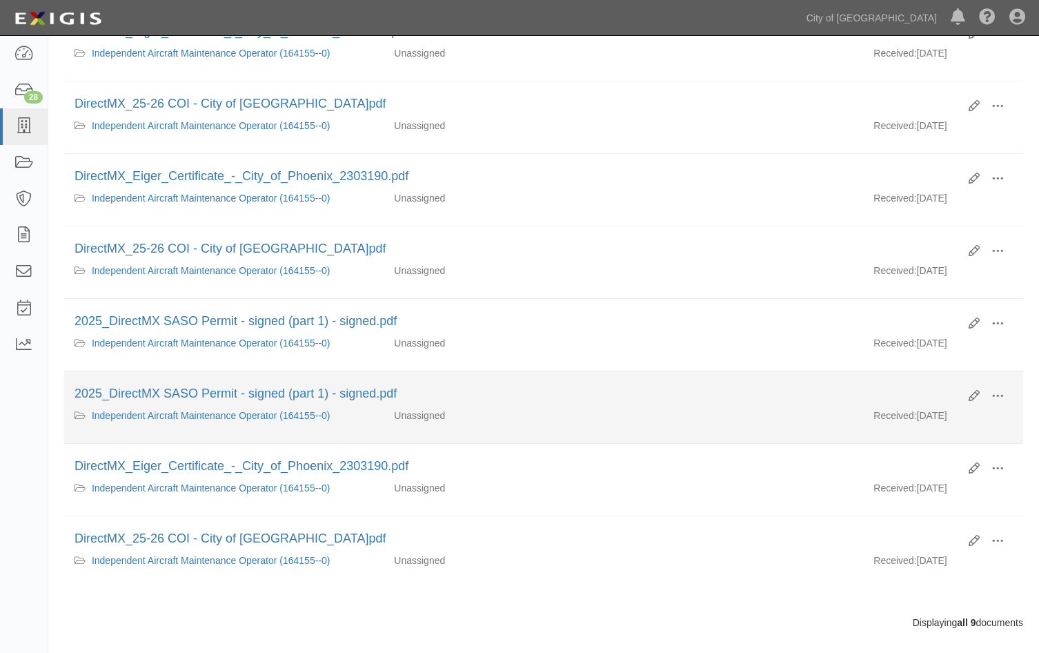
scroll to position [345, 0]
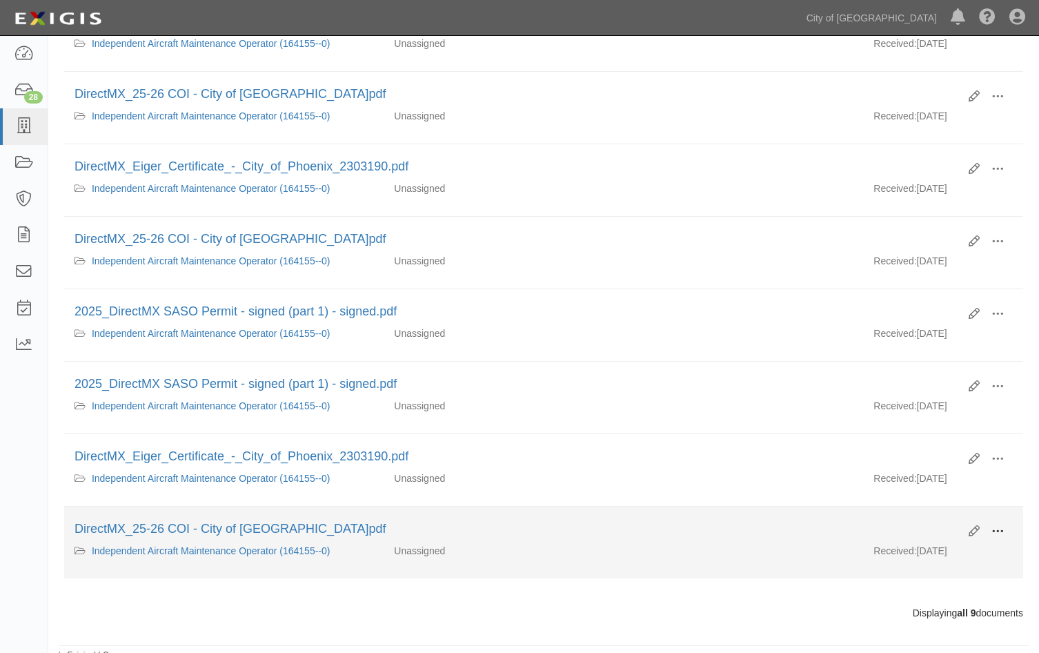
click at [1005, 531] on button at bounding box center [998, 531] width 30 height 23
click at [975, 531] on icon at bounding box center [974, 531] width 11 height 11
click at [971, 531] on icon at bounding box center [974, 531] width 11 height 11
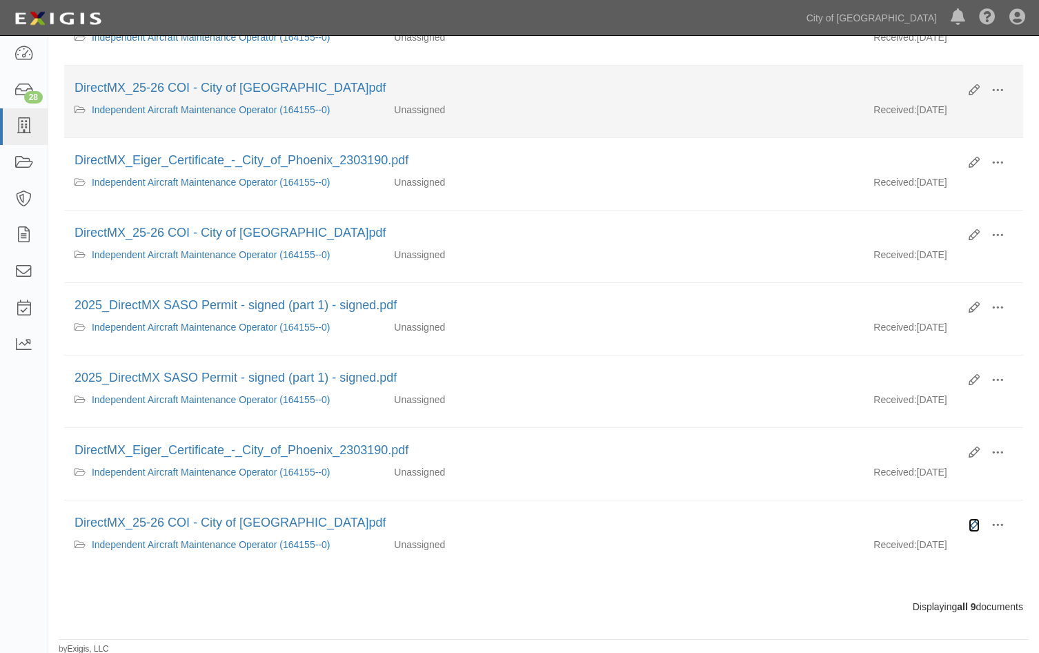
scroll to position [353, 0]
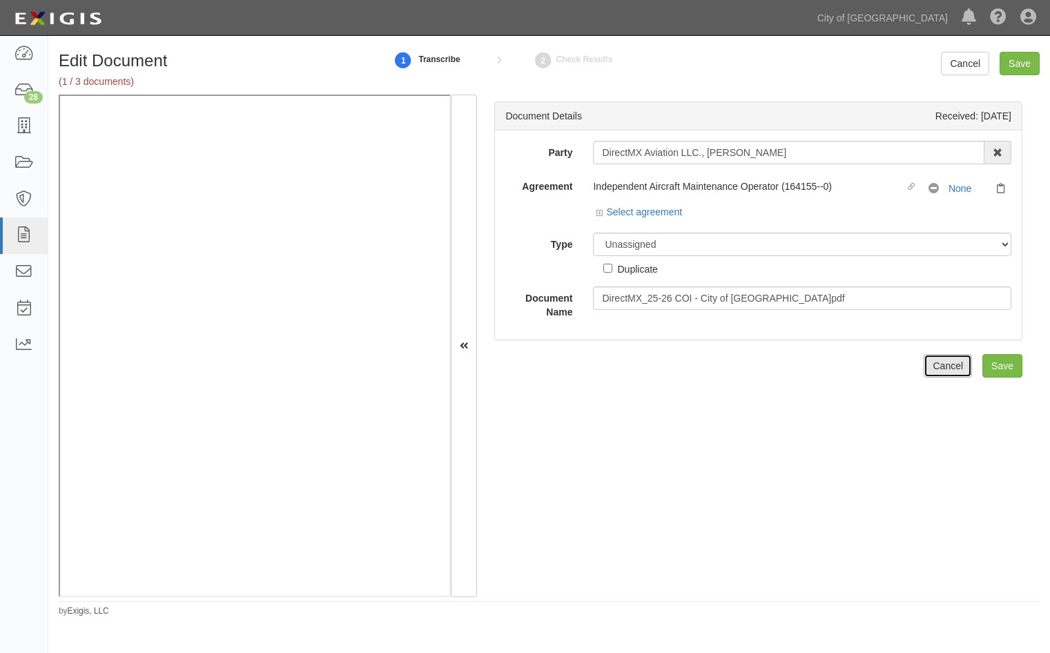
click at [927, 366] on link "Cancel" at bounding box center [947, 365] width 48 height 23
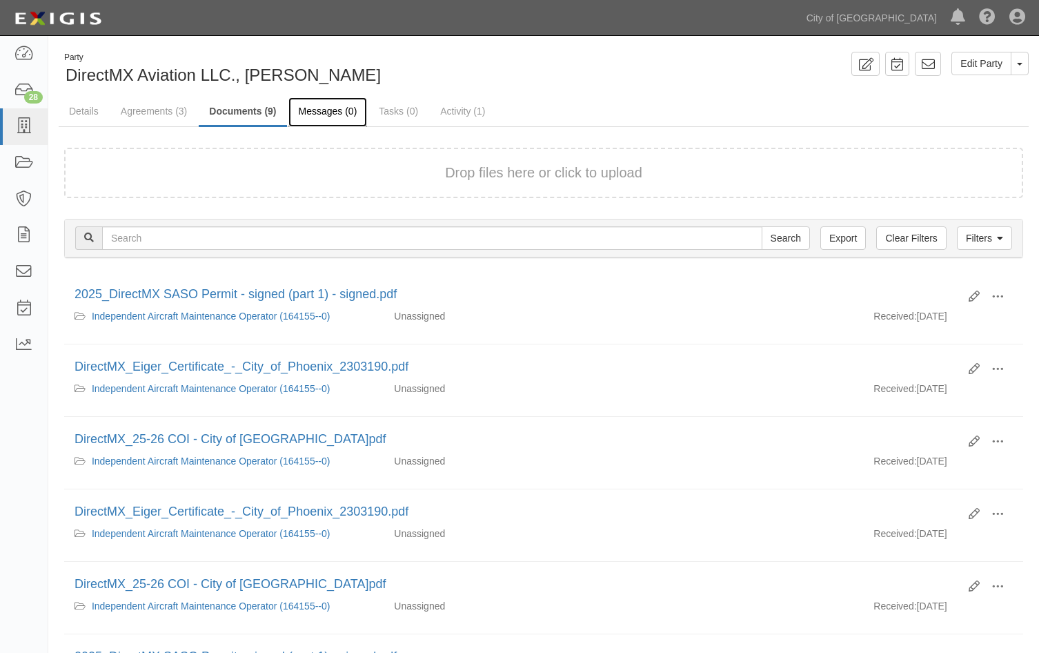
click at [335, 109] on link "Messages (0)" at bounding box center [327, 112] width 79 height 30
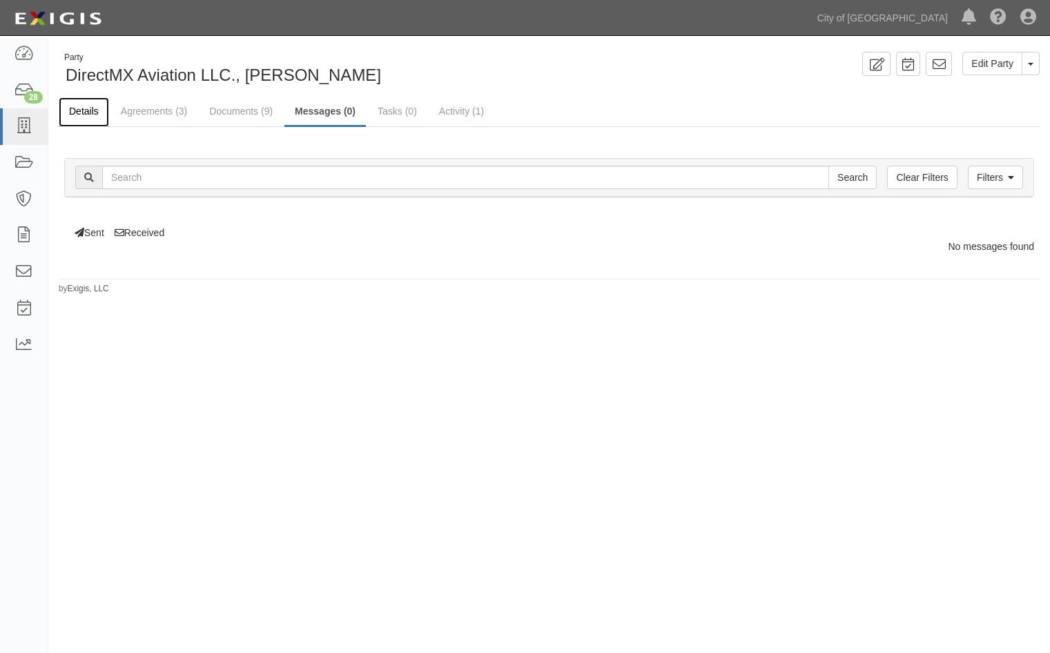
click at [97, 110] on link "Details" at bounding box center [84, 112] width 50 height 30
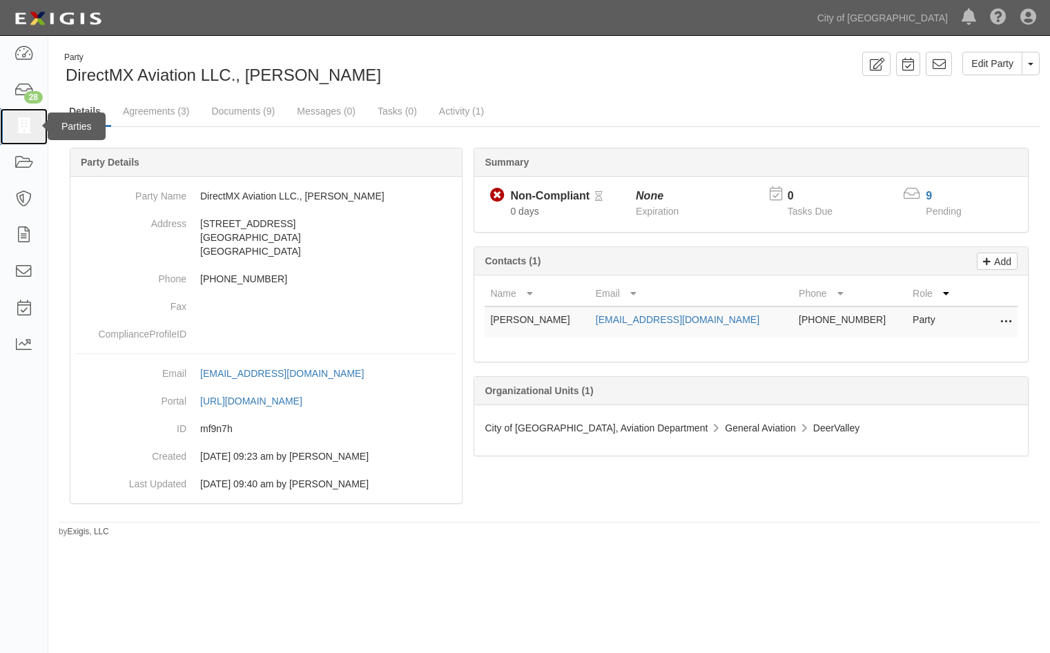
click at [27, 134] on icon at bounding box center [23, 127] width 19 height 16
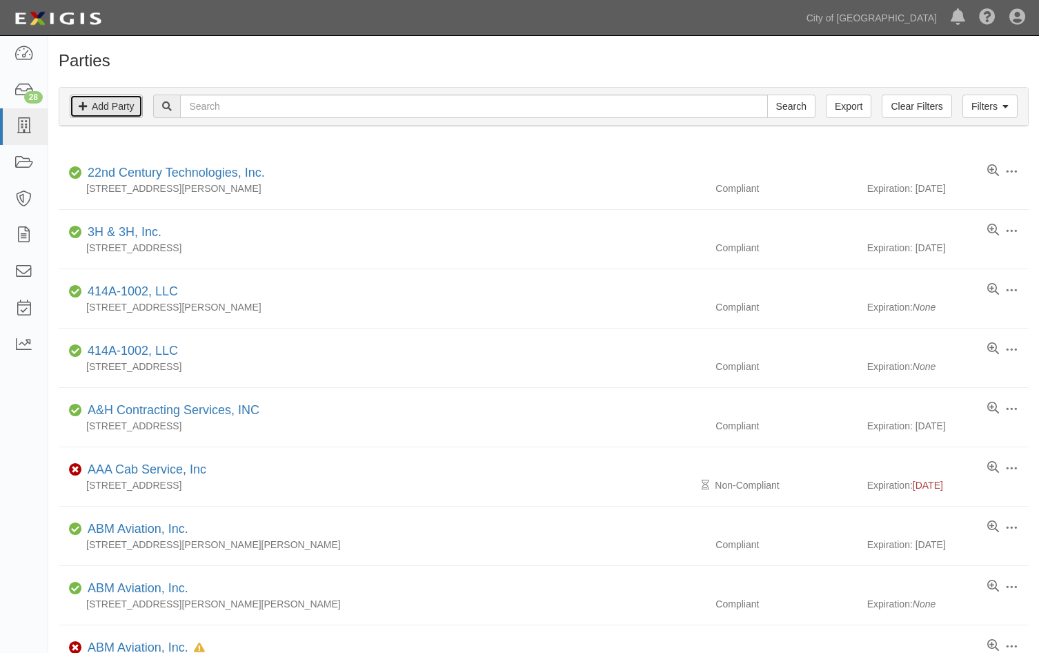
click at [106, 108] on link "Add Party" at bounding box center [106, 106] width 73 height 23
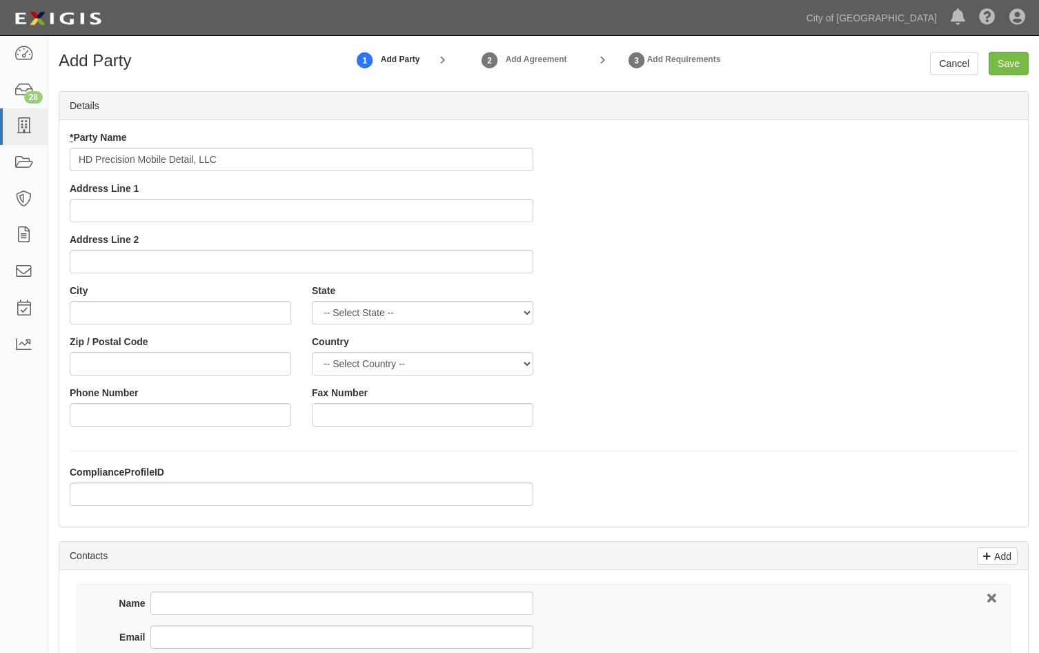
type input "HD Precision Mobile Detail, LLC"
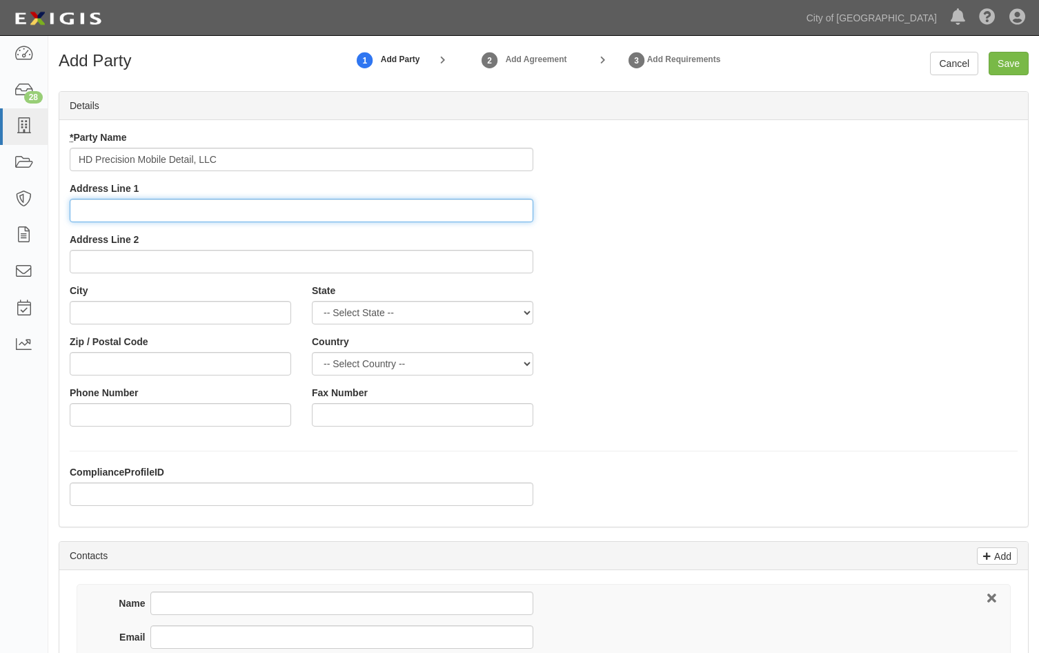
click at [86, 210] on input "Address Line 1" at bounding box center [302, 210] width 464 height 23
type input "10348 E. Star of the Desert Dr."
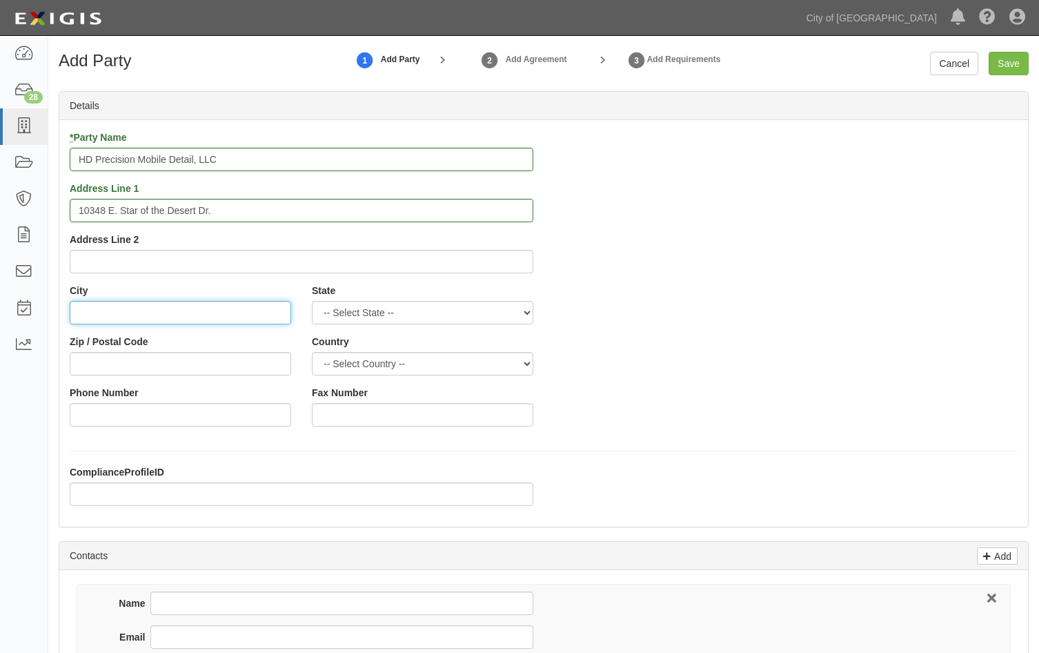
click at [108, 320] on input "City" at bounding box center [181, 312] width 222 height 23
type input "Scottsdale"
click at [377, 322] on select "-- Select State -- Alabama Alaska Arizona Arkansas California Colorado Connecti…" at bounding box center [423, 312] width 222 height 23
select select "AZ"
click at [312, 301] on select "-- Select State -- Alabama Alaska Arizona Arkansas California Colorado Connecti…" at bounding box center [423, 312] width 222 height 23
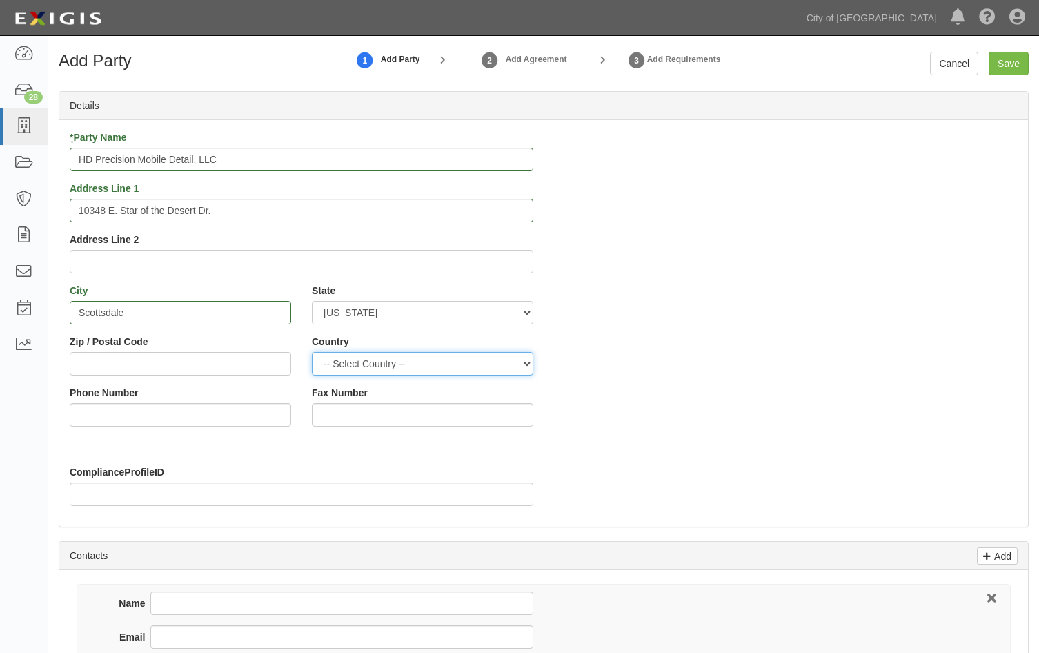
click at [465, 360] on select "-- Select Country -- Canada United States --------------- Afghanistan Åland Isl…" at bounding box center [423, 363] width 222 height 23
select select "US"
click at [312, 352] on select "-- Select Country -- Canada United States --------------- Afghanistan Åland Isl…" at bounding box center [423, 363] width 222 height 23
click at [150, 378] on div "Zip / Postal Code" at bounding box center [180, 360] width 242 height 51
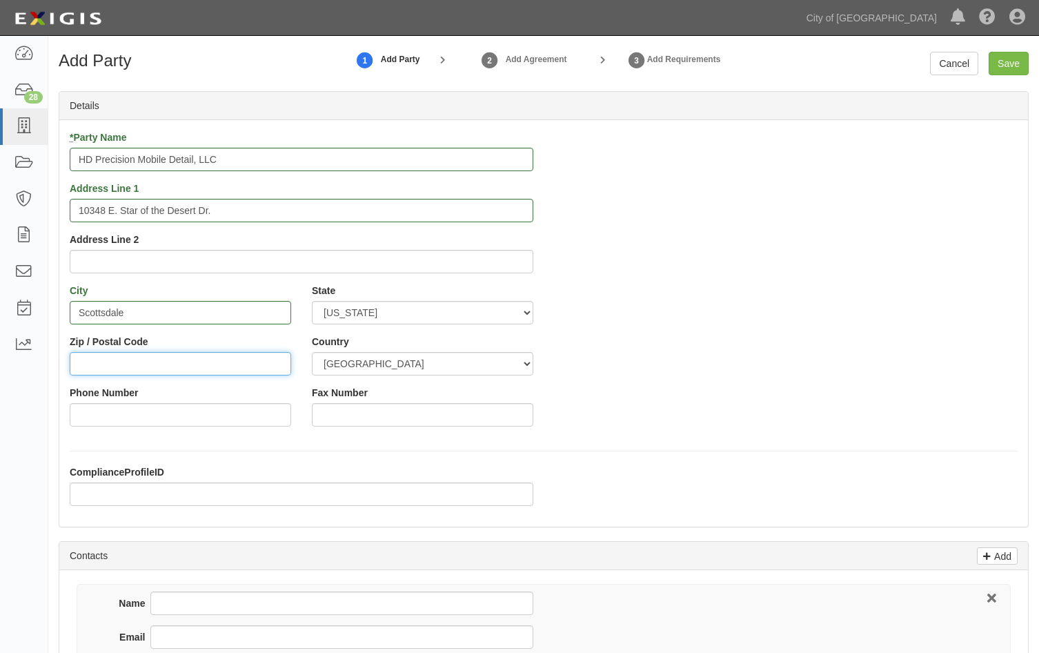
click at [153, 372] on input "Zip / Postal Code" at bounding box center [181, 363] width 222 height 23
type input "85255"
click at [141, 405] on input "Phone Number" at bounding box center [181, 414] width 222 height 23
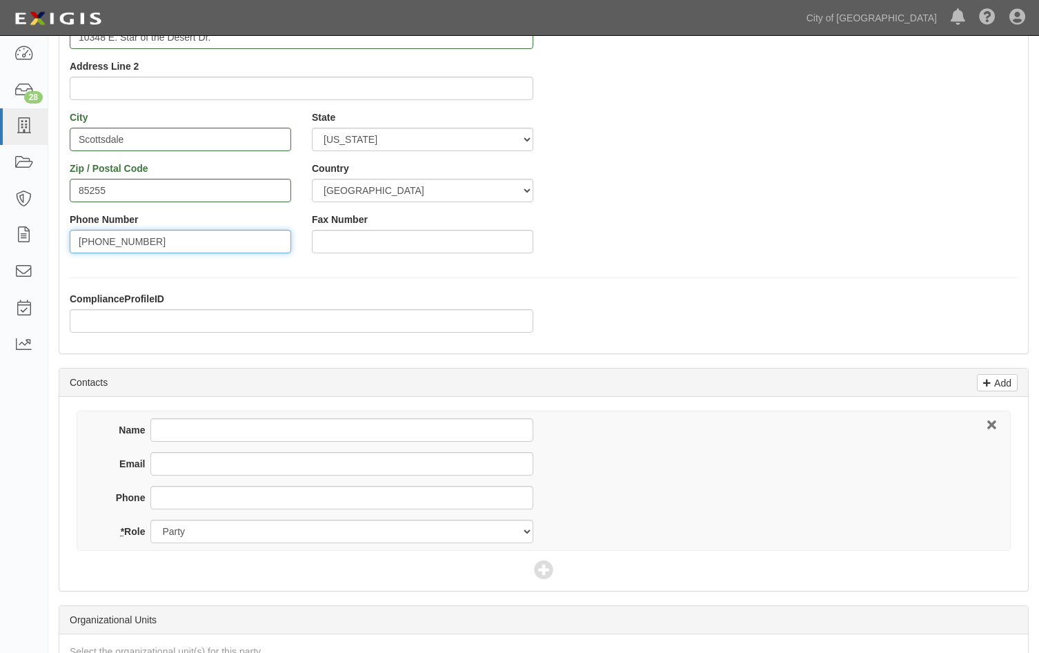
scroll to position [207, 0]
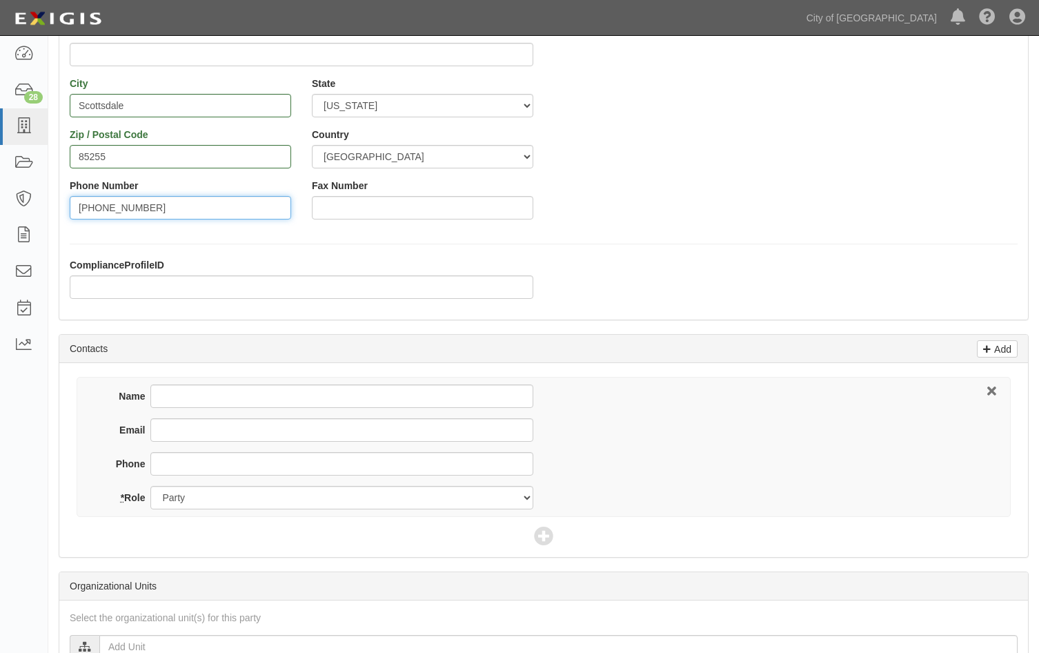
type input "[PHONE_NUMBER]"
click at [181, 395] on input "Name" at bounding box center [341, 395] width 383 height 23
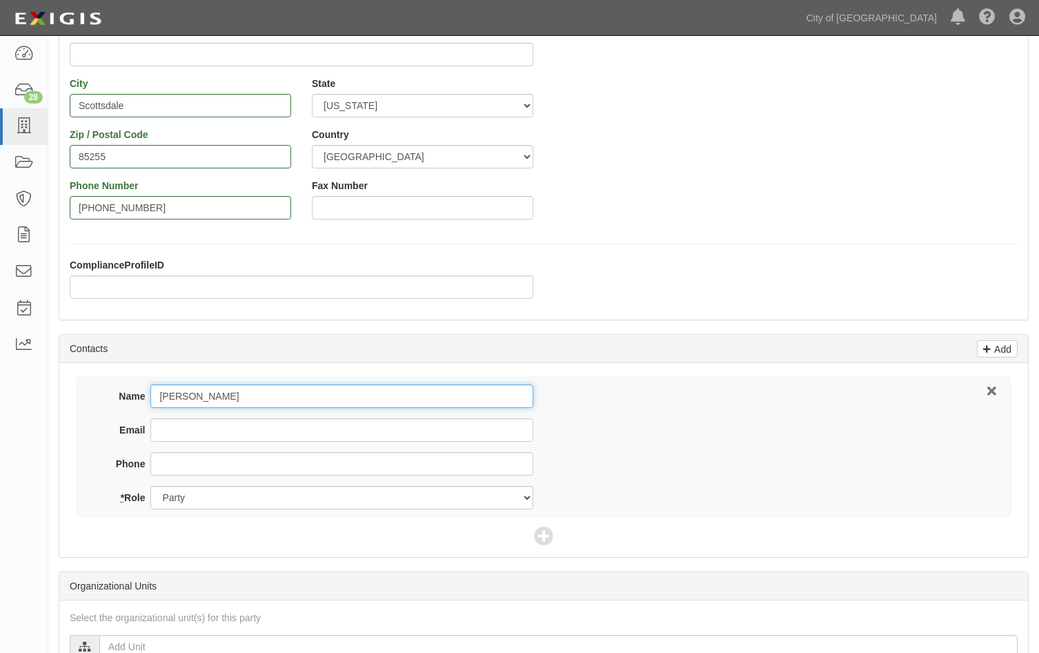
type input "[PERSON_NAME]"
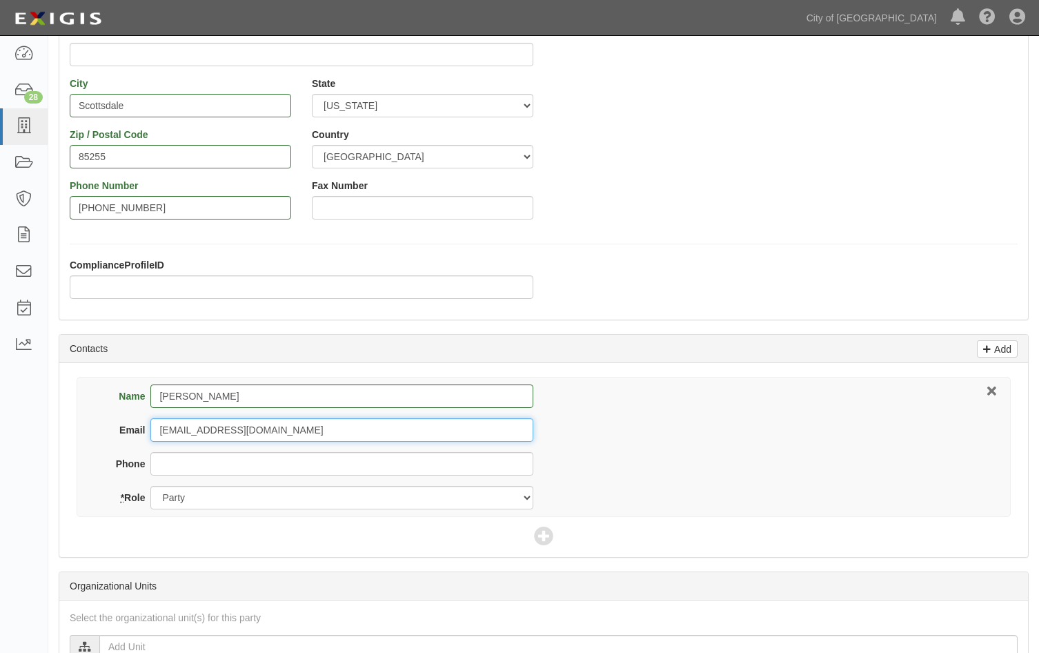
type input "[EMAIL_ADDRESS][DOMAIN_NAME]"
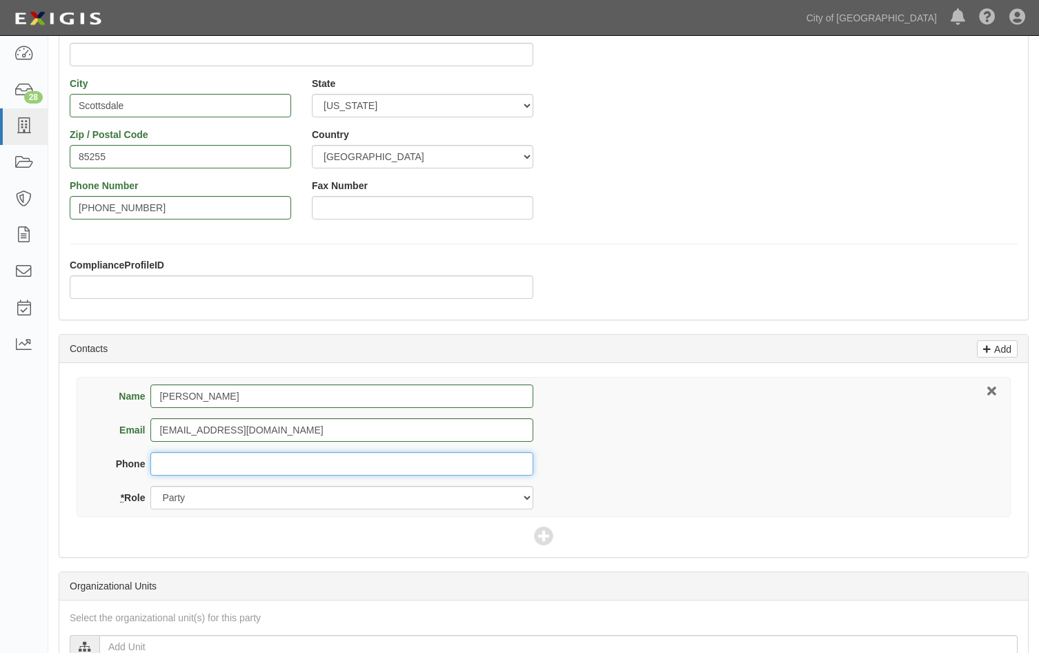
click at [166, 471] on input "Phone" at bounding box center [341, 463] width 383 height 23
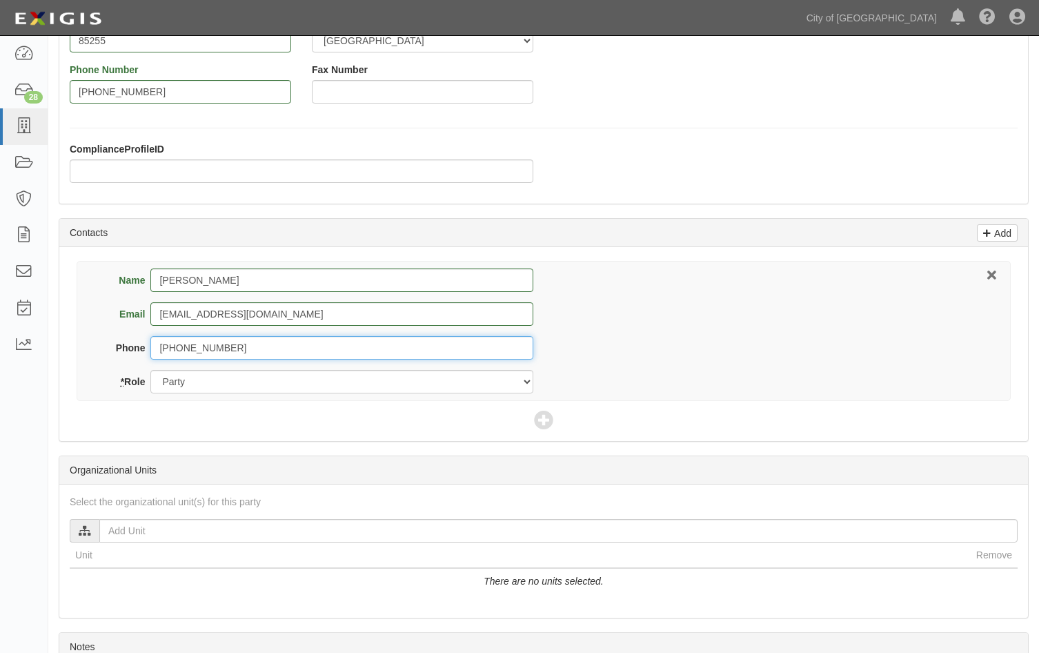
scroll to position [345, 0]
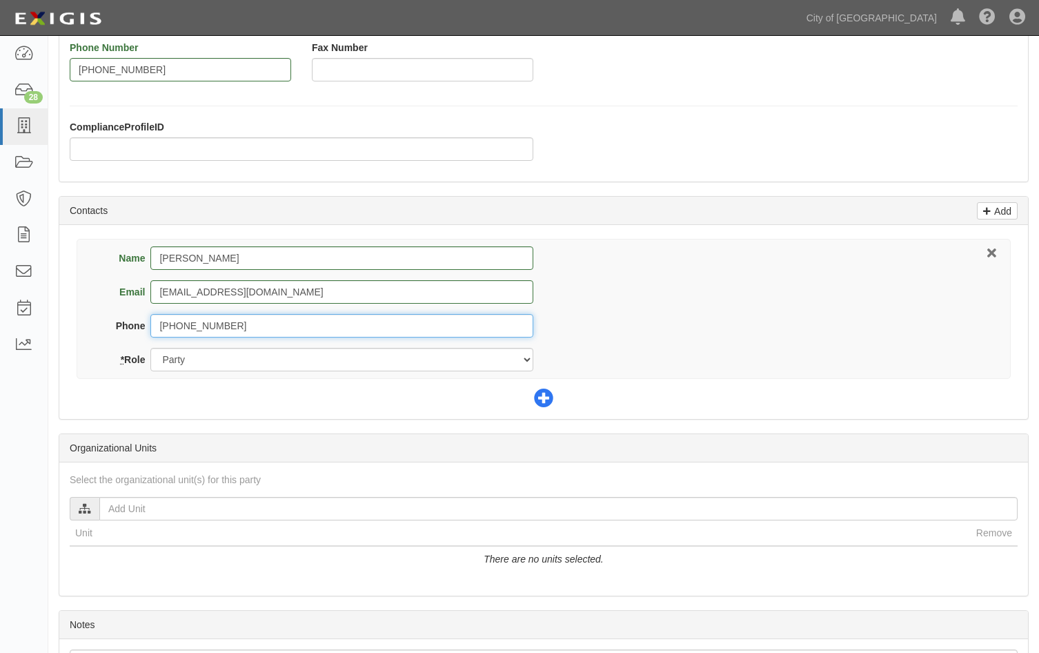
type input "[PHONE_NUMBER]"
click at [551, 405] on icon at bounding box center [543, 398] width 19 height 19
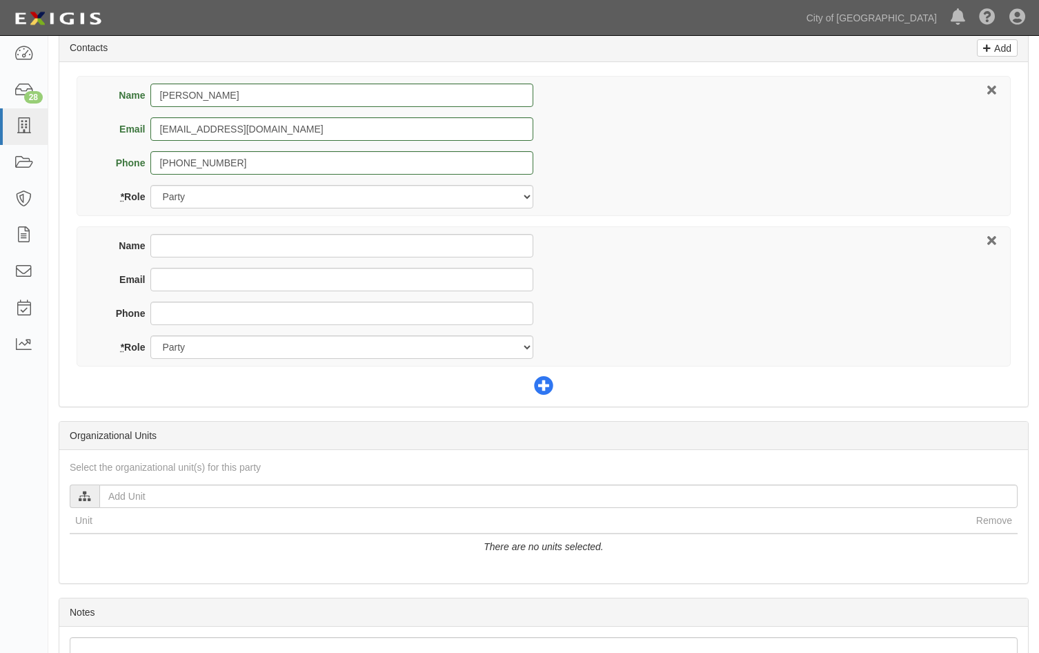
scroll to position [552, 0]
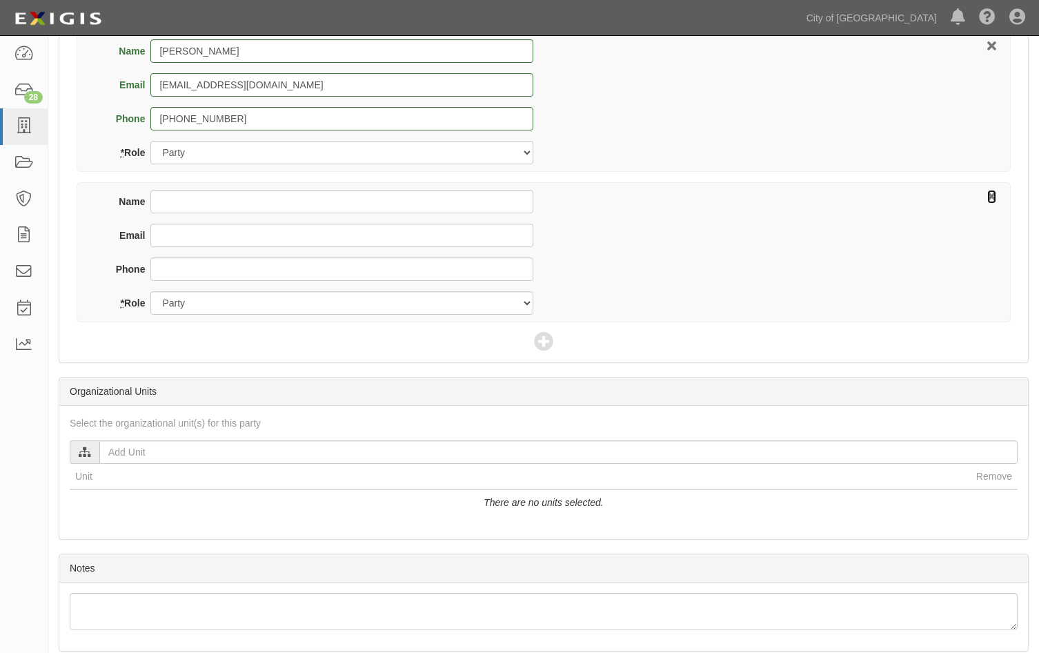
click at [995, 192] on icon at bounding box center [991, 197] width 9 height 10
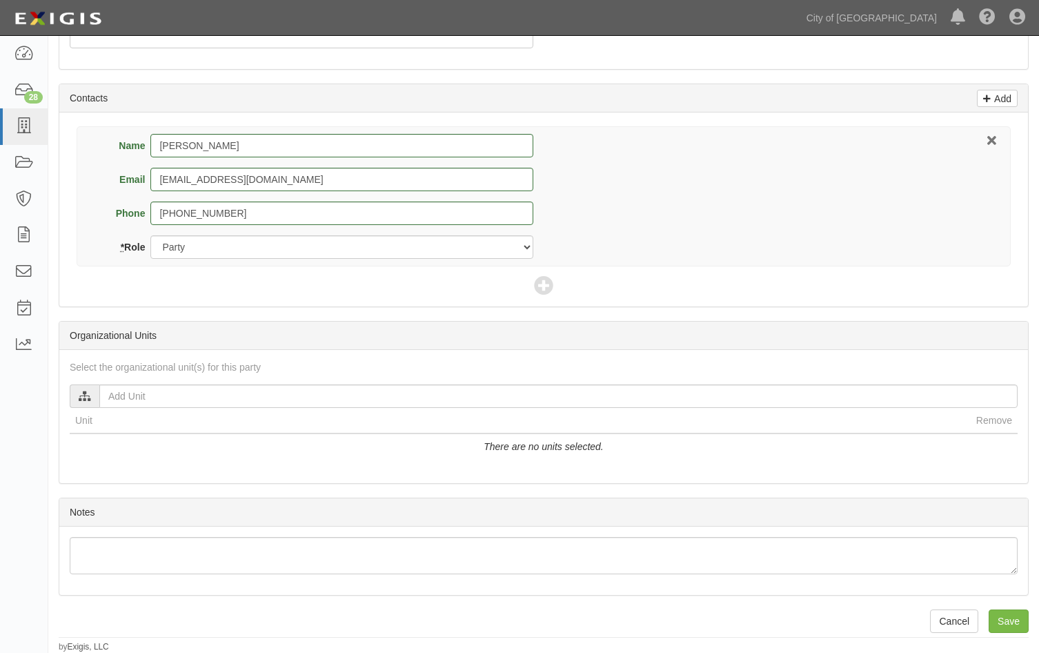
click at [88, 401] on icon at bounding box center [85, 397] width 12 height 10
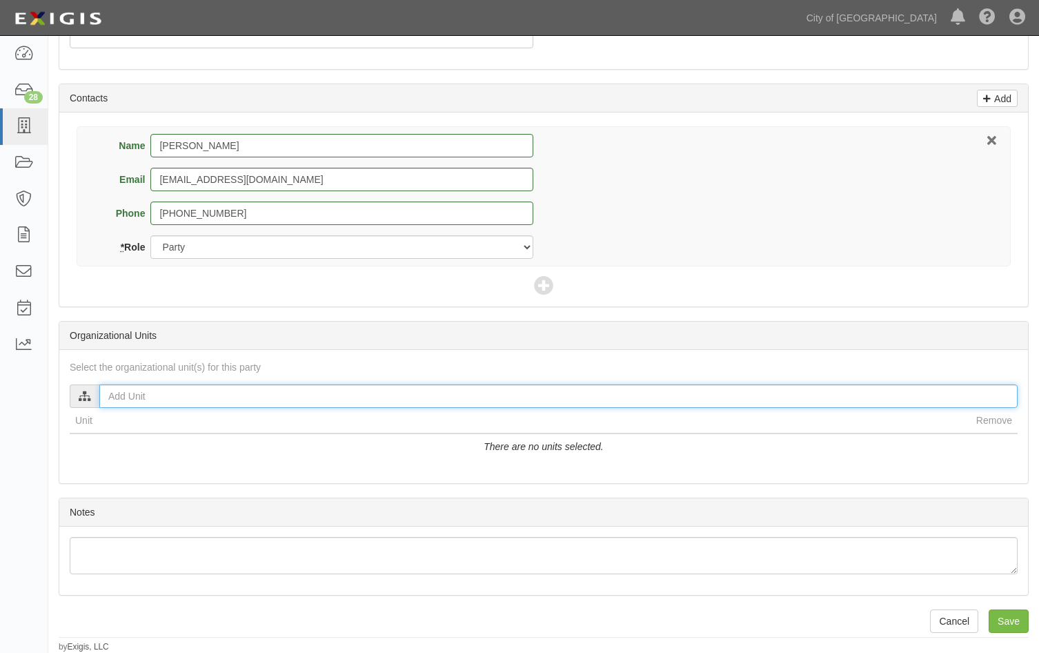
click at [108, 394] on input "text" at bounding box center [558, 395] width 918 height 23
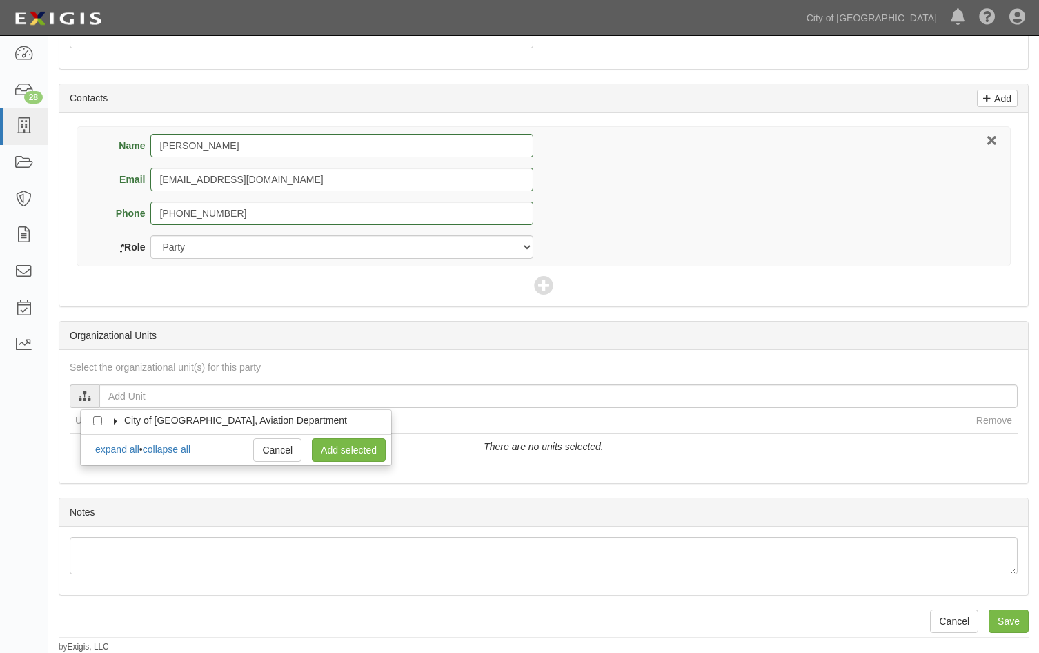
click at [111, 420] on icon at bounding box center [116, 421] width 10 height 6
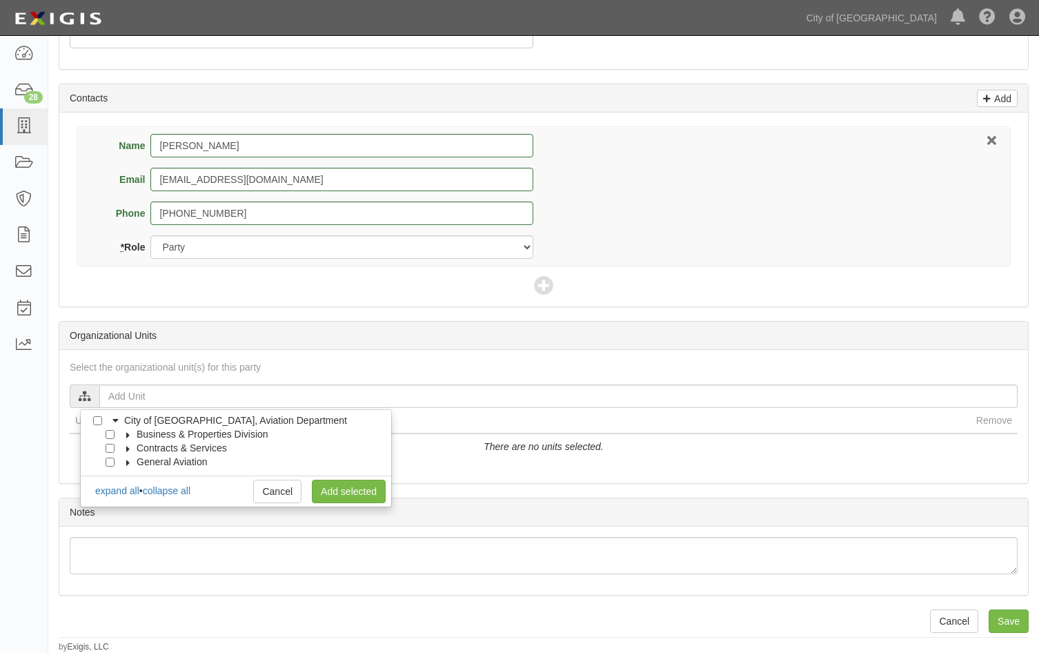
click at [124, 466] on label "General Aviation" at bounding box center [163, 462] width 88 height 14
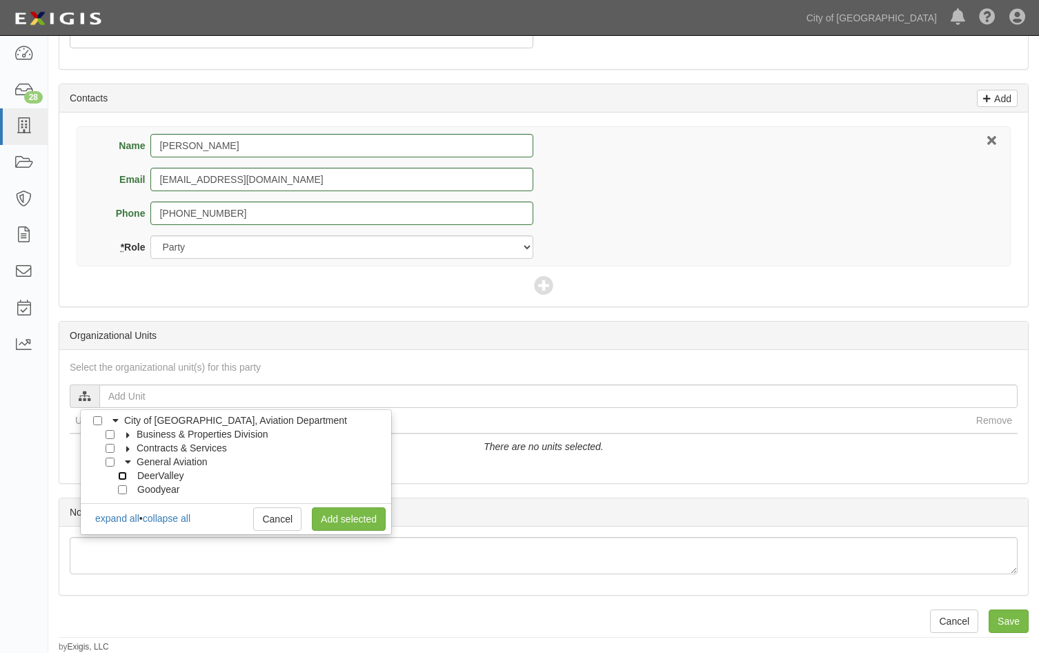
click at [124, 477] on input "DeerValley" at bounding box center [122, 475] width 9 height 9
checkbox input "true"
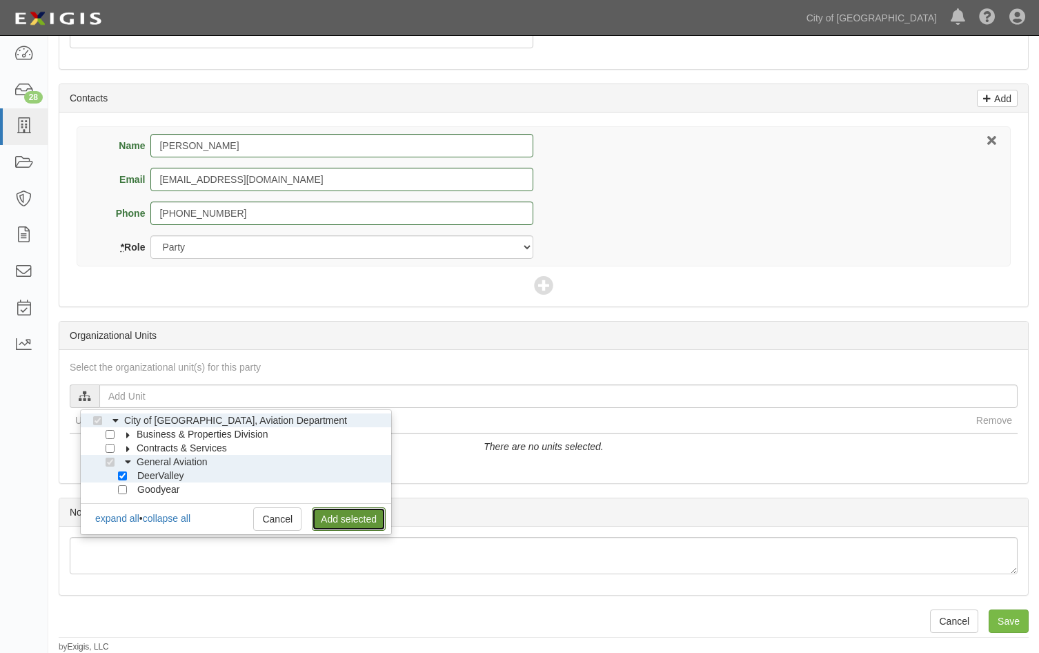
click at [350, 524] on link "Add selected" at bounding box center [349, 518] width 74 height 23
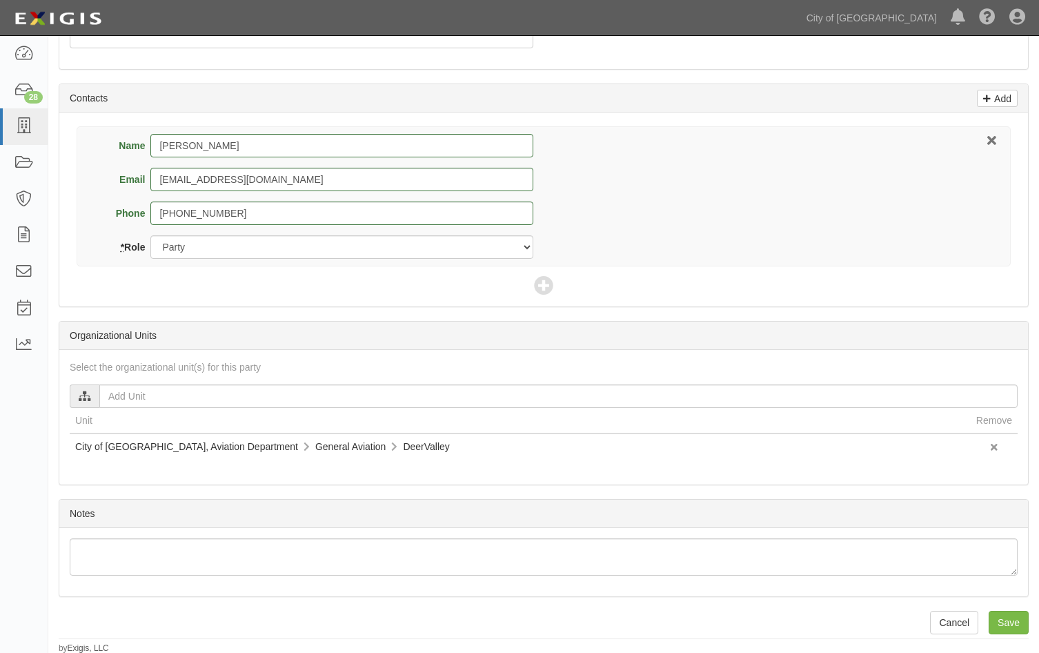
scroll to position [459, 0]
click at [1010, 626] on input "Save" at bounding box center [1009, 620] width 40 height 23
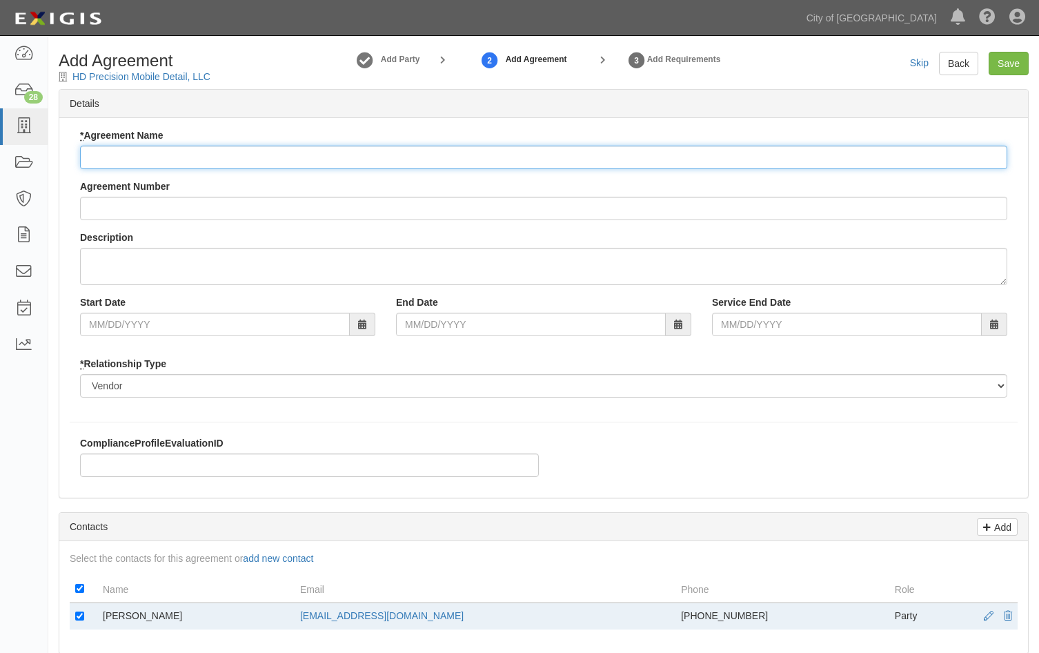
click at [173, 157] on input "* Agreement Name" at bounding box center [543, 157] width 927 height 23
type input "Aircraft Cleaning Operator"
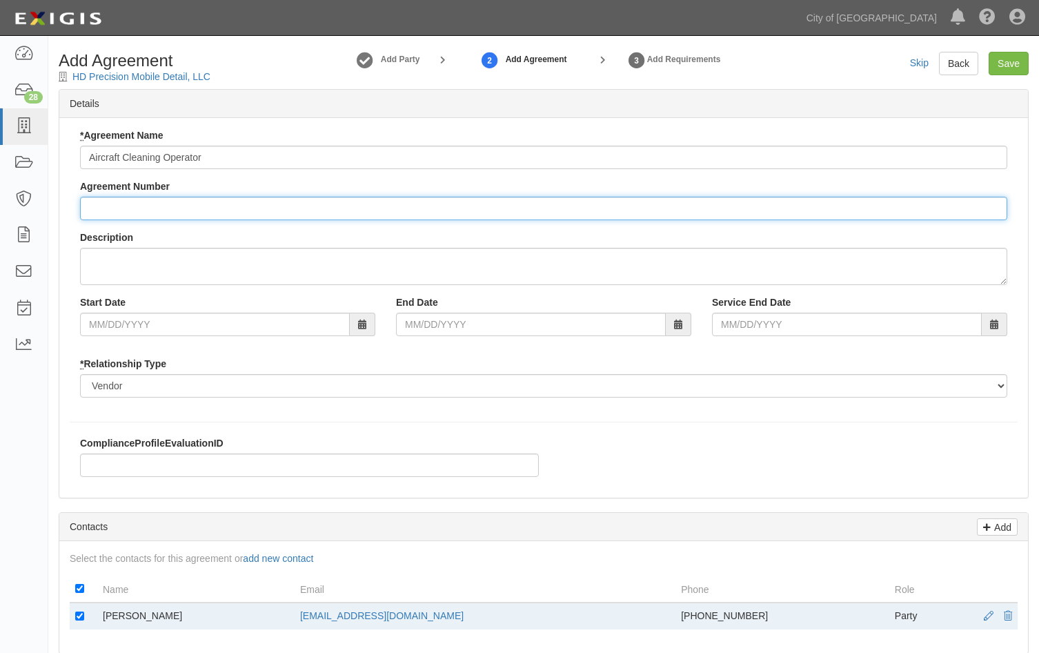
click at [94, 210] on input "Agreement Number" at bounding box center [543, 208] width 927 height 23
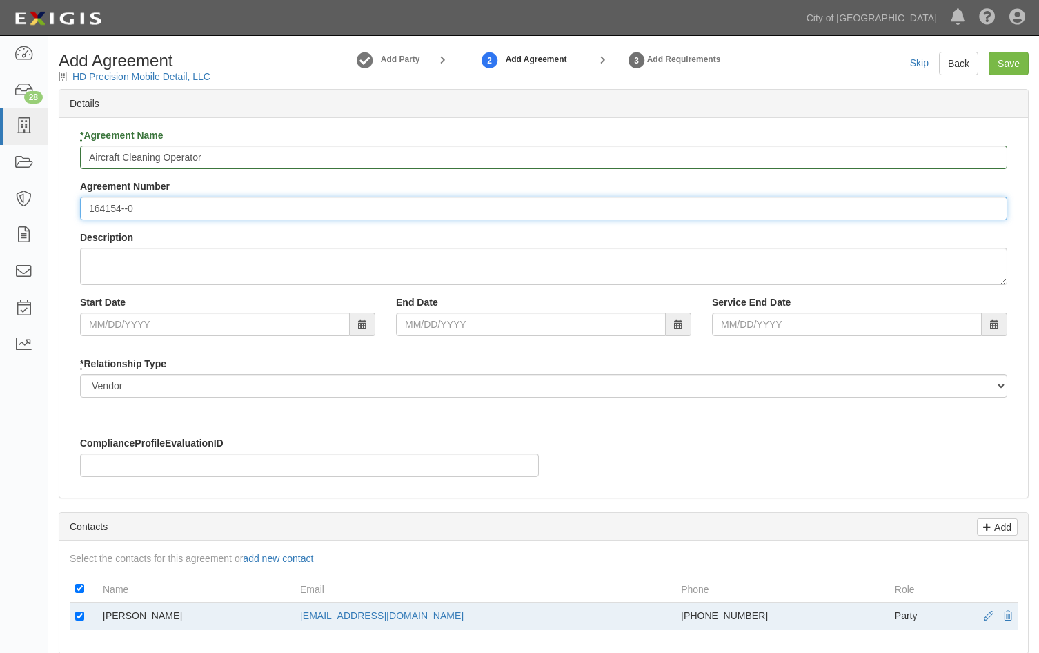
type input "164154--0"
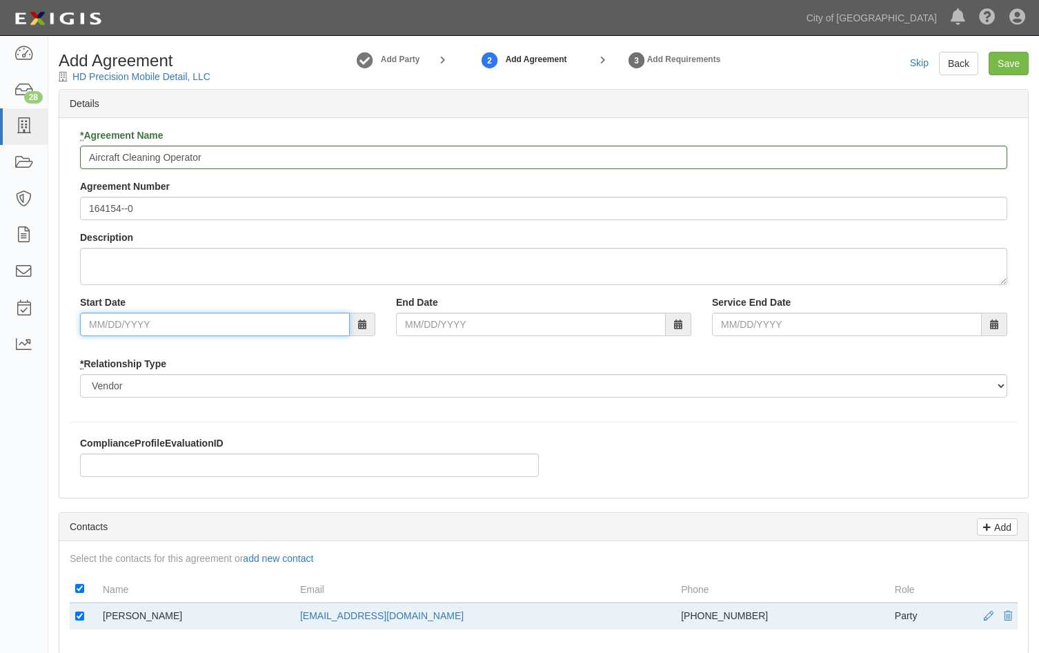
click at [261, 326] on input "Start Date" at bounding box center [215, 324] width 270 height 23
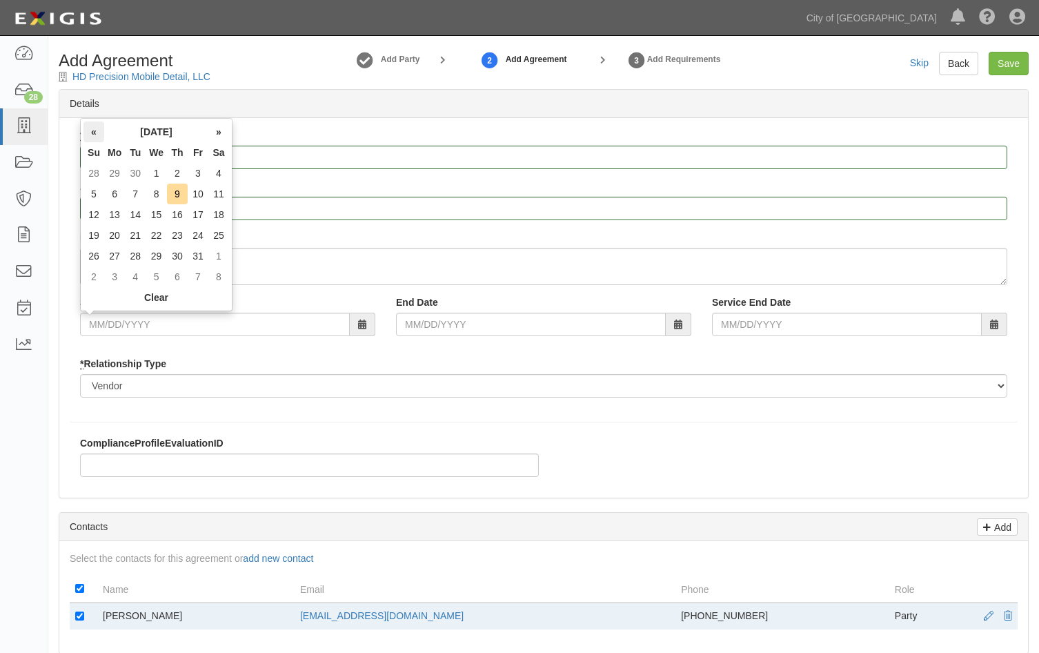
click at [92, 122] on th "«" at bounding box center [93, 131] width 21 height 21
click at [92, 124] on th "«" at bounding box center [93, 131] width 21 height 21
click at [212, 235] on td "23" at bounding box center [218, 235] width 21 height 21
type input "[DATE]"
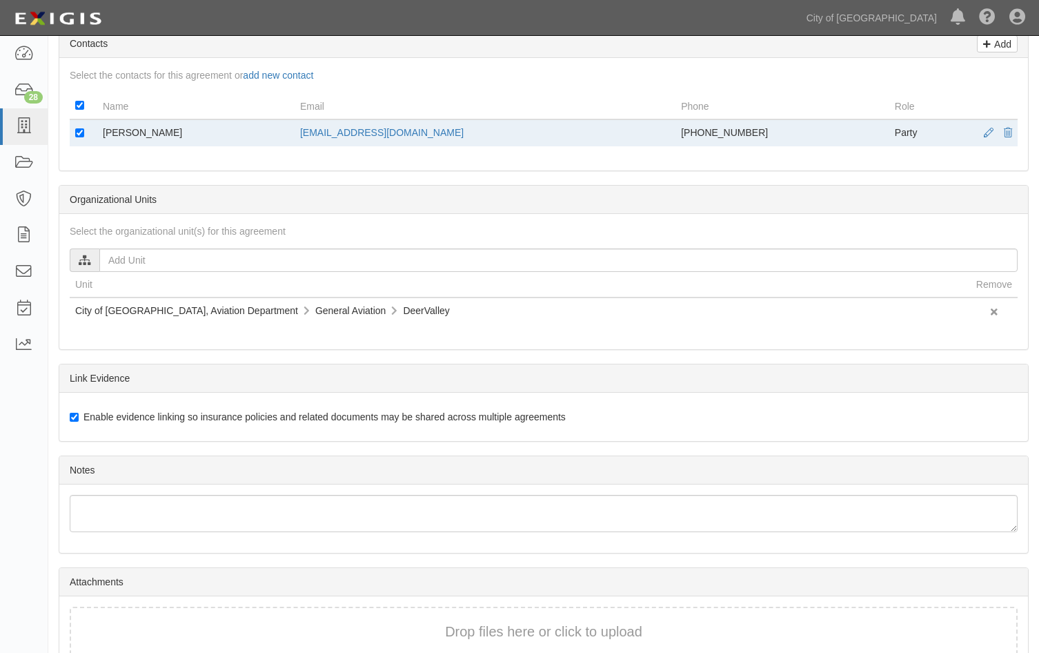
scroll to position [555, 0]
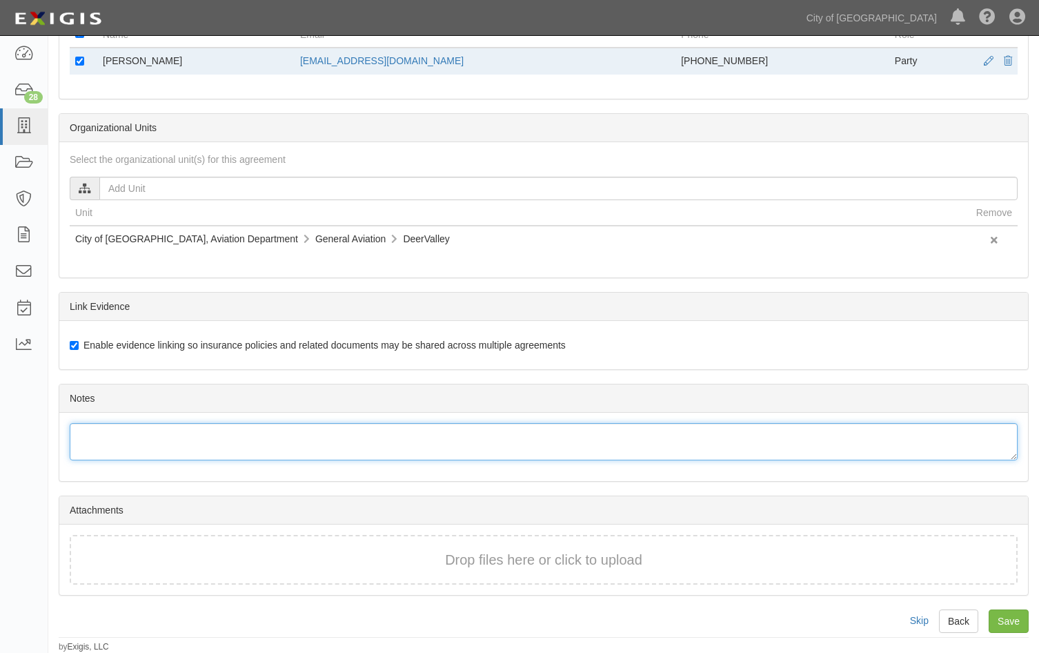
click at [192, 444] on div at bounding box center [544, 441] width 948 height 37
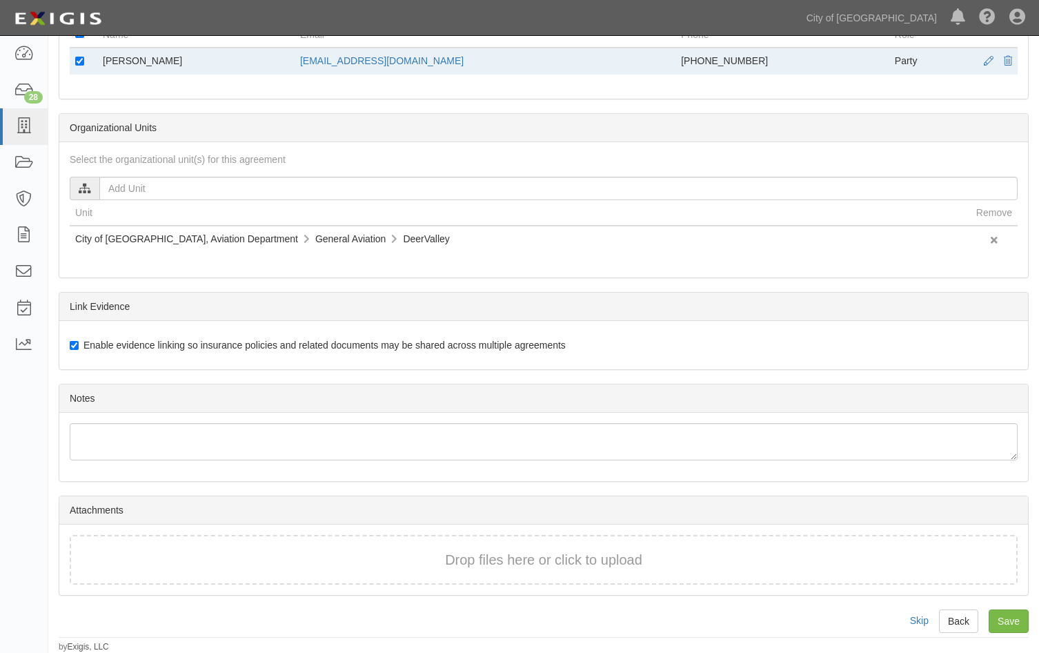
click at [139, 569] on div "Drop files here or click to upload" at bounding box center [544, 560] width 918 height 20
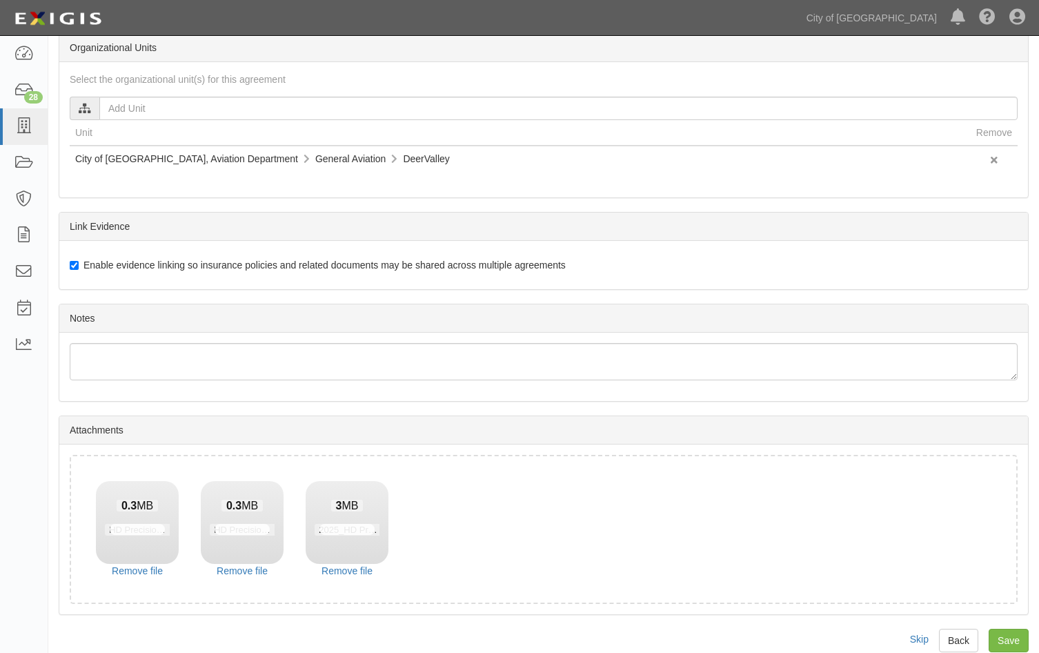
scroll to position [654, 0]
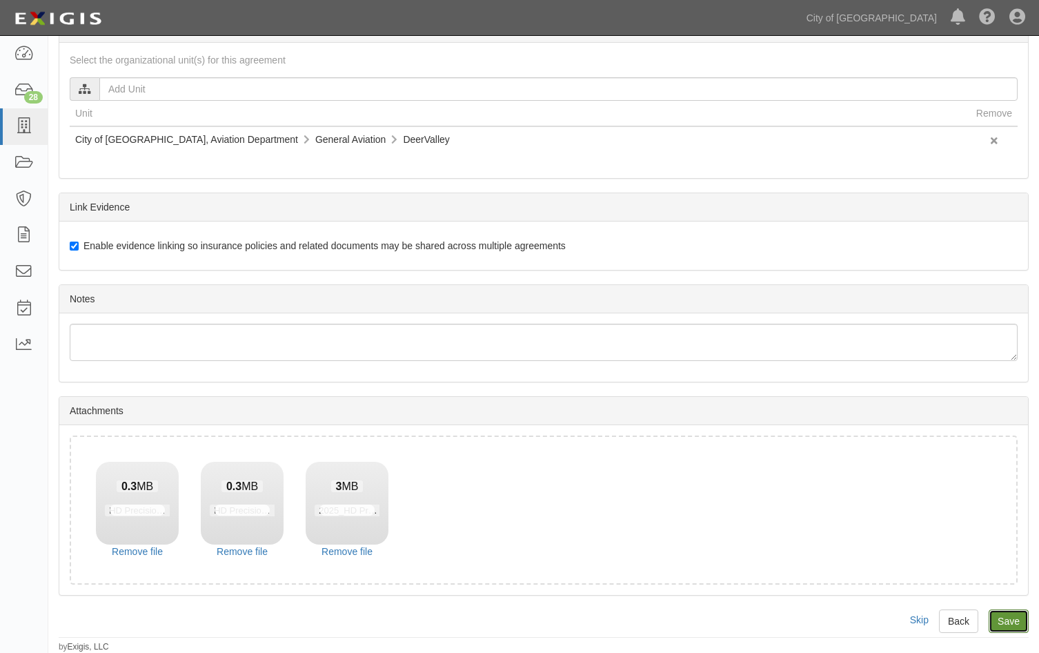
click at [1024, 624] on input "Save" at bounding box center [1009, 620] width 40 height 23
